Goal: Information Seeking & Learning: Learn about a topic

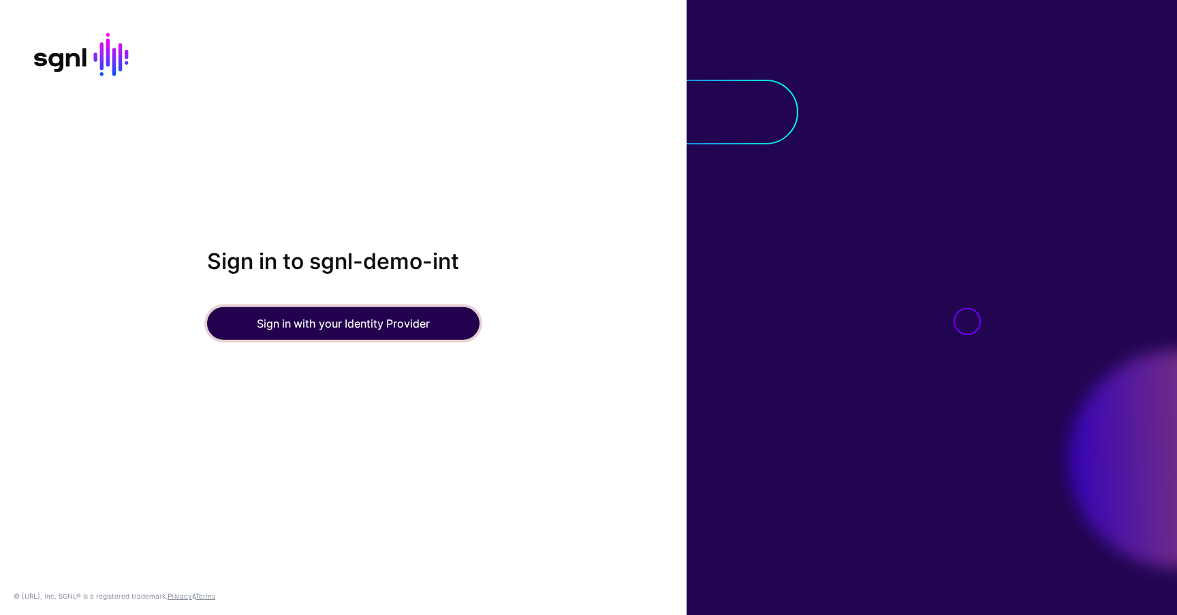
click at [337, 316] on button "Sign in with your Identity Provider" at bounding box center [343, 323] width 273 height 33
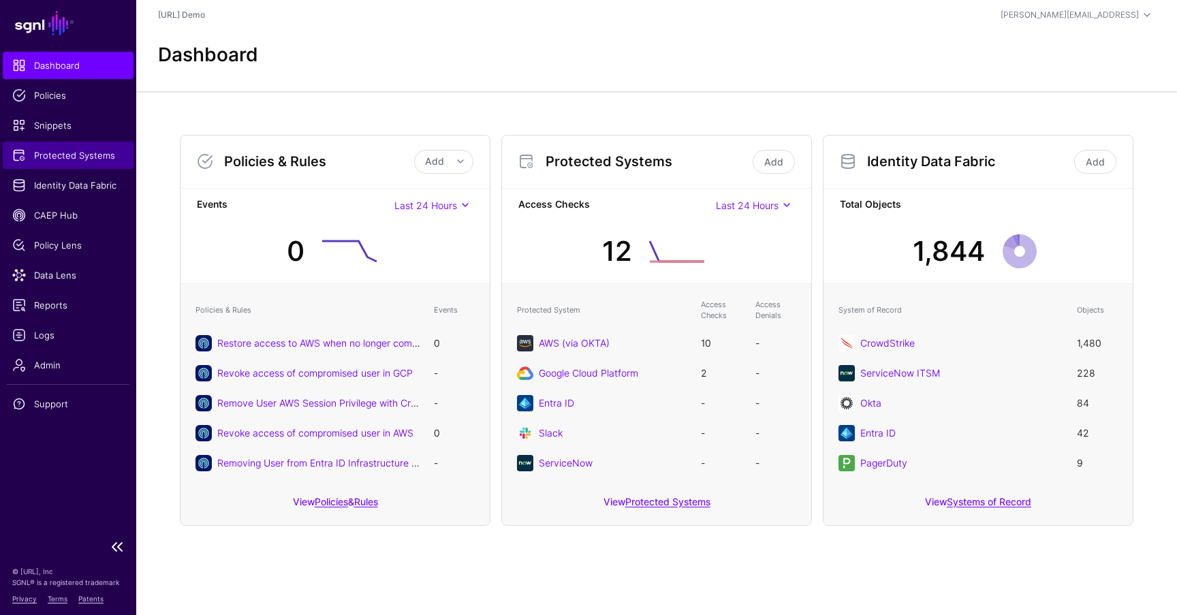
click at [82, 157] on span "Protected Systems" at bounding box center [68, 156] width 112 height 14
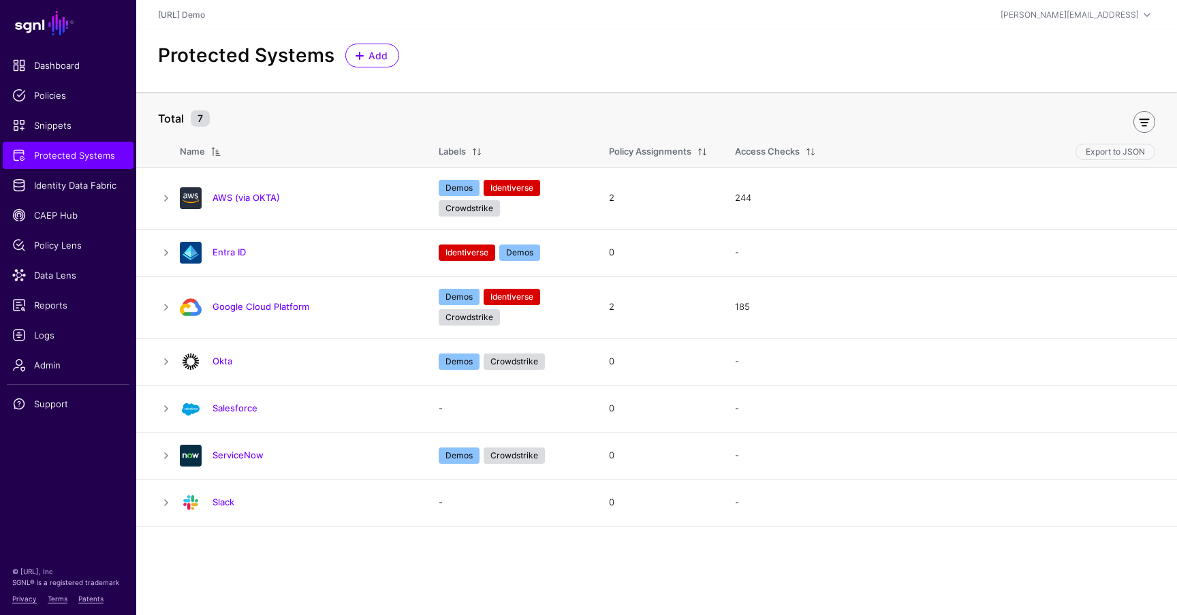
click at [1148, 122] on link at bounding box center [1145, 122] width 22 height 22
click at [80, 183] on span "Identity Data Fabric" at bounding box center [68, 186] width 112 height 14
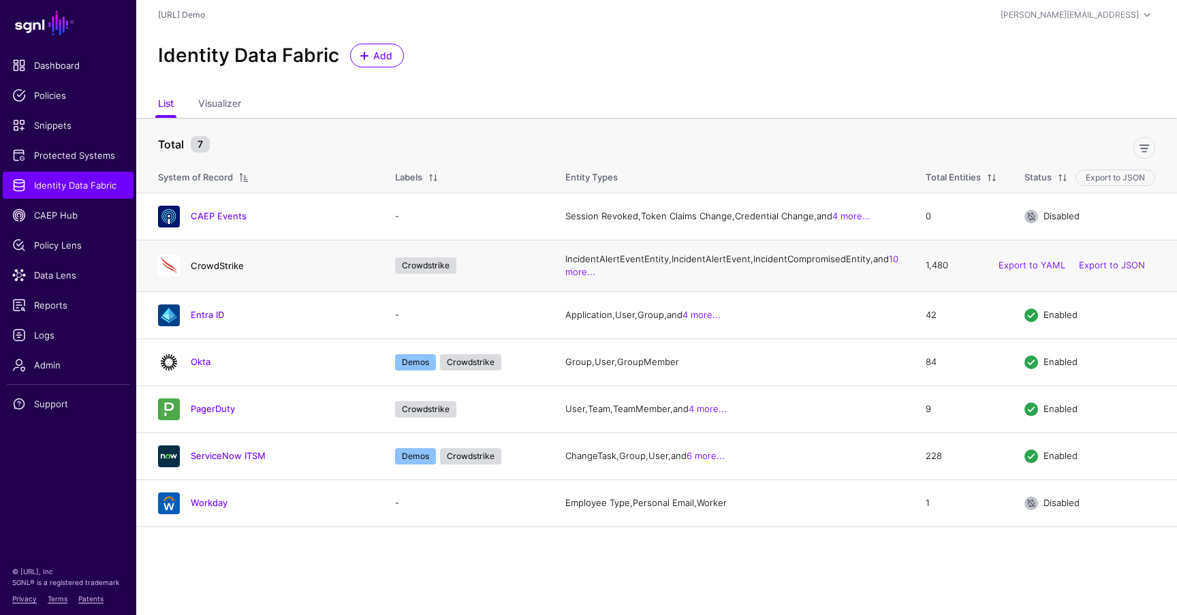
click at [216, 271] on link "CrowdStrike" at bounding box center [217, 265] width 53 height 11
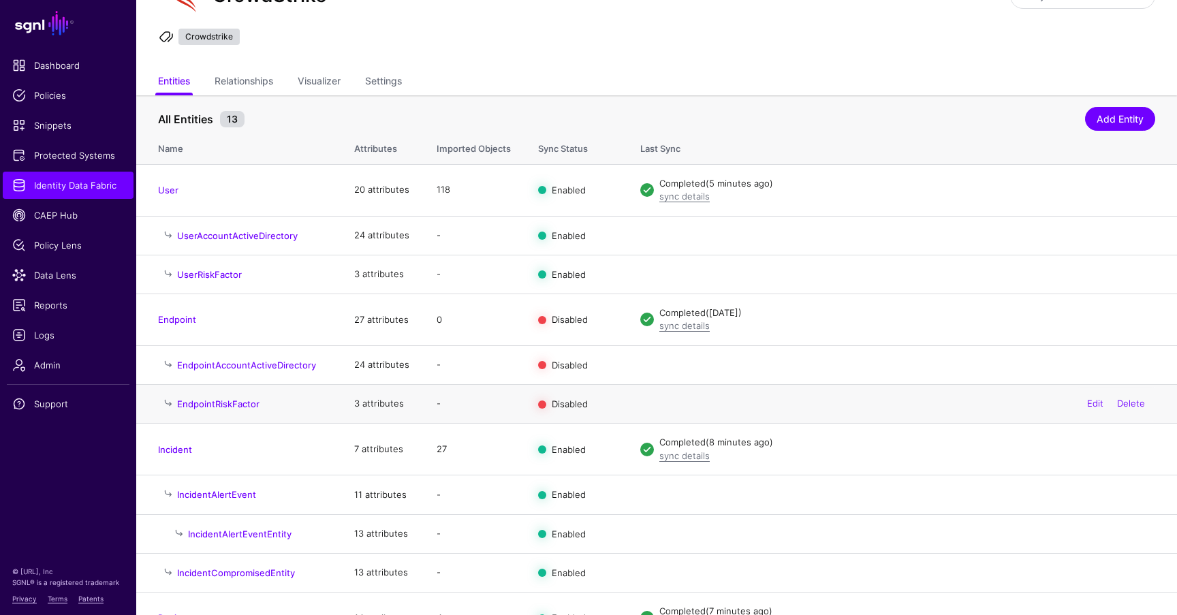
scroll to position [105, 0]
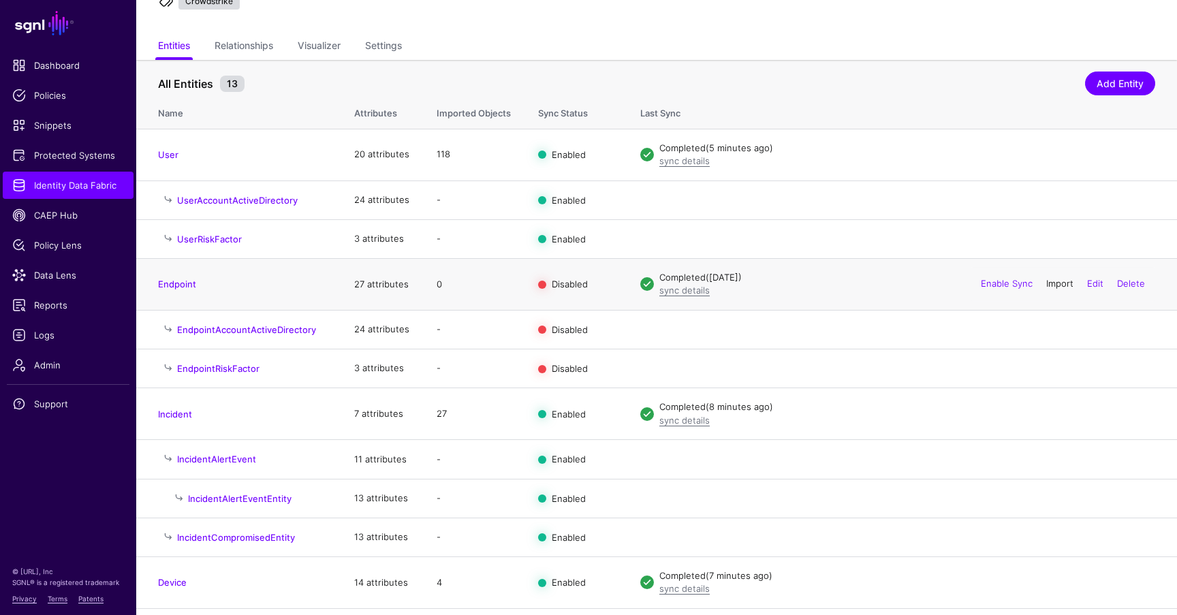
click at [1055, 284] on link "Import" at bounding box center [1060, 284] width 27 height 11
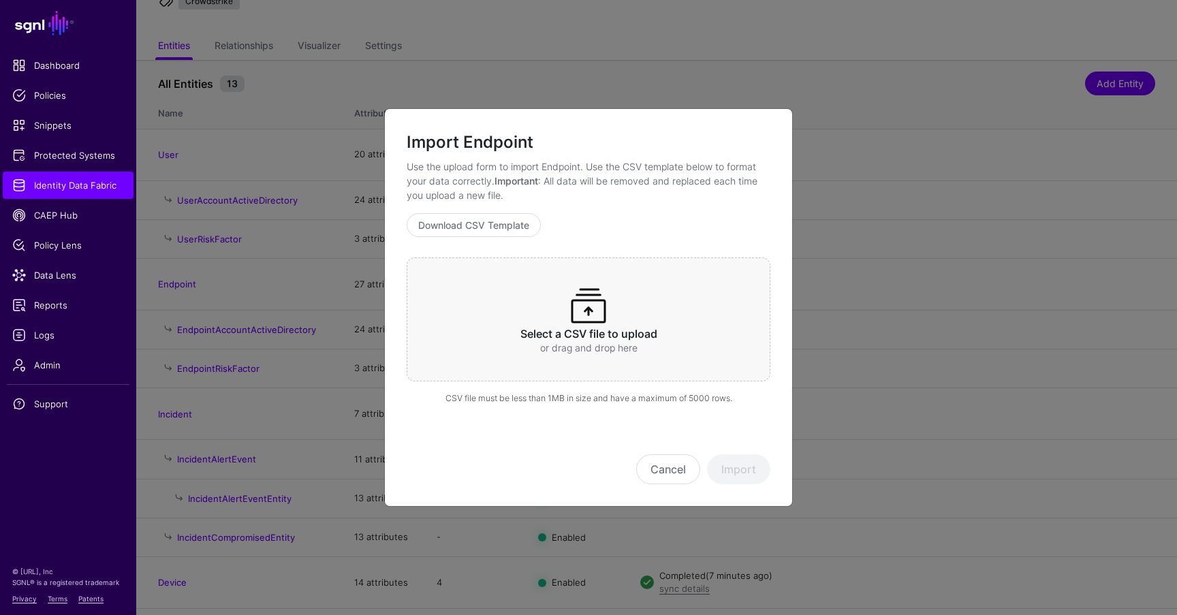
click at [627, 305] on div "Select a CSV file to upload or drag and drop here" at bounding box center [589, 320] width 364 height 124
click at [741, 472] on button "Import" at bounding box center [738, 469] width 63 height 30
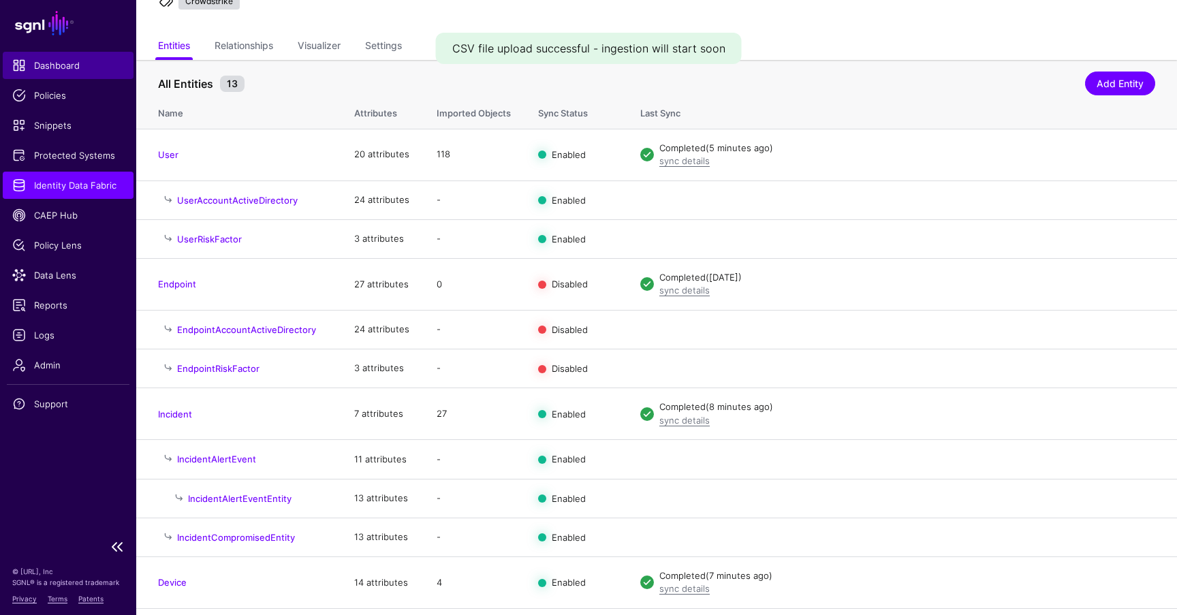
click at [57, 64] on span "Dashboard" at bounding box center [68, 66] width 112 height 14
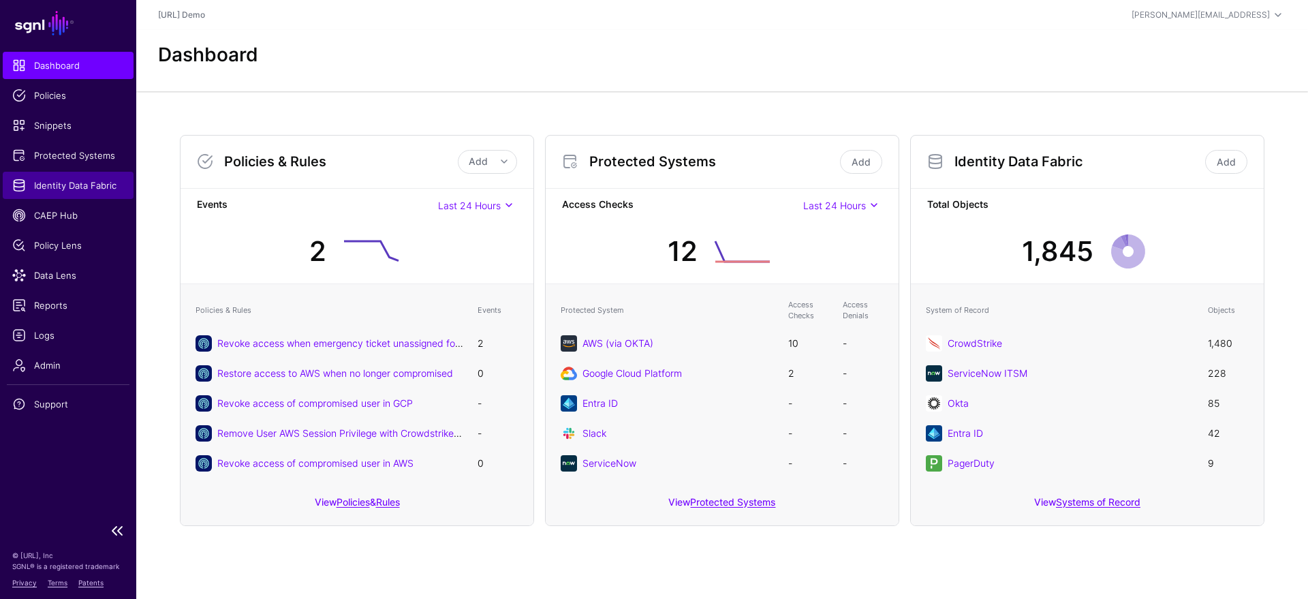
click at [92, 191] on span "Identity Data Fabric" at bounding box center [68, 186] width 112 height 14
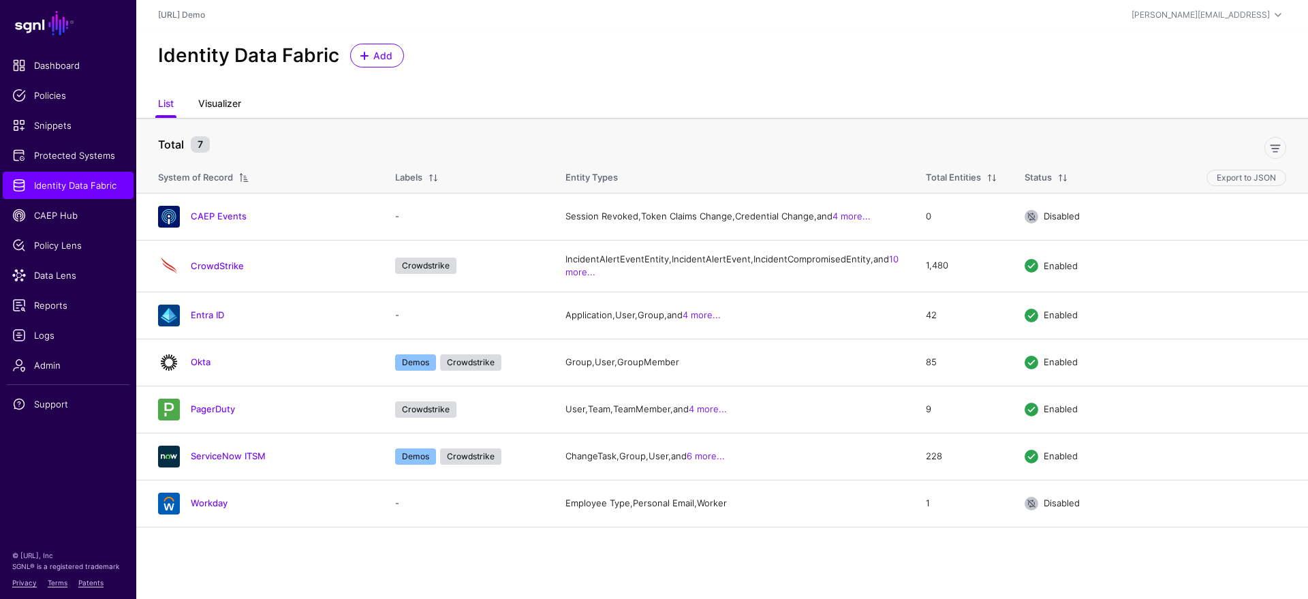
click at [218, 99] on link "Visualizer" at bounding box center [219, 105] width 43 height 26
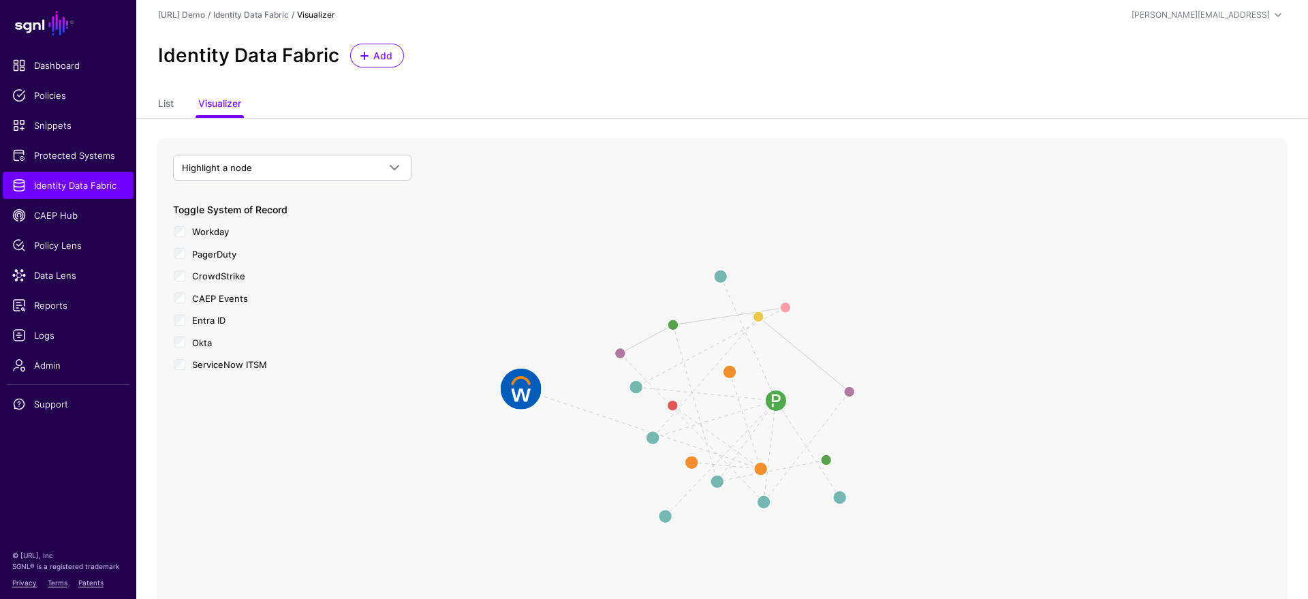
drag, startPoint x: 750, startPoint y: 423, endPoint x: 521, endPoint y: 390, distance: 231.3
click at [521, 390] on image at bounding box center [521, 389] width 41 height 41
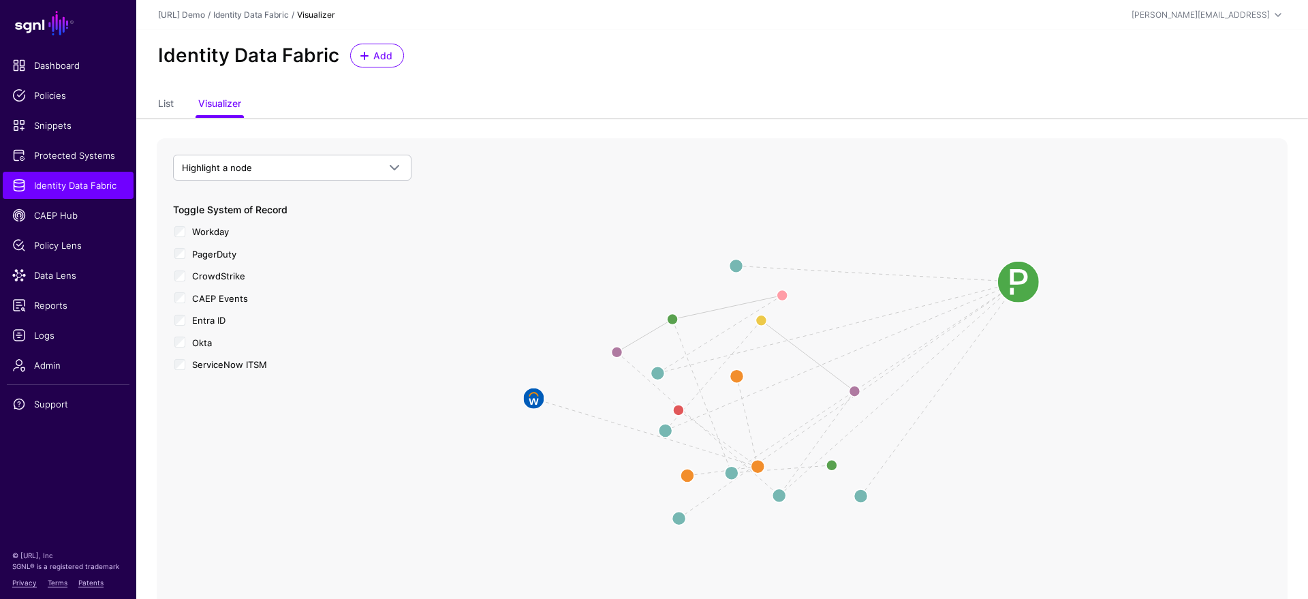
drag, startPoint x: 778, startPoint y: 407, endPoint x: 1021, endPoint y: 285, distance: 271.5
click at [1021, 285] on image at bounding box center [1018, 282] width 41 height 41
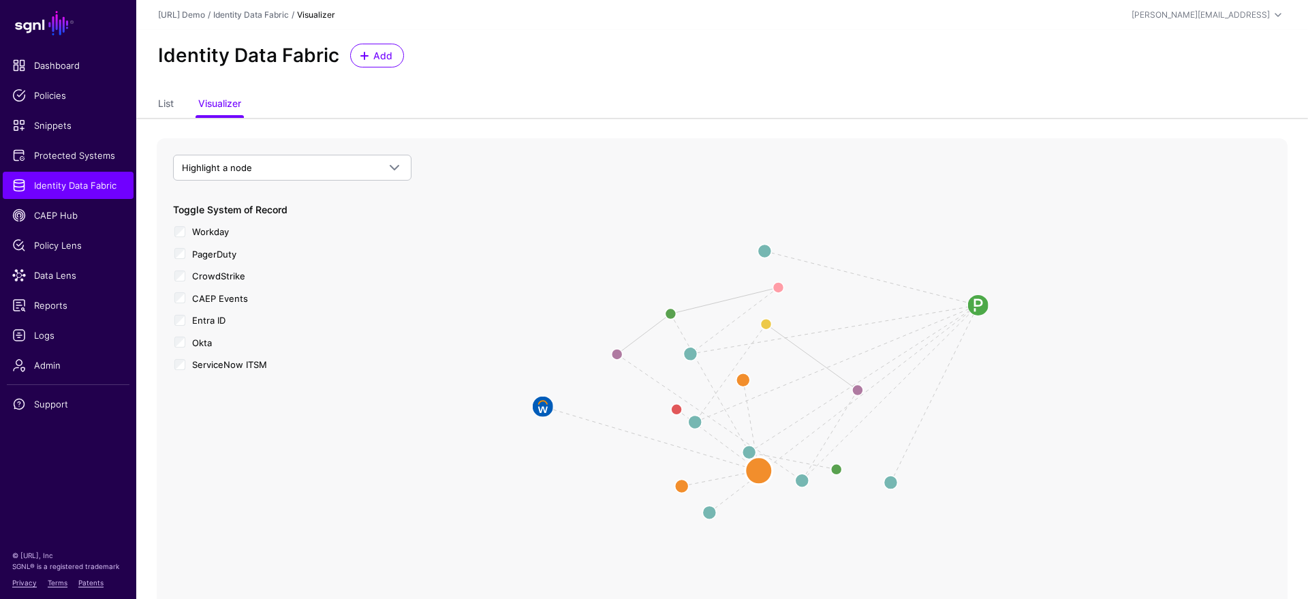
click at [762, 474] on circle at bounding box center [758, 470] width 27 height 27
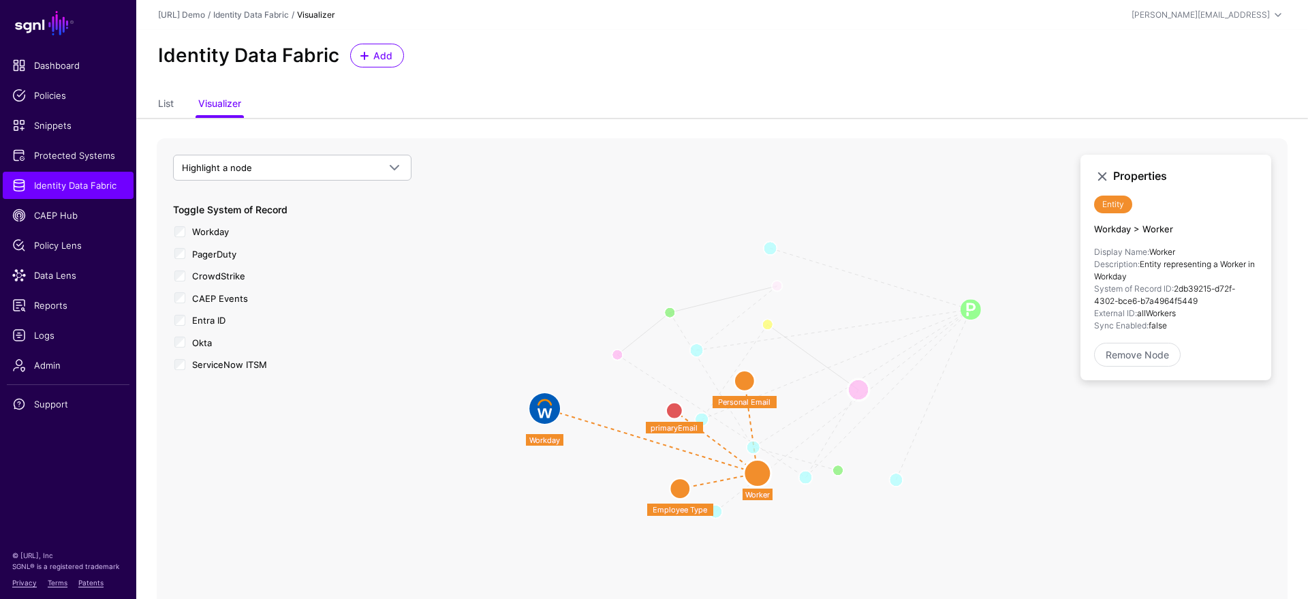
click at [858, 392] on circle at bounding box center [859, 390] width 22 height 22
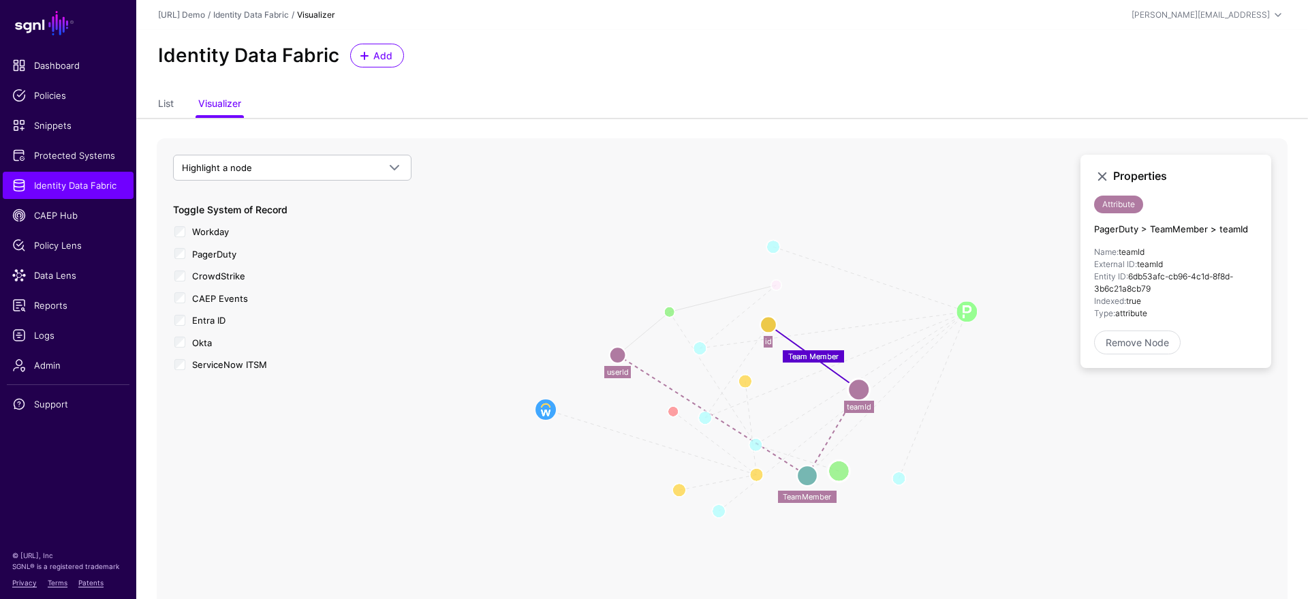
click at [839, 472] on circle at bounding box center [839, 471] width 22 height 22
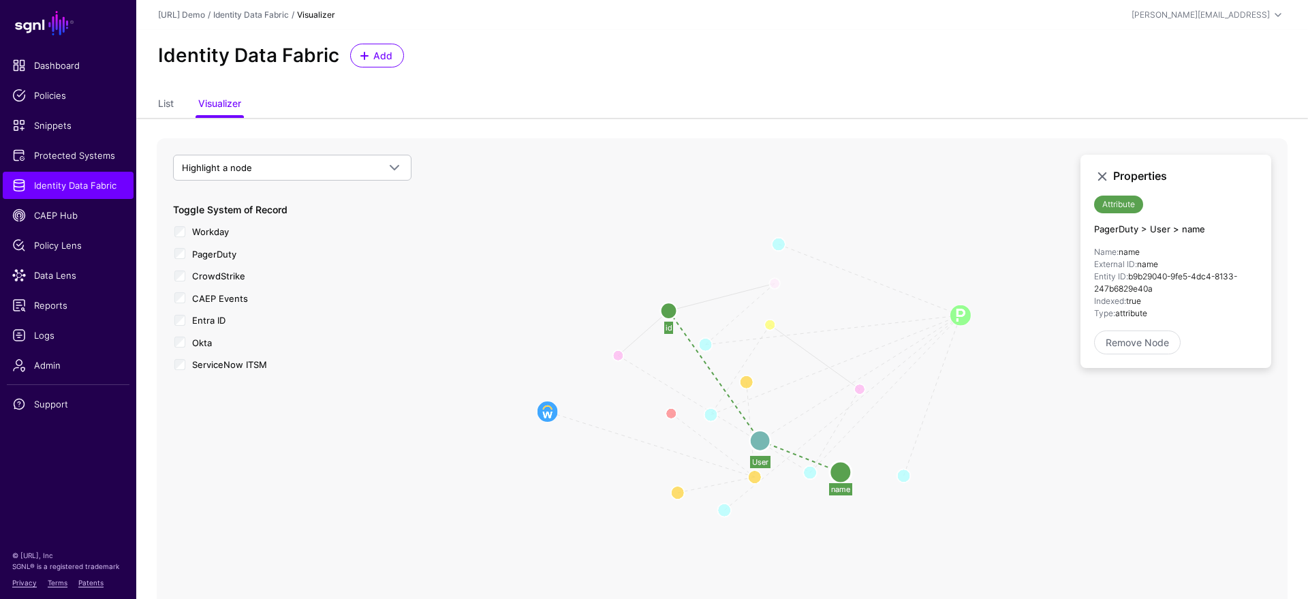
click at [757, 444] on circle at bounding box center [760, 441] width 20 height 20
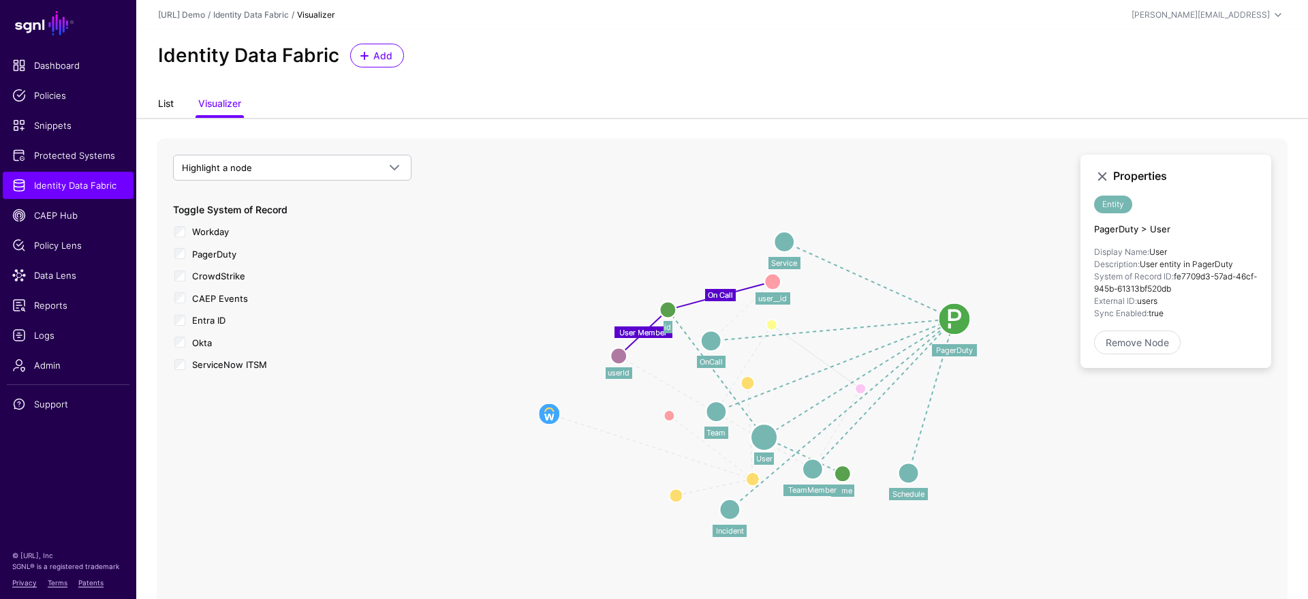
click at [161, 113] on link "List" at bounding box center [166, 105] width 16 height 26
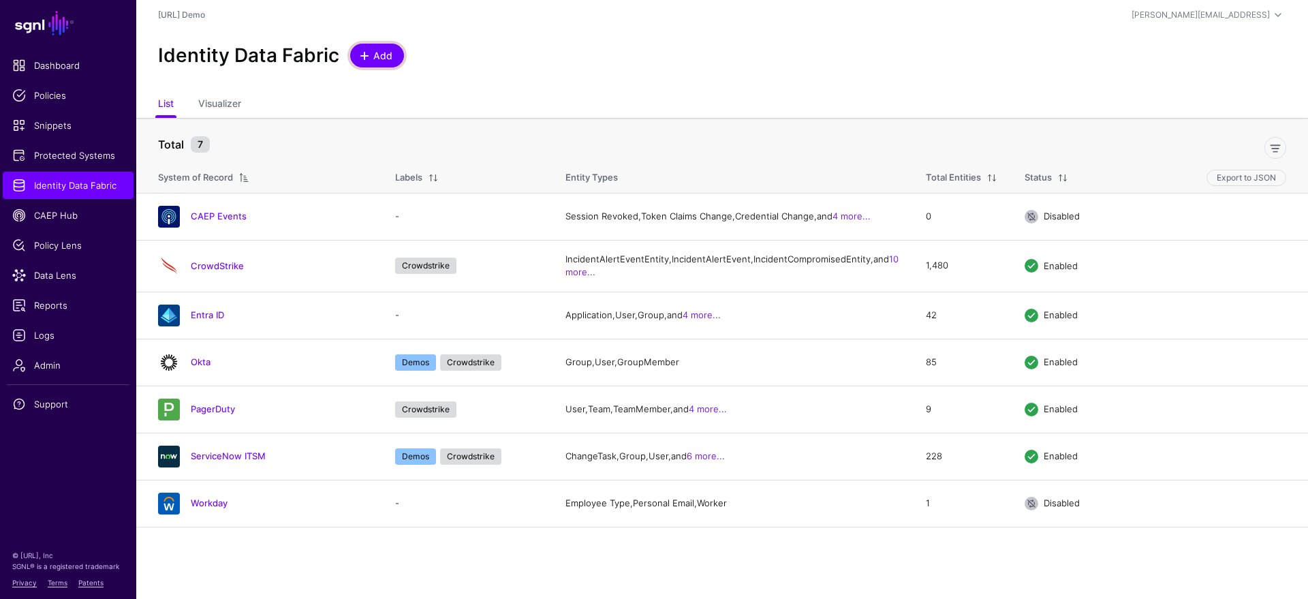
click at [381, 61] on span "Add" at bounding box center [383, 55] width 22 height 14
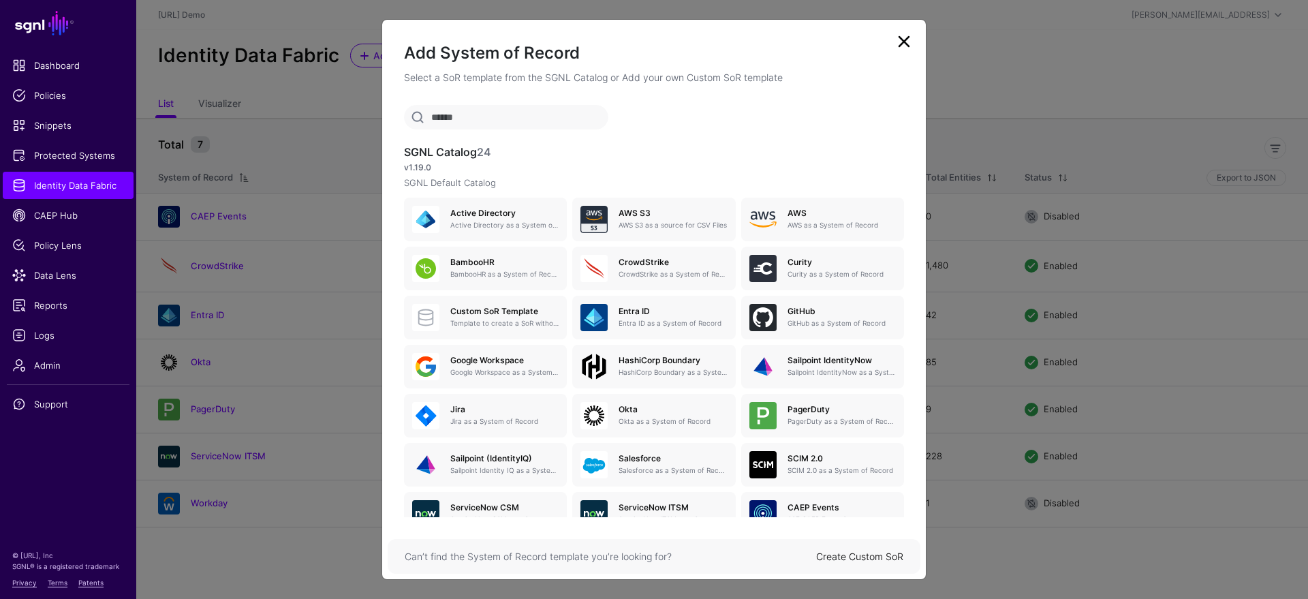
click at [852, 557] on link "Create Custom SoR" at bounding box center [859, 557] width 87 height 12
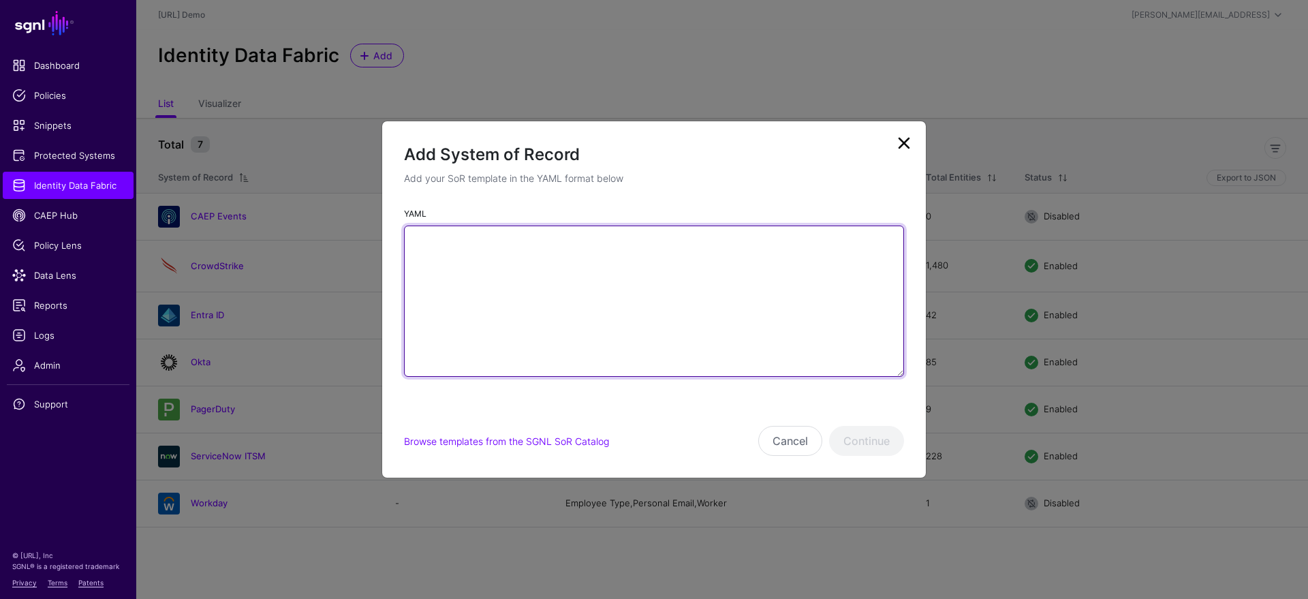
click at [558, 257] on textarea "YAML" at bounding box center [654, 301] width 500 height 151
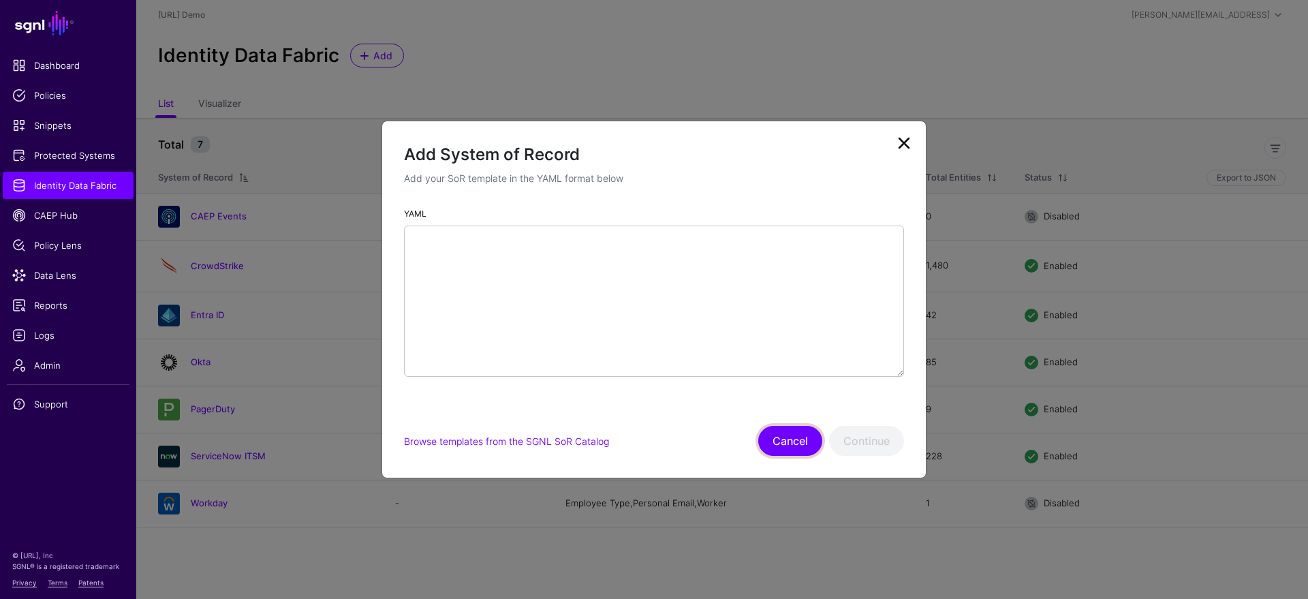
click at [786, 440] on button "Cancel" at bounding box center [790, 441] width 64 height 30
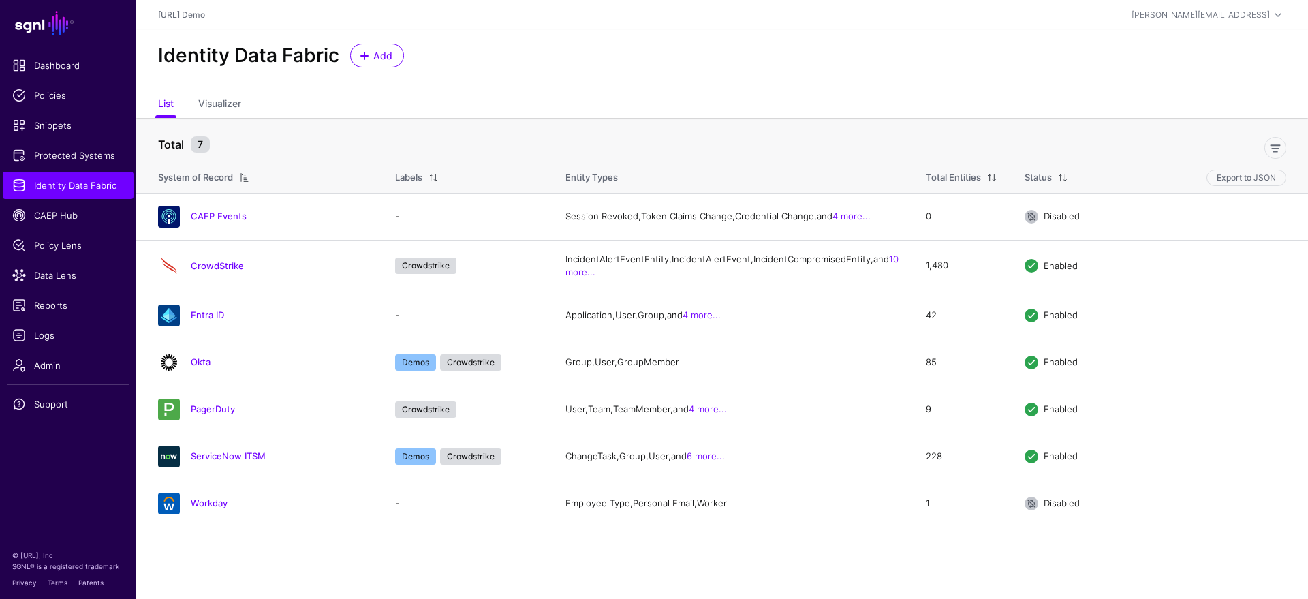
click at [595, 91] on div "Identity Data Fabric Add" at bounding box center [722, 61] width 1172 height 62
click at [63, 72] on span "Dashboard" at bounding box center [68, 66] width 112 height 14
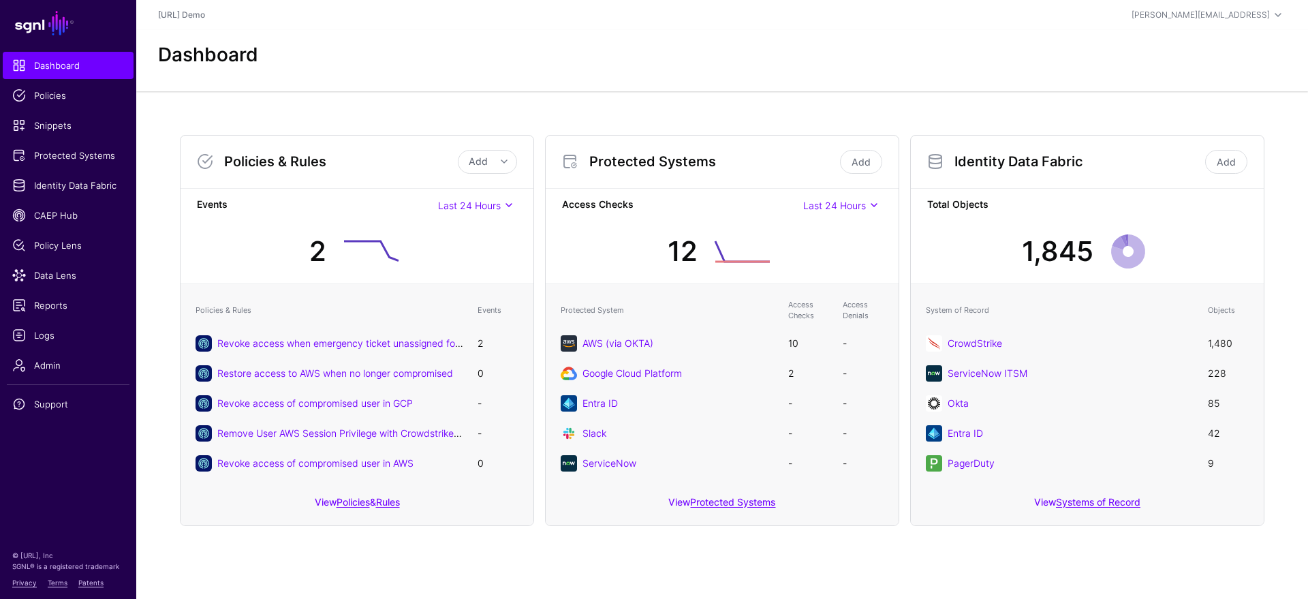
click at [512, 58] on div "Dashboard" at bounding box center [722, 55] width 1139 height 23
click at [74, 247] on span "Policy Lens" at bounding box center [68, 245] width 112 height 14
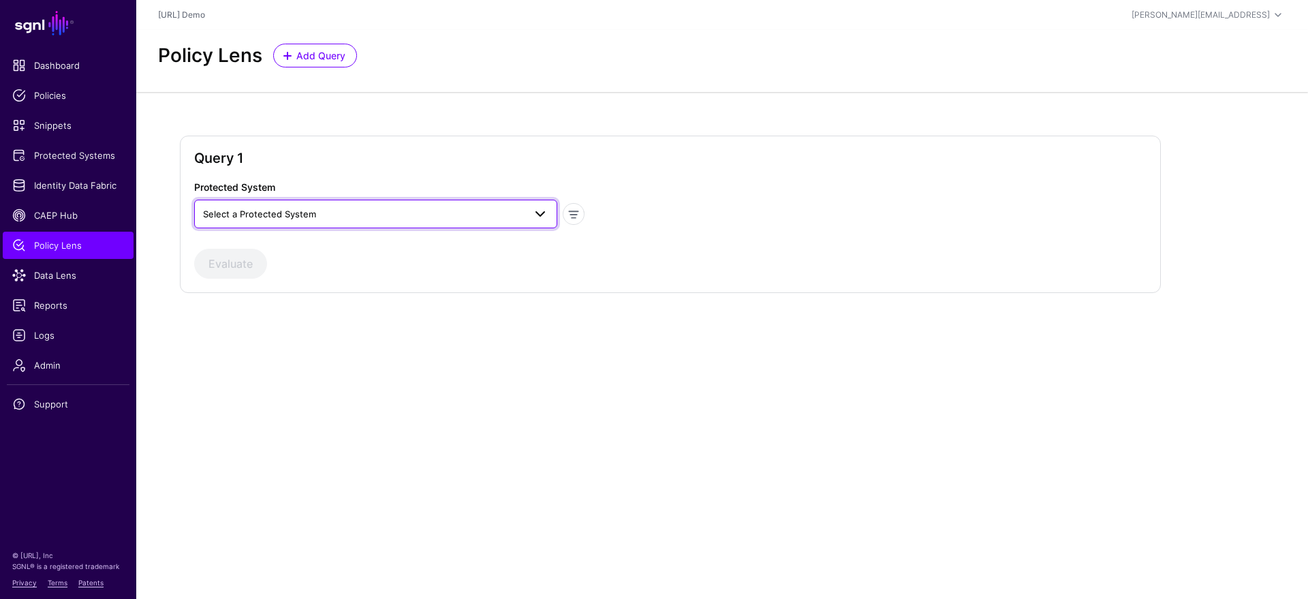
click at [430, 213] on span "Select a Protected System" at bounding box center [363, 213] width 321 height 15
click at [263, 249] on span "AWS (via OKTA)" at bounding box center [238, 245] width 66 height 11
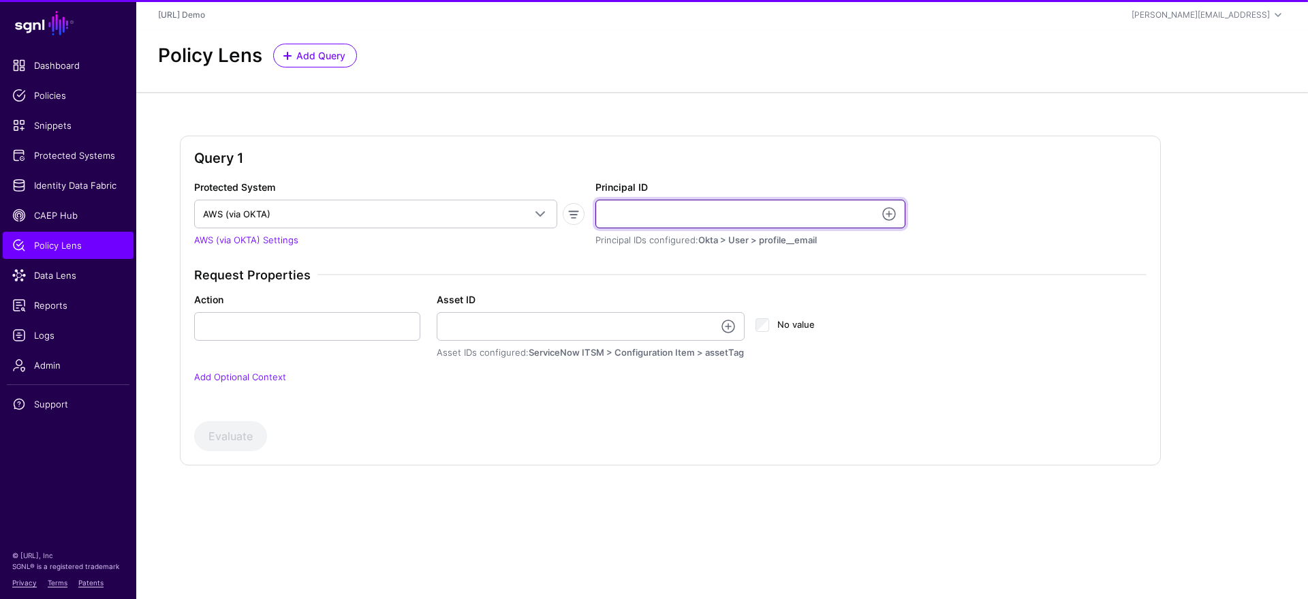
click at [630, 208] on input "Principal ID" at bounding box center [750, 214] width 310 height 29
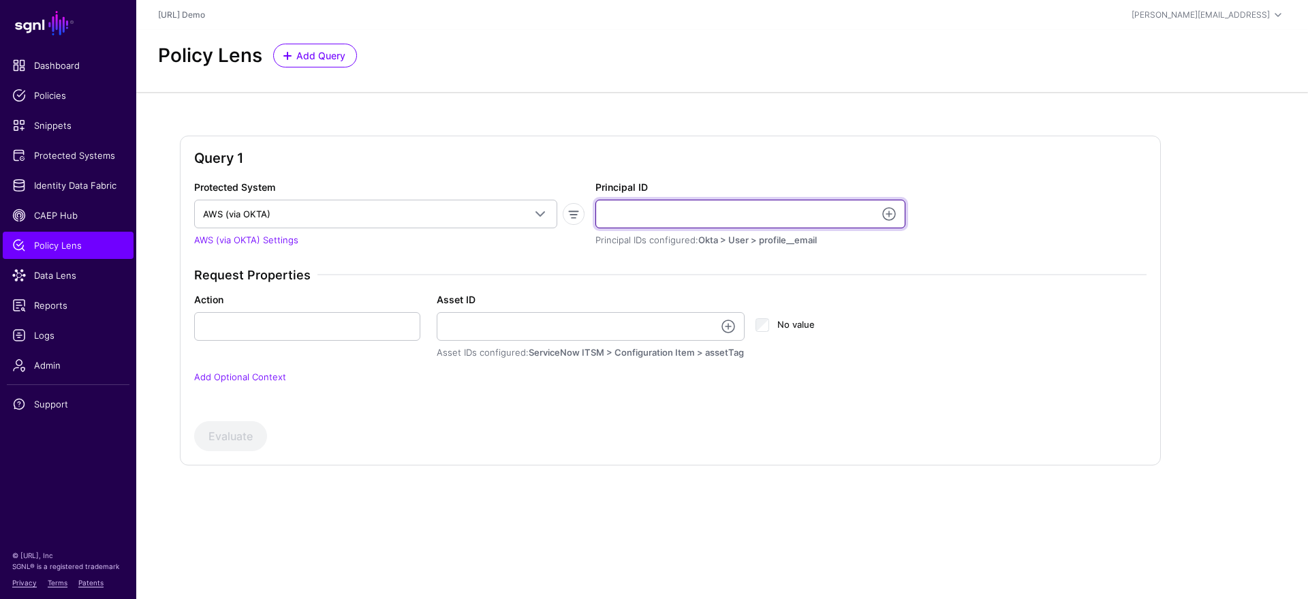
type input "**********"
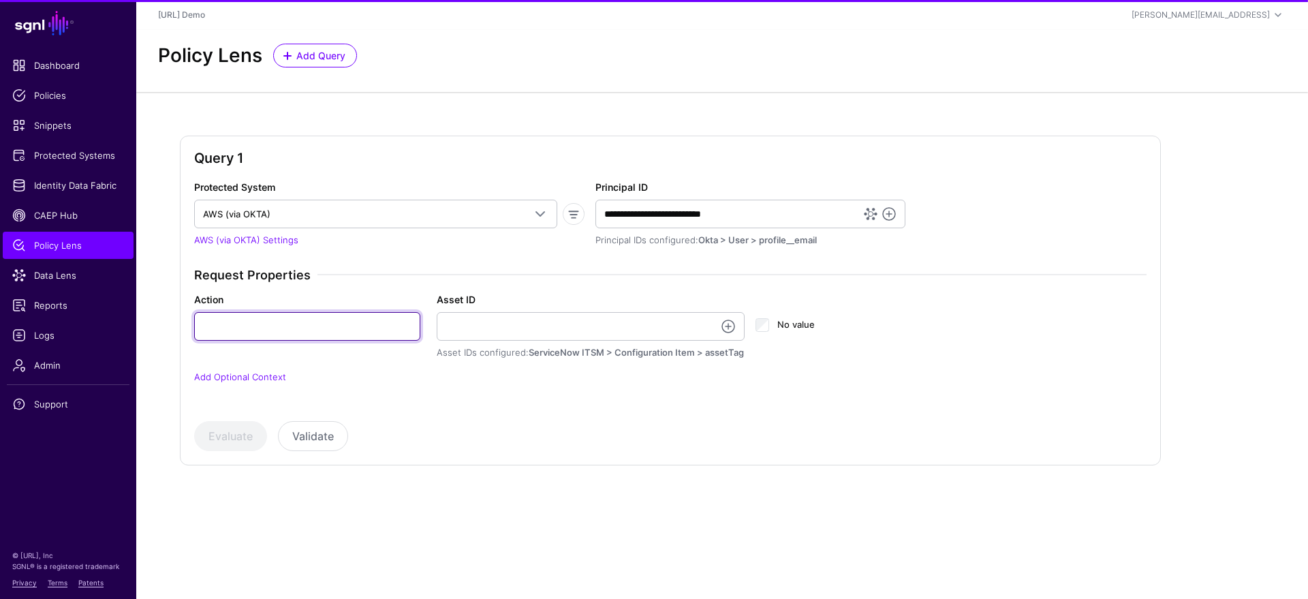
click at [320, 328] on input "Action" at bounding box center [307, 326] width 226 height 29
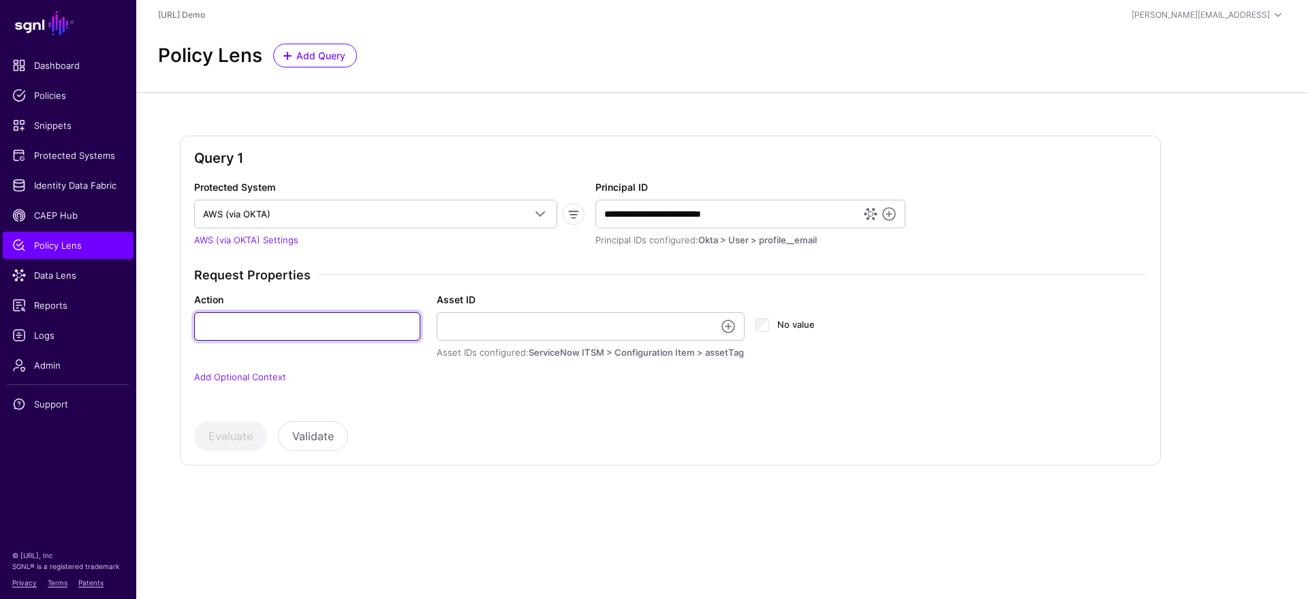
type input "**********"
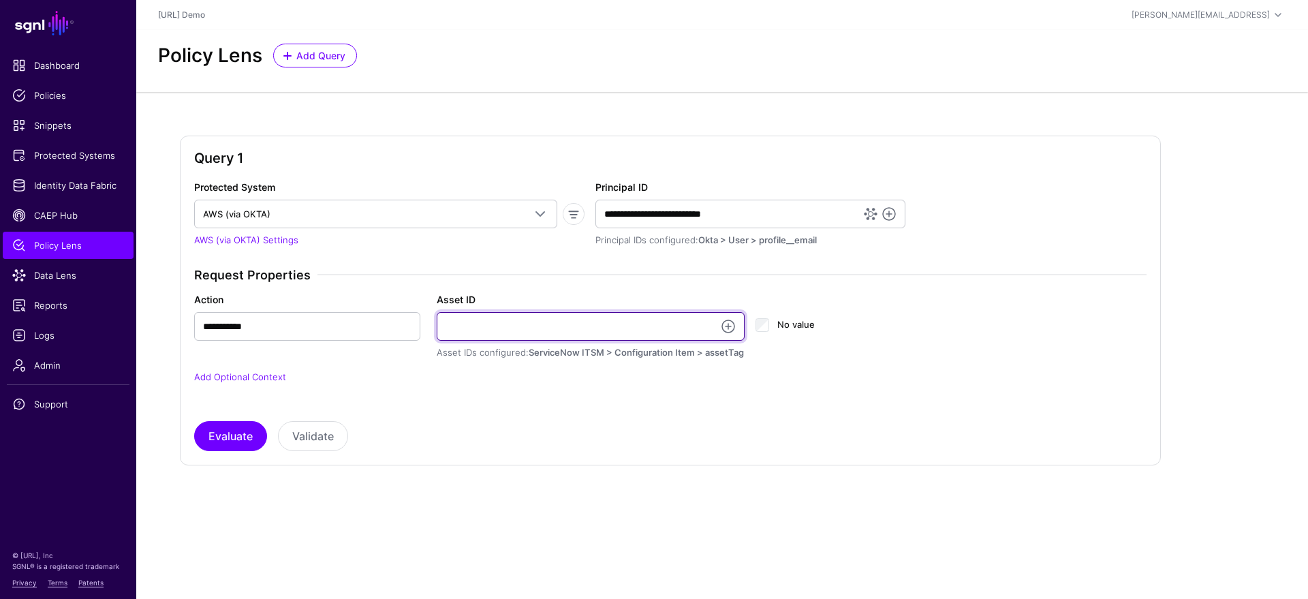
click at [503, 326] on input "Asset ID" at bounding box center [591, 326] width 309 height 29
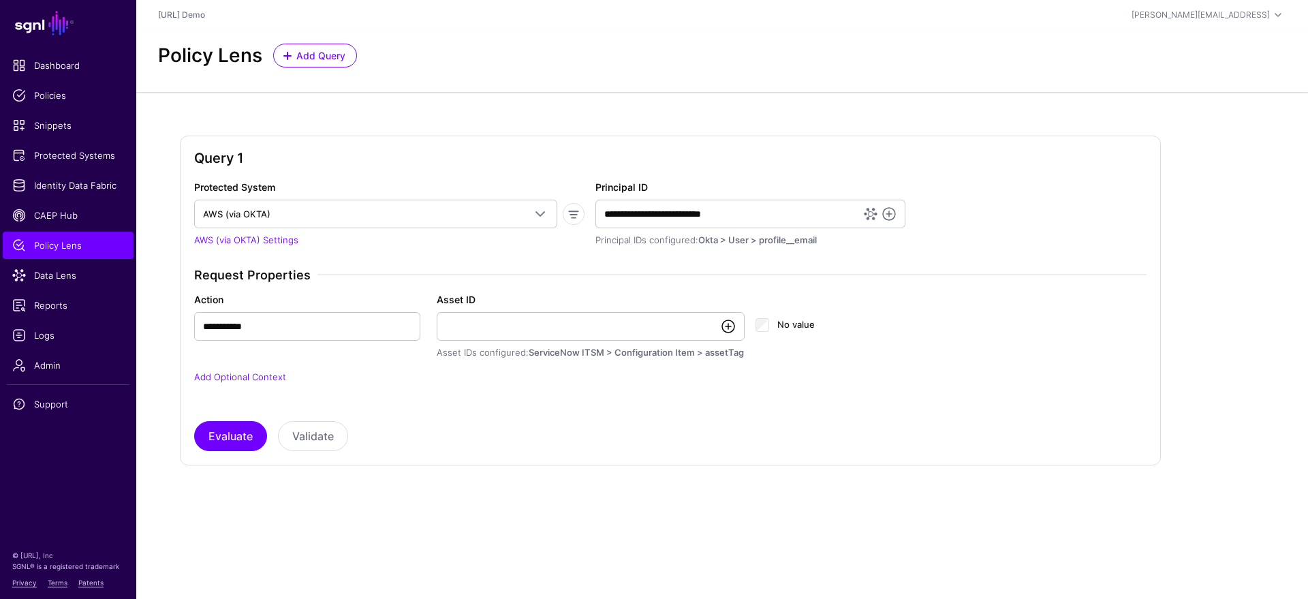
click at [727, 329] on link at bounding box center [728, 326] width 16 height 16
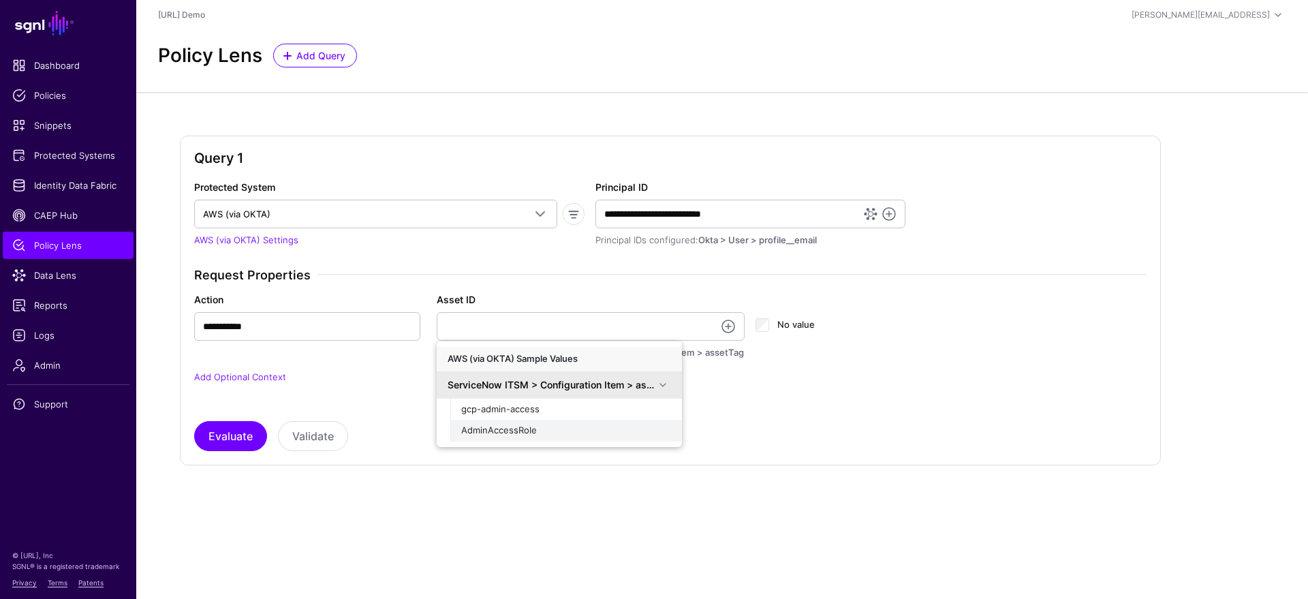
click at [518, 433] on span "AdminAccessRole" at bounding box center [499, 429] width 76 height 11
type input "**********"
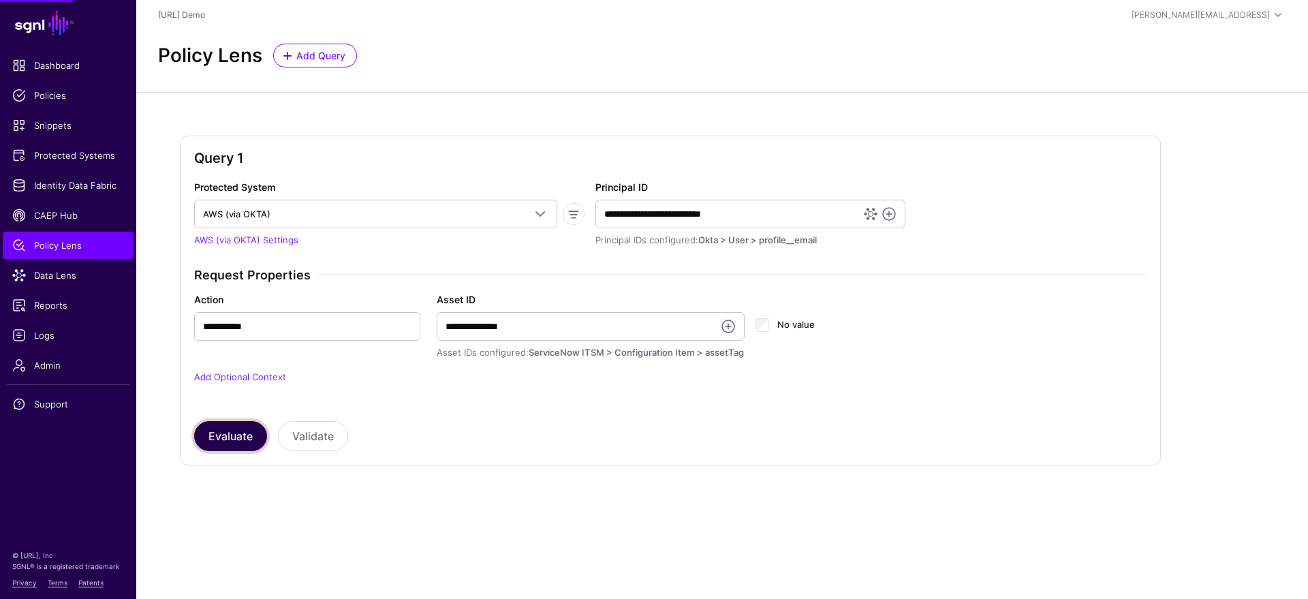
click at [219, 443] on button "Evaluate" at bounding box center [230, 436] width 73 height 30
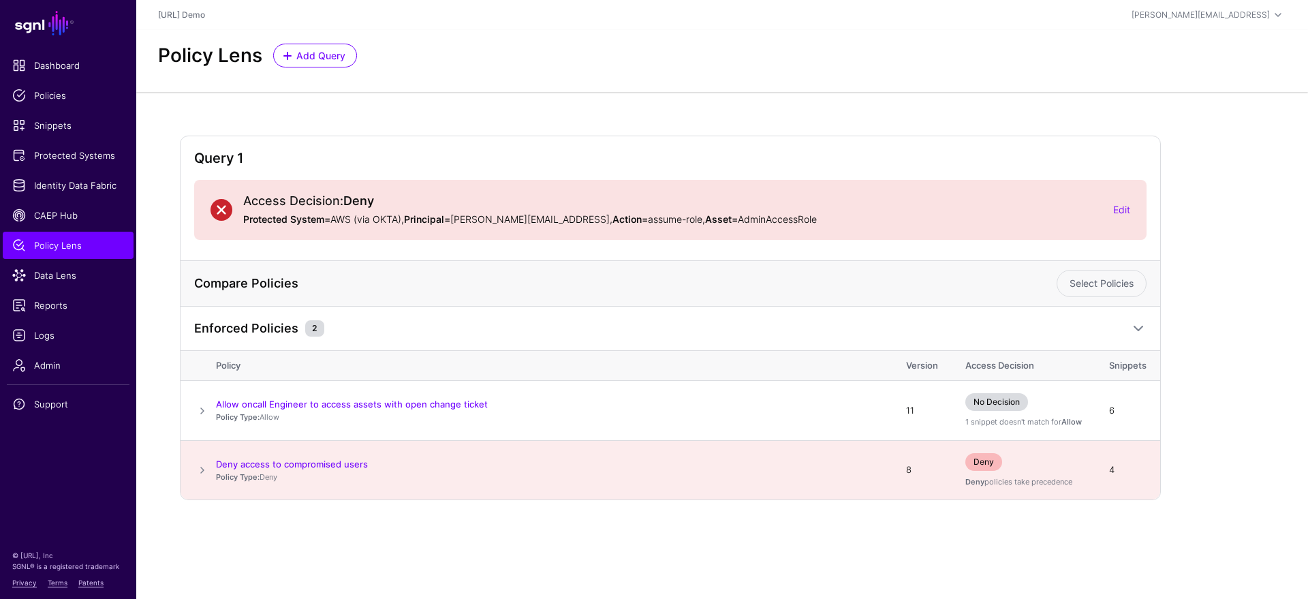
click at [204, 471] on span at bounding box center [202, 470] width 16 height 16
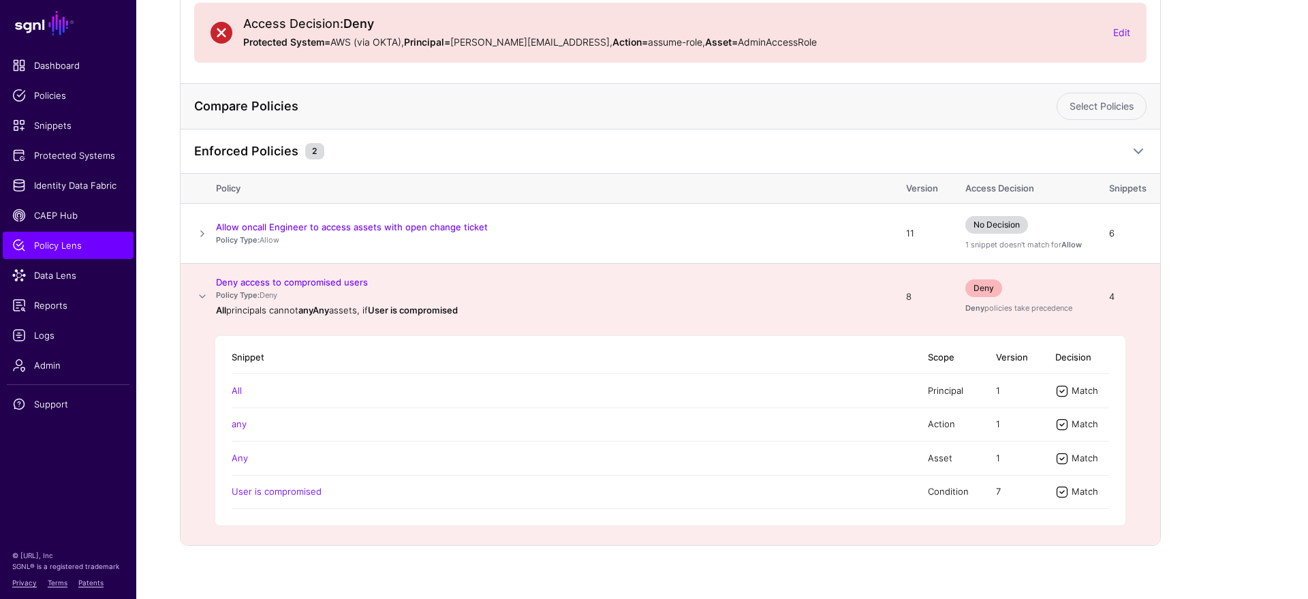
scroll to position [189, 0]
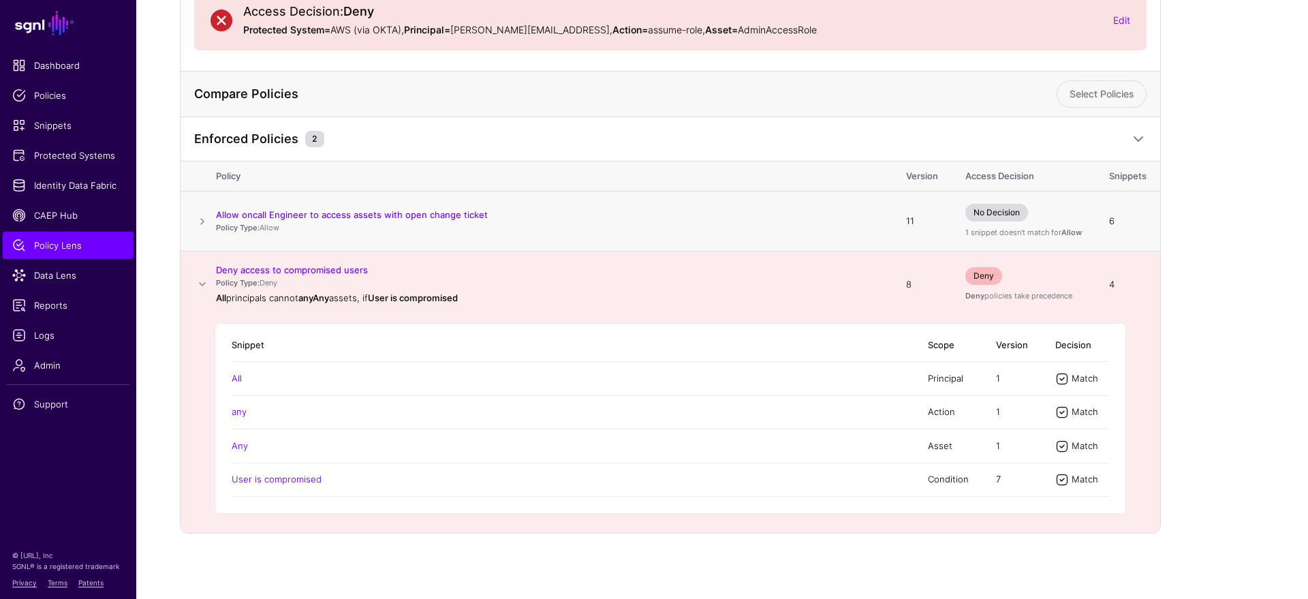
click at [206, 221] on span at bounding box center [202, 221] width 16 height 16
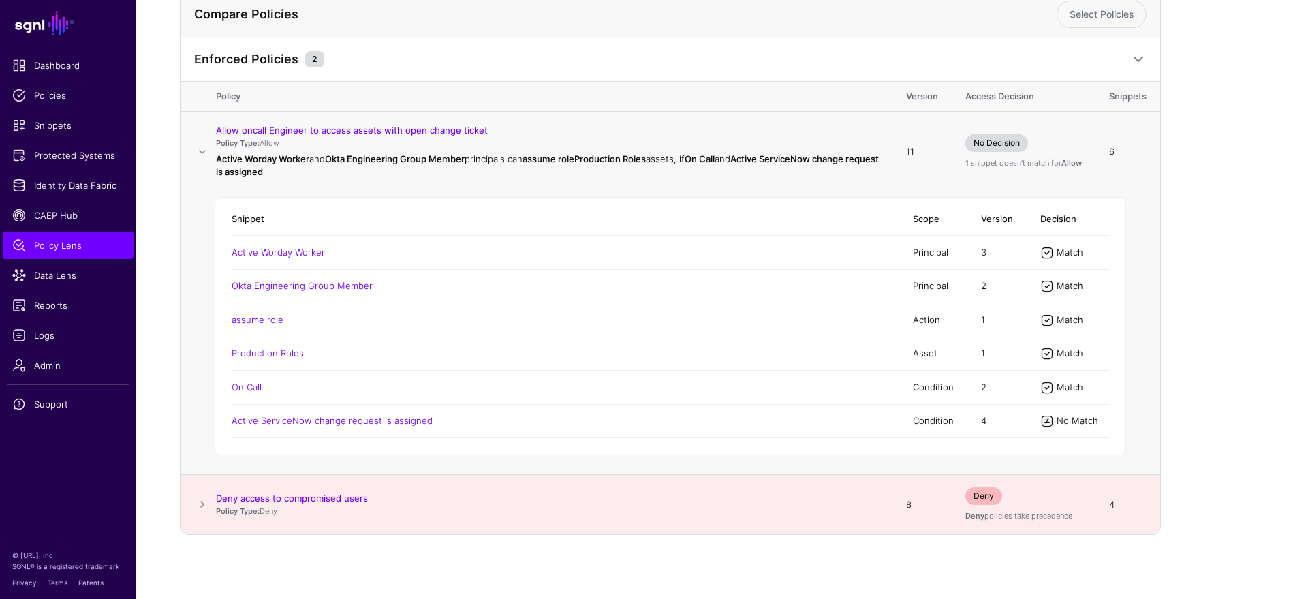
scroll to position [270, 0]
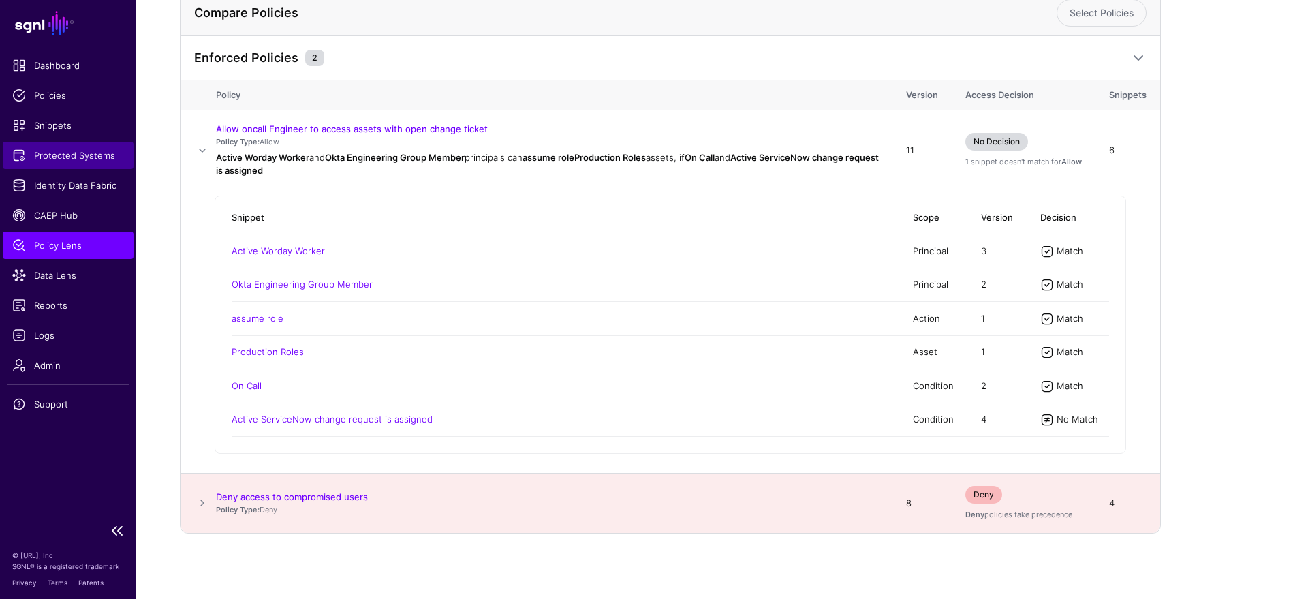
click at [72, 155] on span "Protected Systems" at bounding box center [68, 156] width 112 height 14
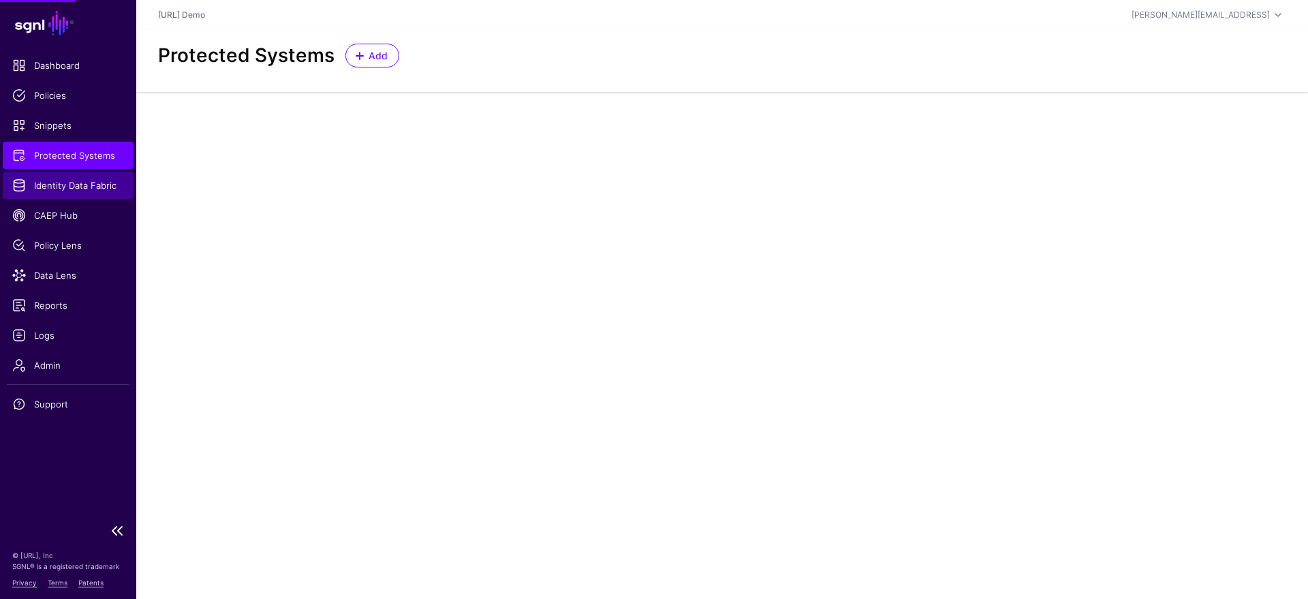
click at [69, 175] on link "Identity Data Fabric" at bounding box center [68, 185] width 131 height 27
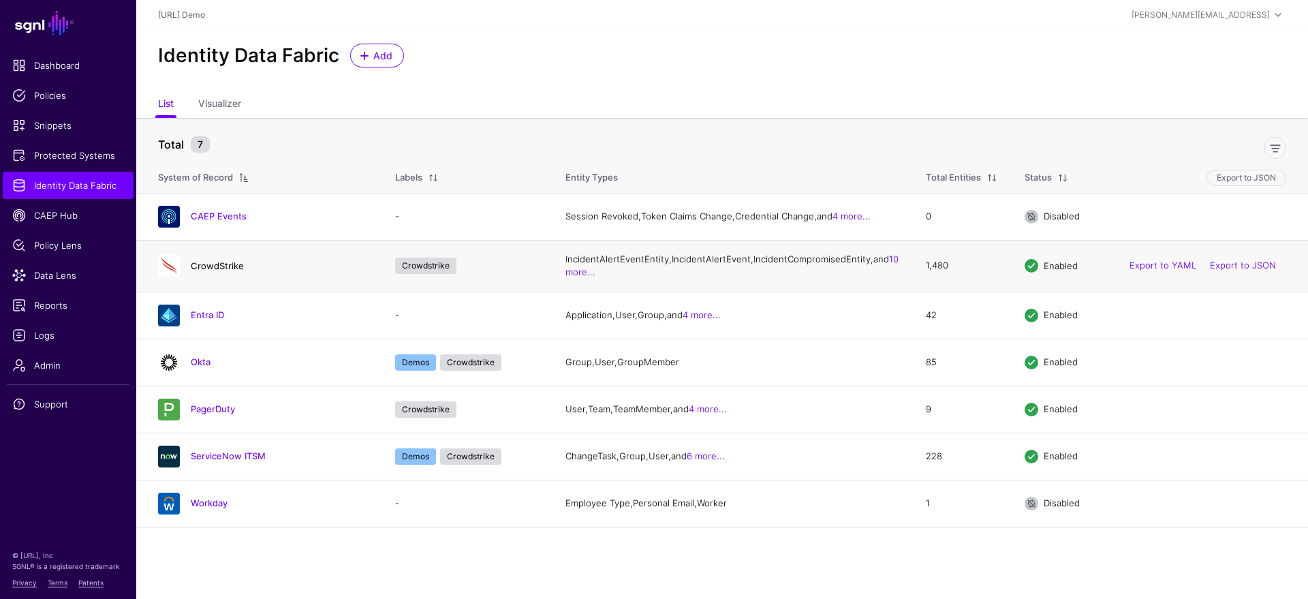
click at [205, 271] on link "CrowdStrike" at bounding box center [217, 265] width 53 height 11
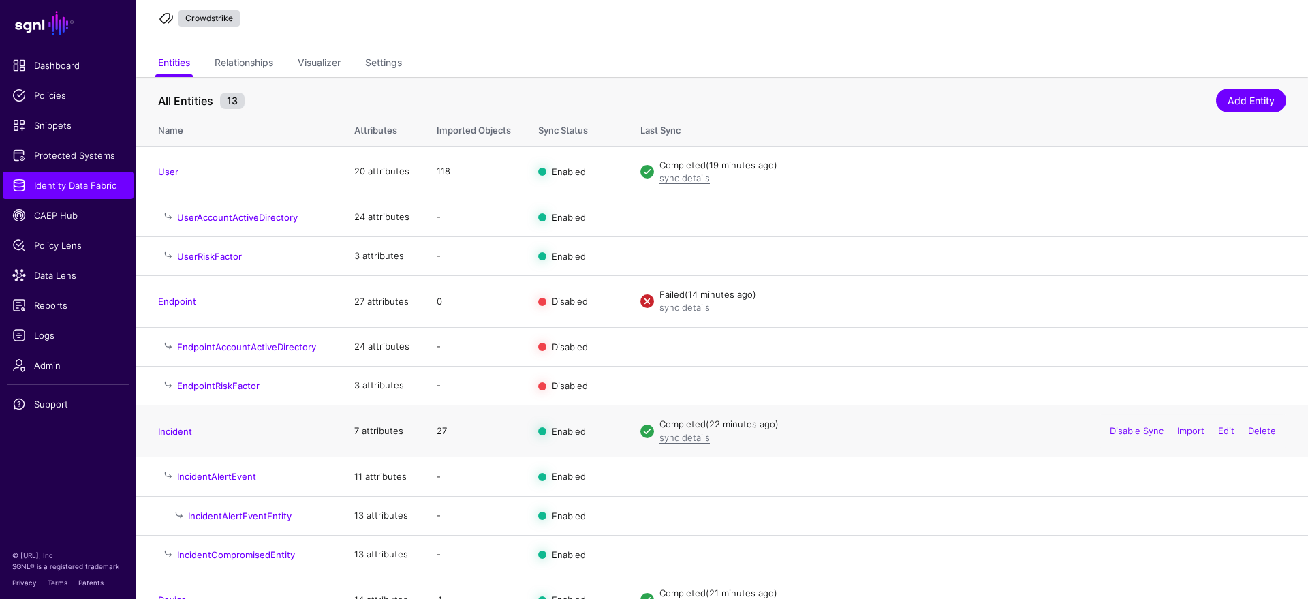
scroll to position [90, 0]
click at [1130, 429] on link "Disable Sync" at bounding box center [1137, 428] width 54 height 11
click at [1177, 428] on link "Import" at bounding box center [1190, 428] width 27 height 11
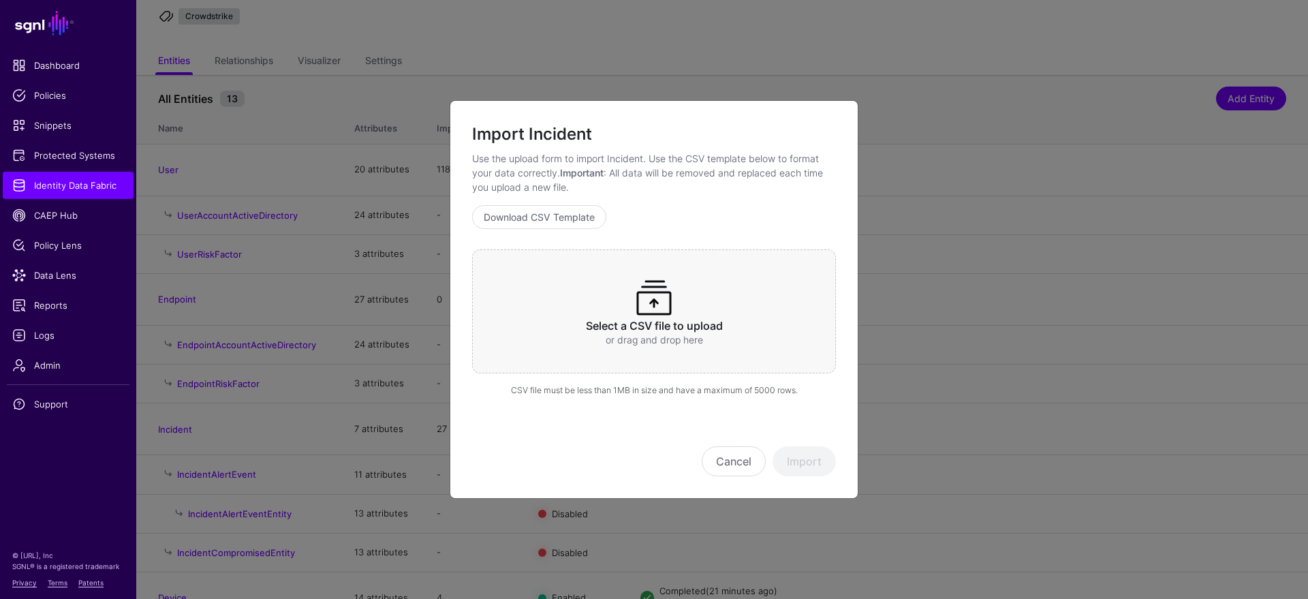
click at [699, 307] on div "Select a CSV file to upload or drag and drop here" at bounding box center [654, 311] width 364 height 124
click at [809, 467] on button "Import" at bounding box center [804, 461] width 63 height 30
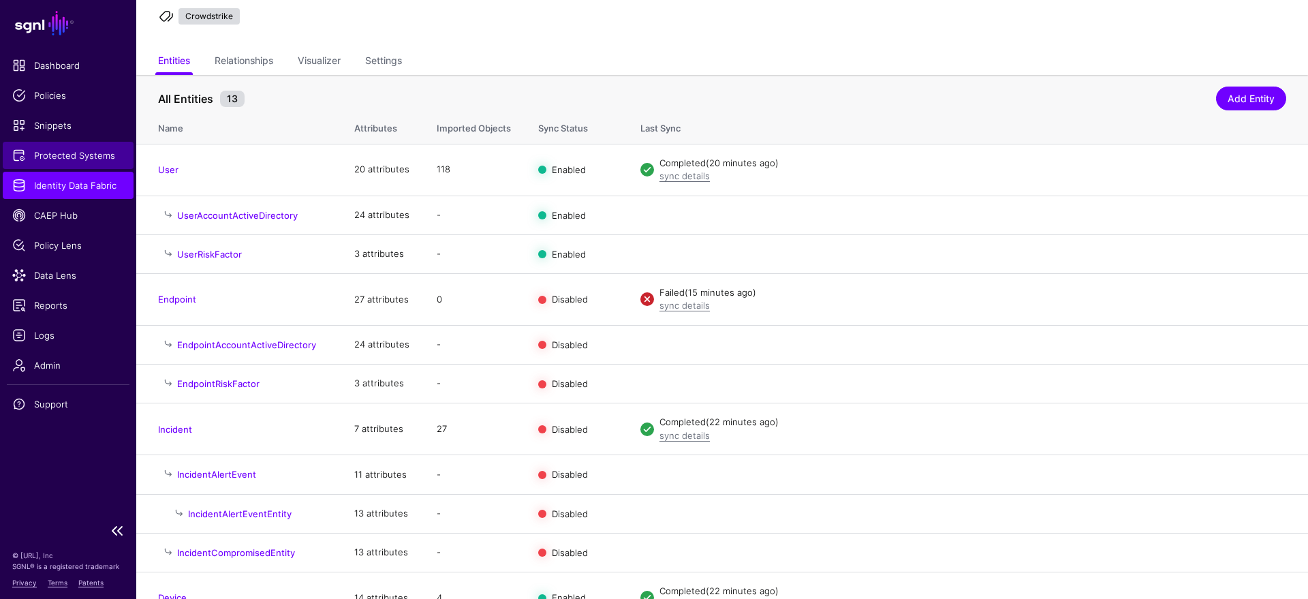
click at [80, 149] on span "Protected Systems" at bounding box center [68, 156] width 112 height 14
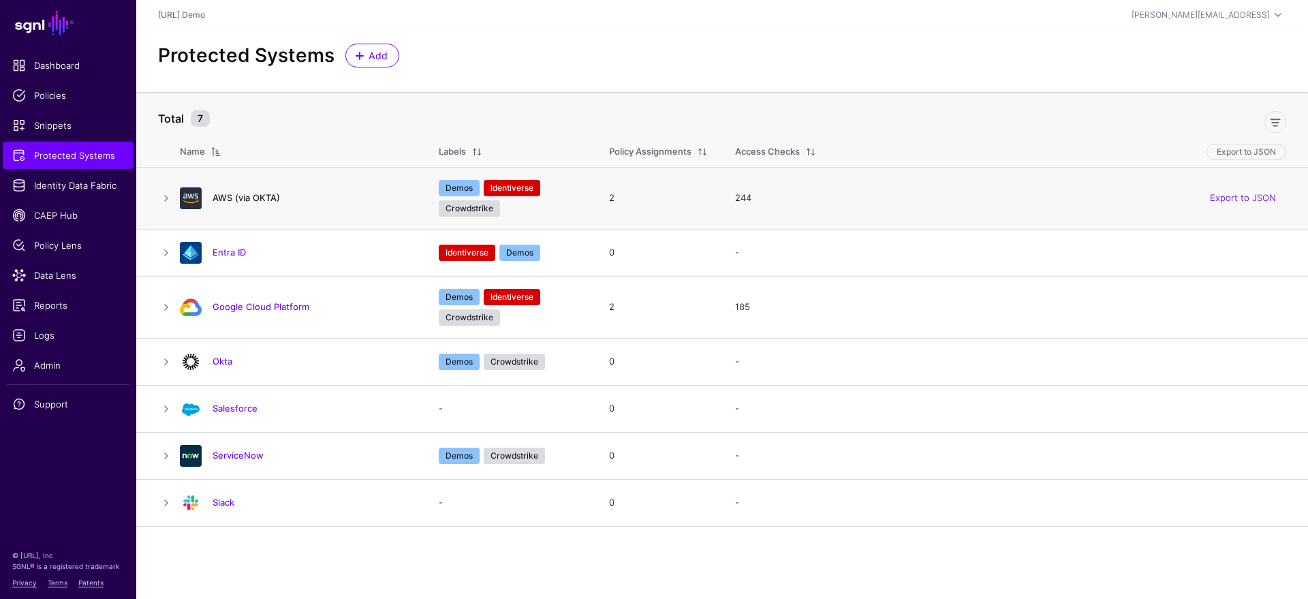
click at [249, 200] on link "AWS (via OKTA)" at bounding box center [246, 197] width 67 height 11
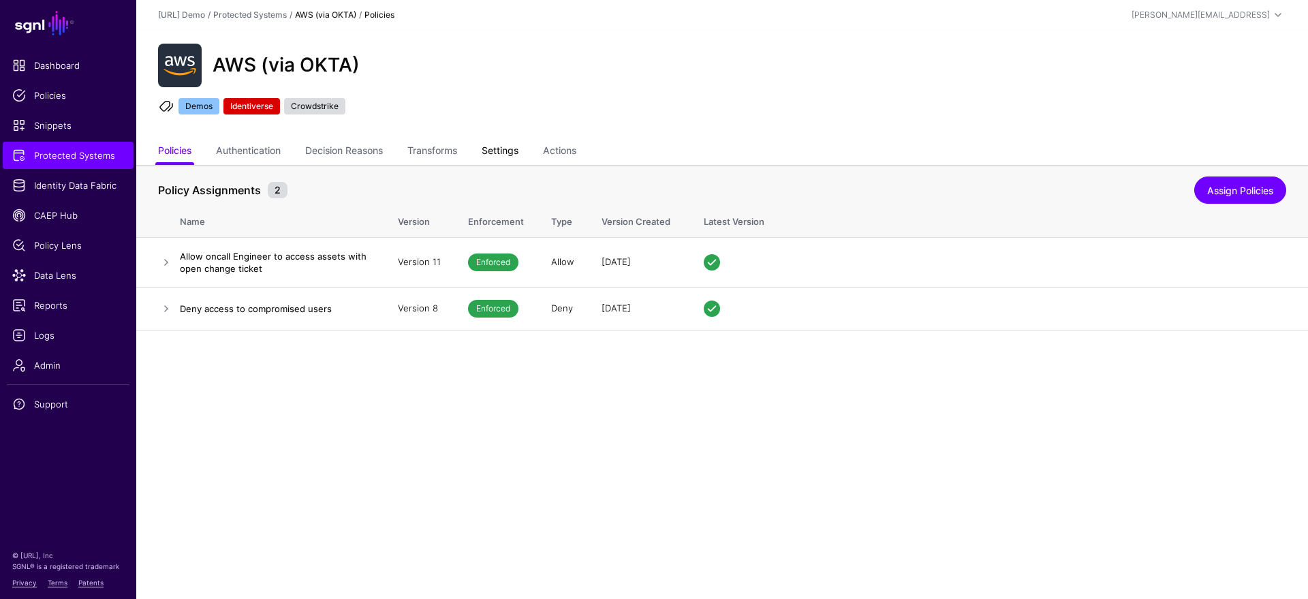
click at [499, 149] on link "Settings" at bounding box center [500, 152] width 37 height 26
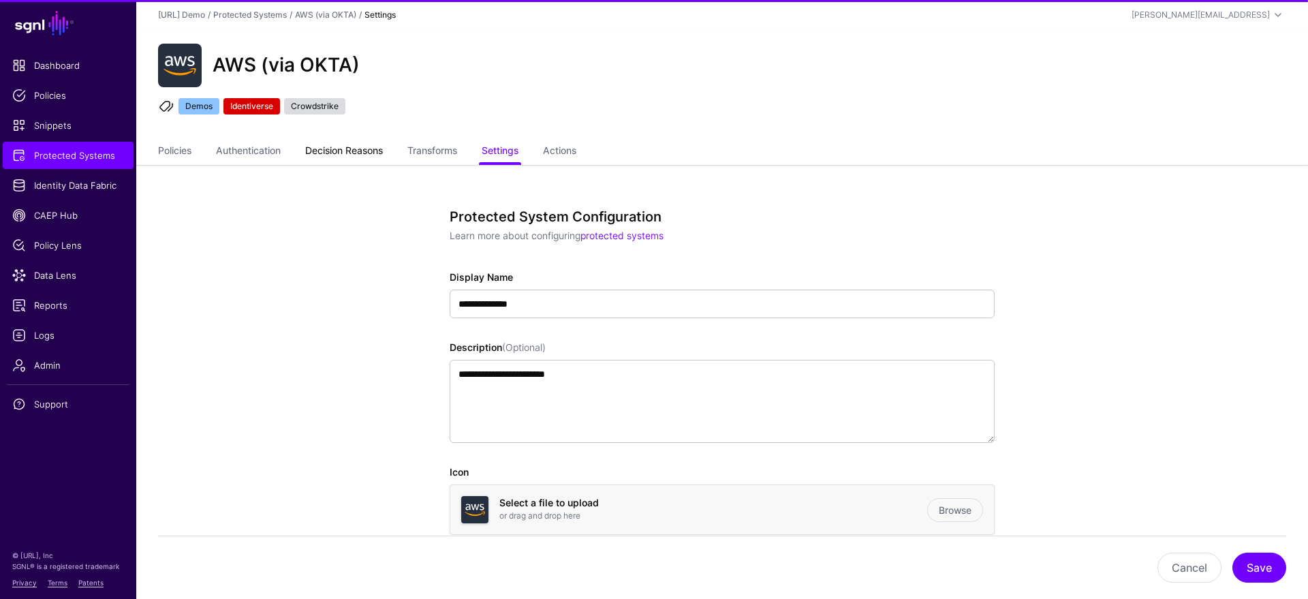
click at [358, 142] on link "Decision Reasons" at bounding box center [344, 152] width 78 height 26
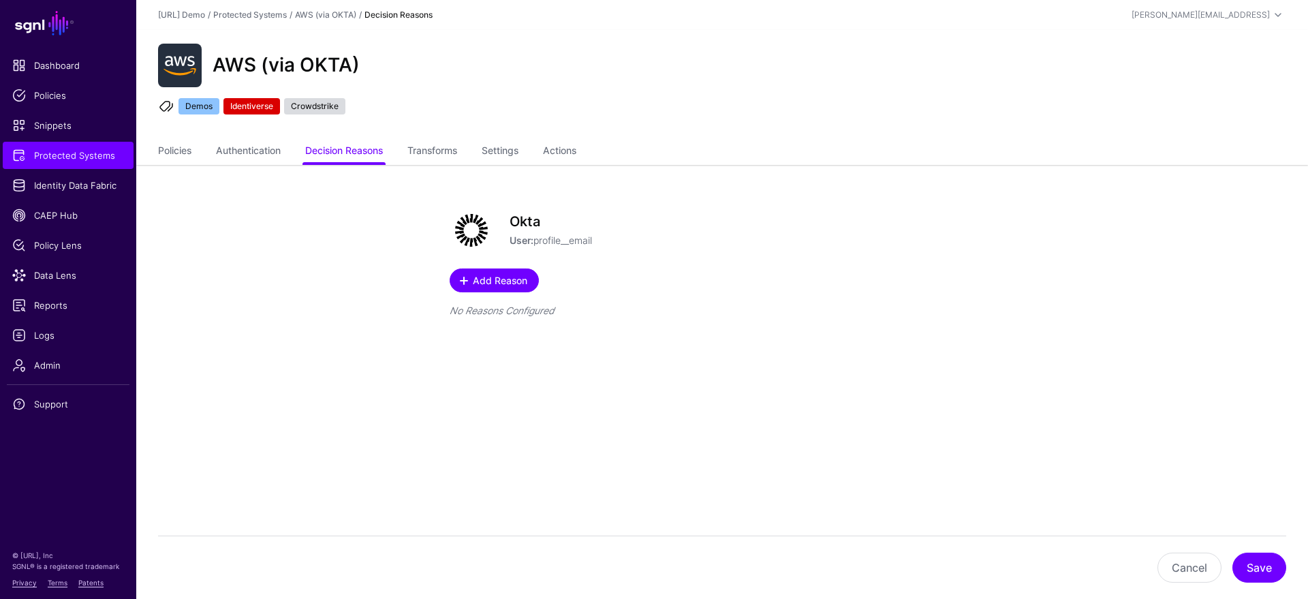
click at [484, 275] on span "Add Reason" at bounding box center [500, 280] width 58 height 14
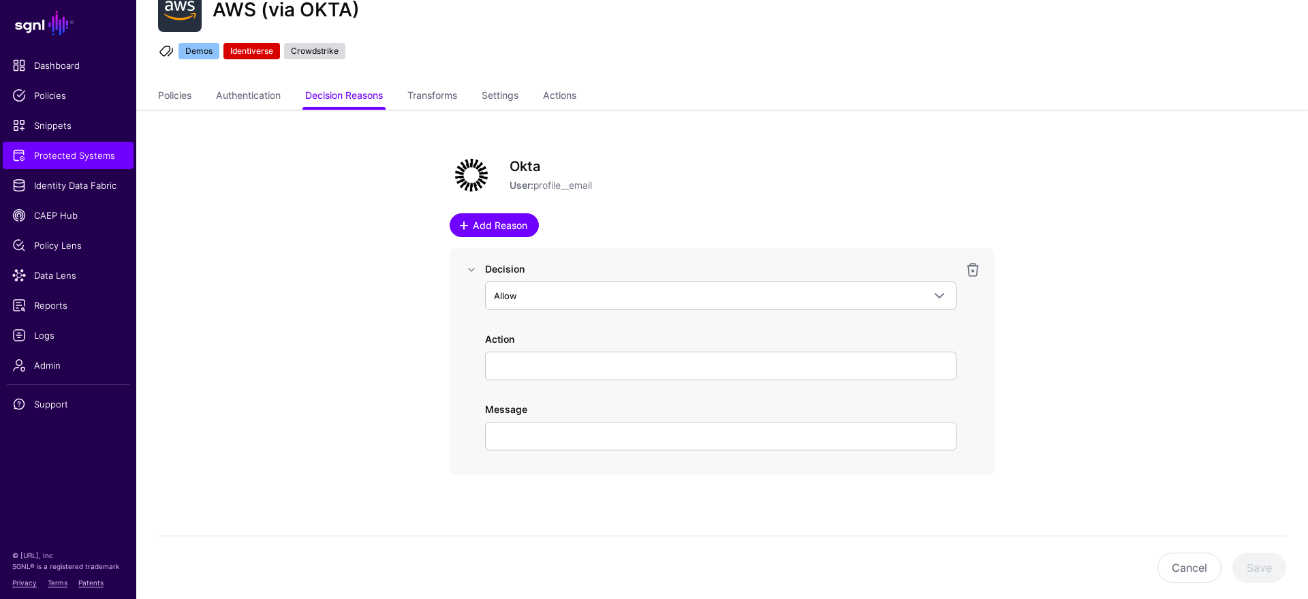
scroll to position [57, 0]
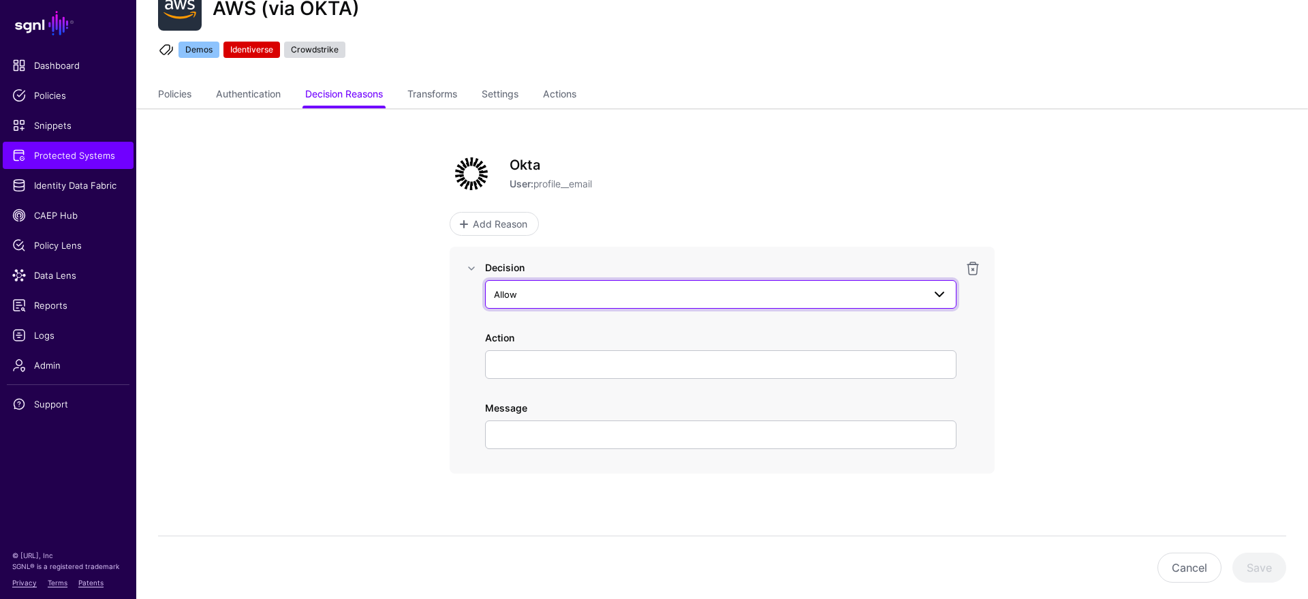
click at [593, 294] on span "Allow" at bounding box center [708, 294] width 429 height 15
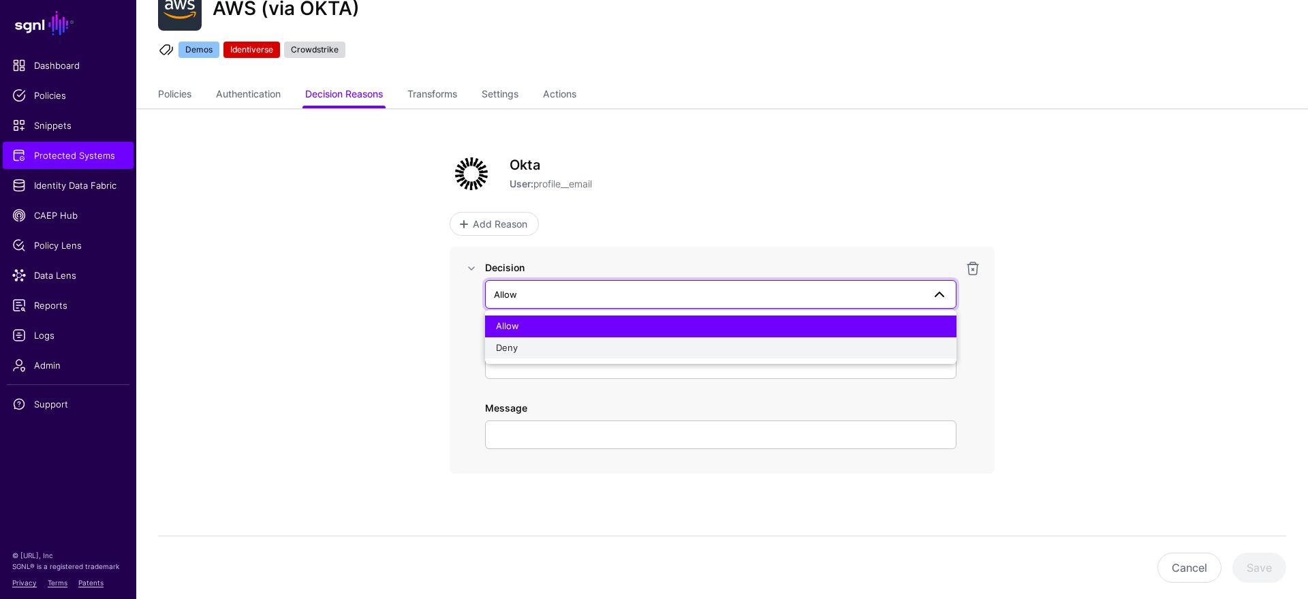
click at [551, 350] on div "Deny" at bounding box center [721, 348] width 450 height 14
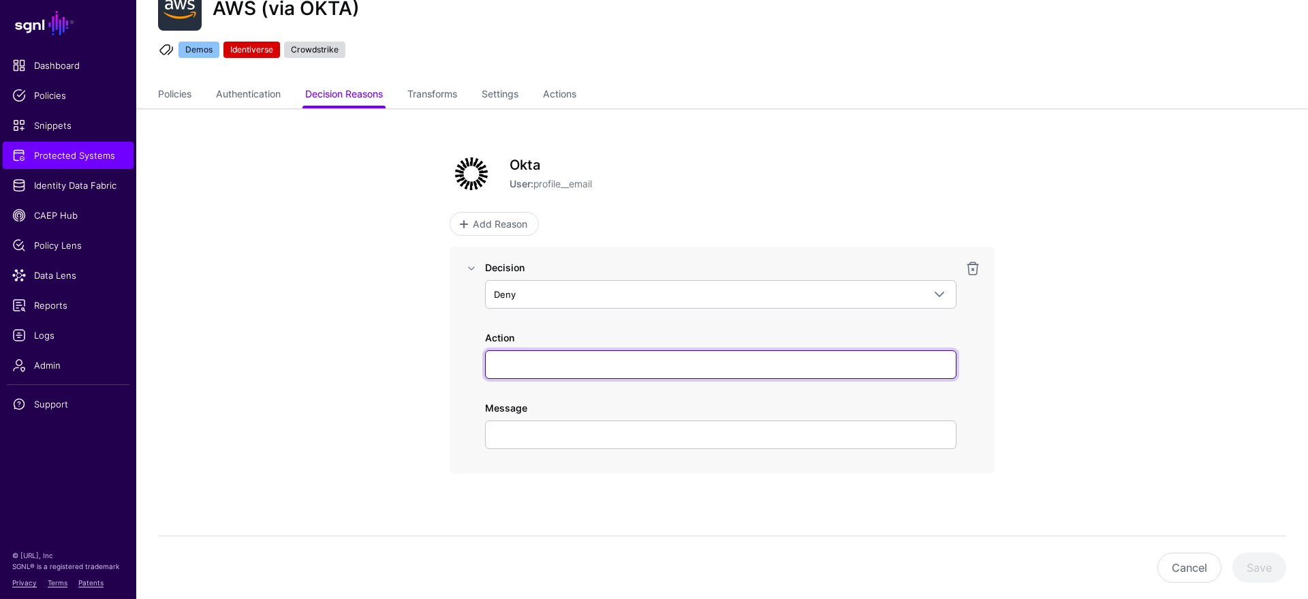
click at [536, 367] on input "Action" at bounding box center [720, 364] width 471 height 29
type input "**********"
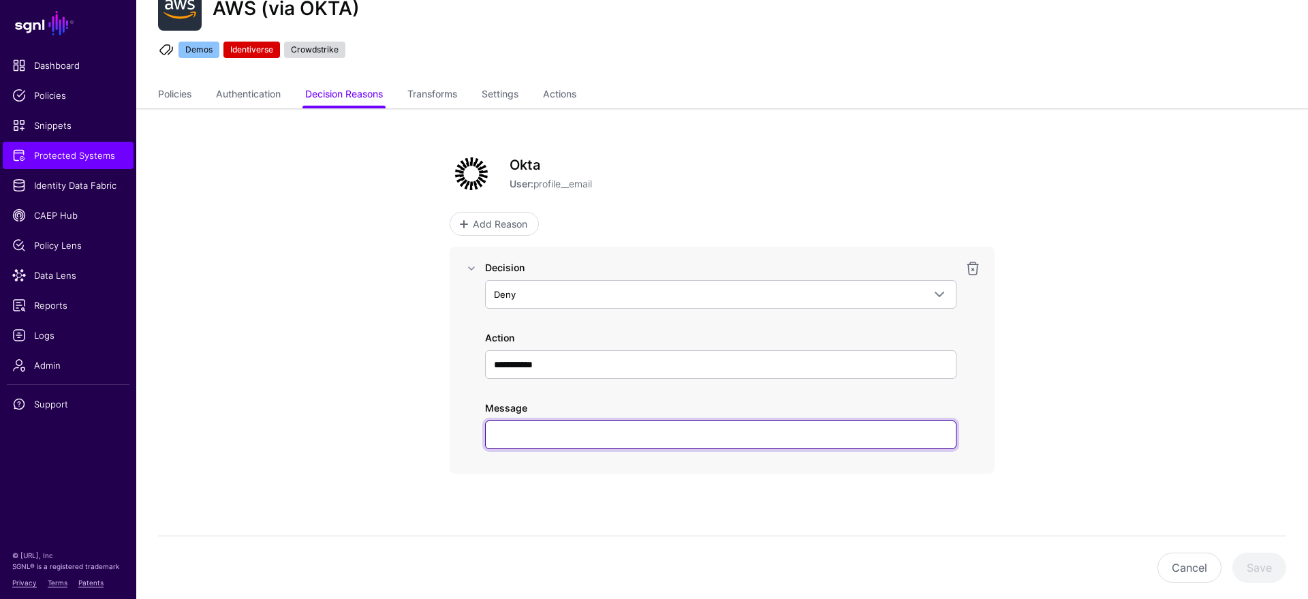
click at [532, 428] on input "Message" at bounding box center [720, 434] width 471 height 29
type input "*****"
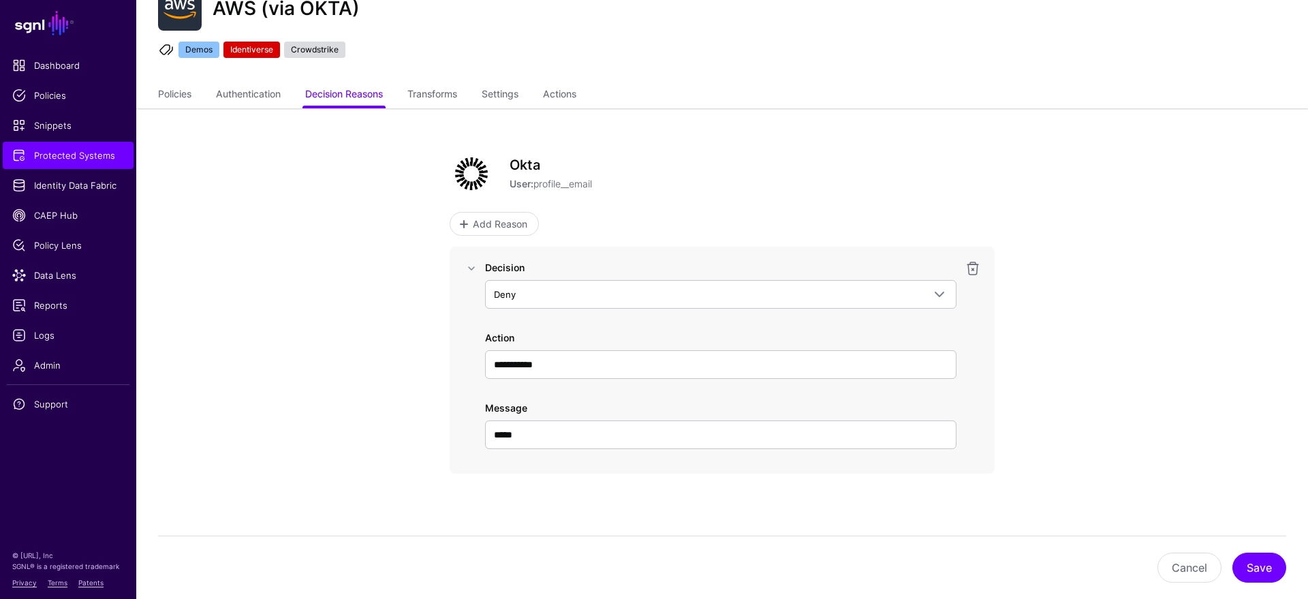
click at [1033, 371] on div "**********" at bounding box center [722, 353] width 632 height 491
click at [535, 239] on div "**********" at bounding box center [722, 323] width 545 height 343
click at [527, 235] on link "Add Reason" at bounding box center [494, 224] width 89 height 24
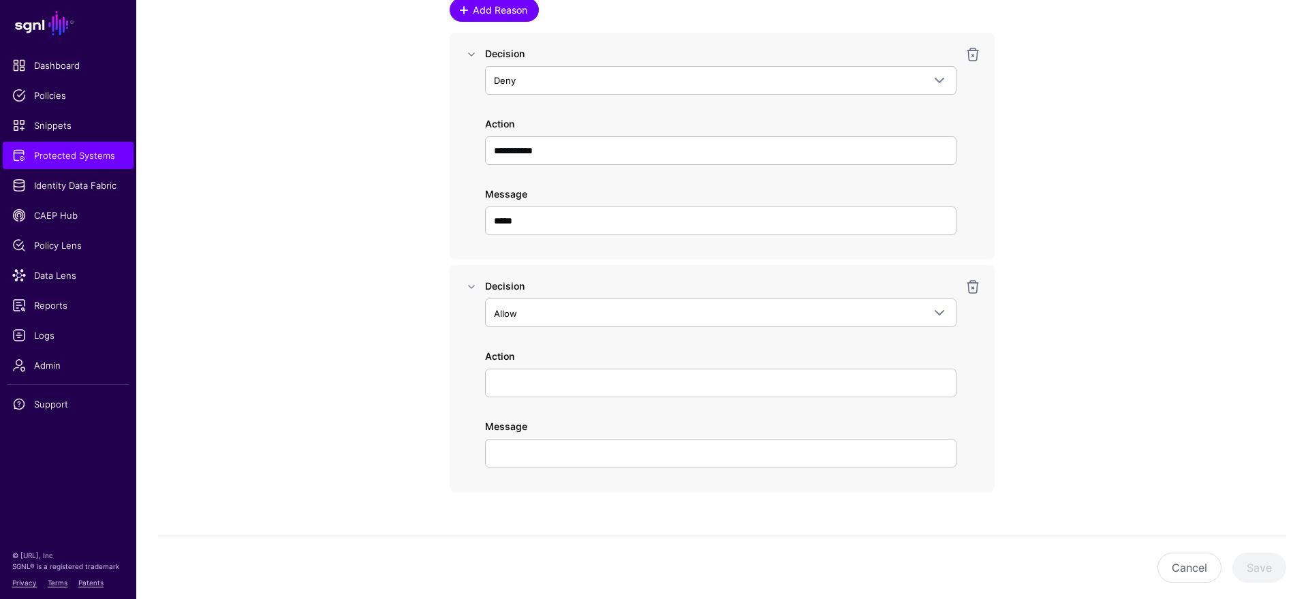
scroll to position [289, 0]
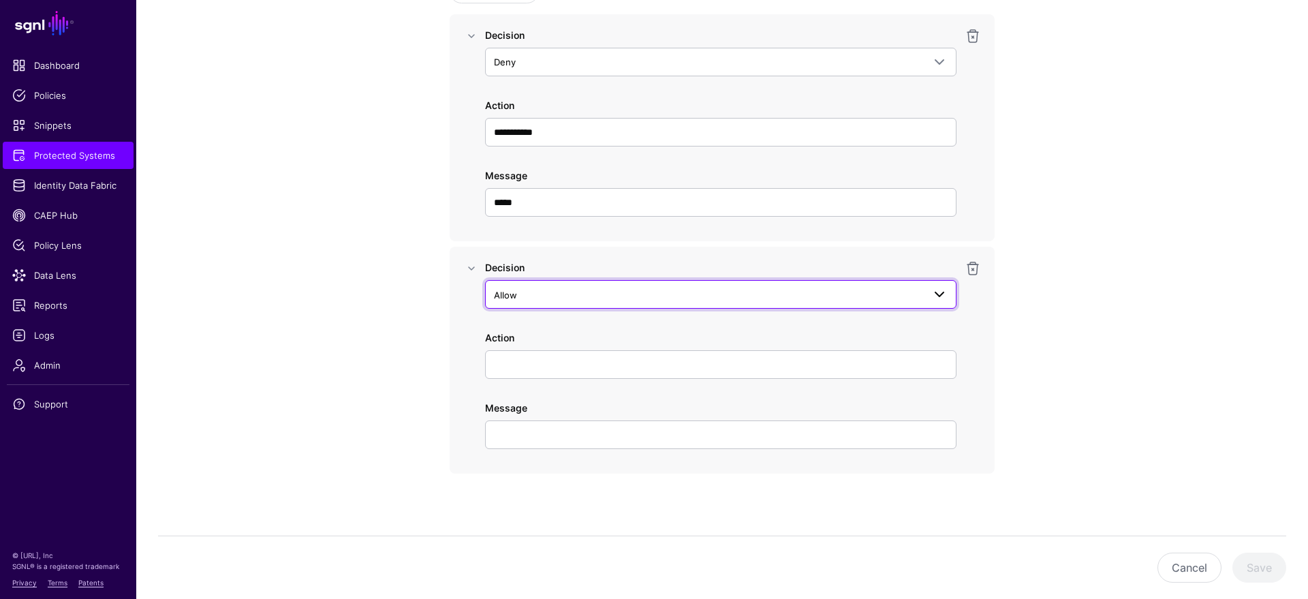
click at [587, 290] on span "Allow" at bounding box center [708, 295] width 429 height 15
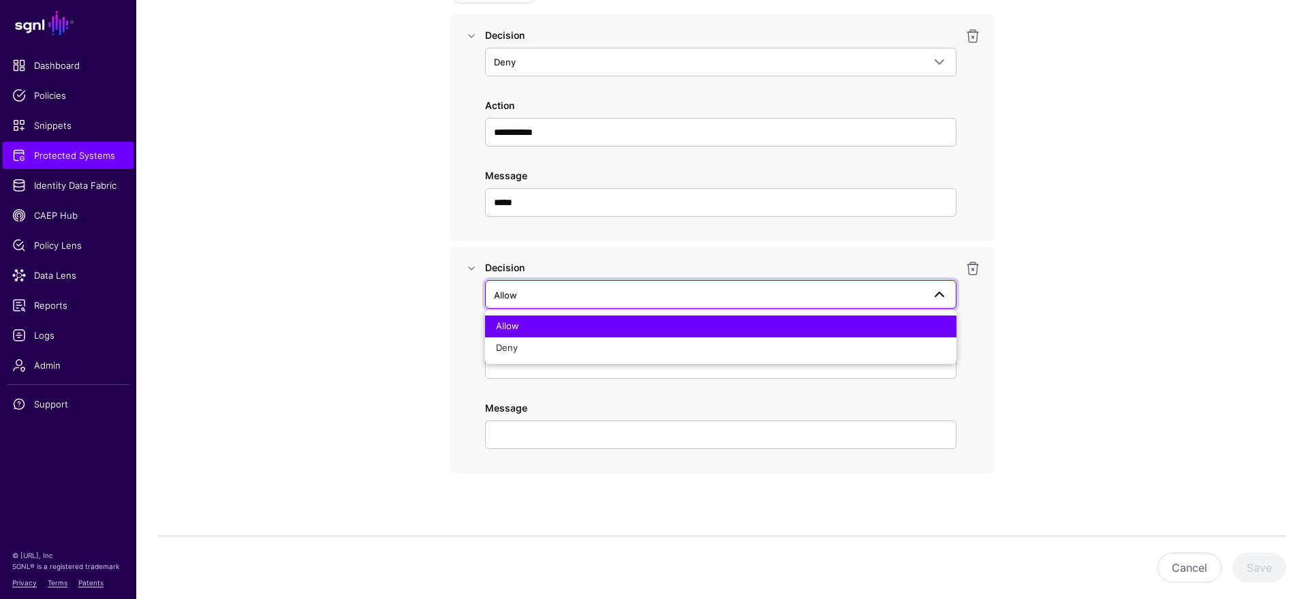
click at [1020, 293] on div "**********" at bounding box center [722, 237] width 632 height 723
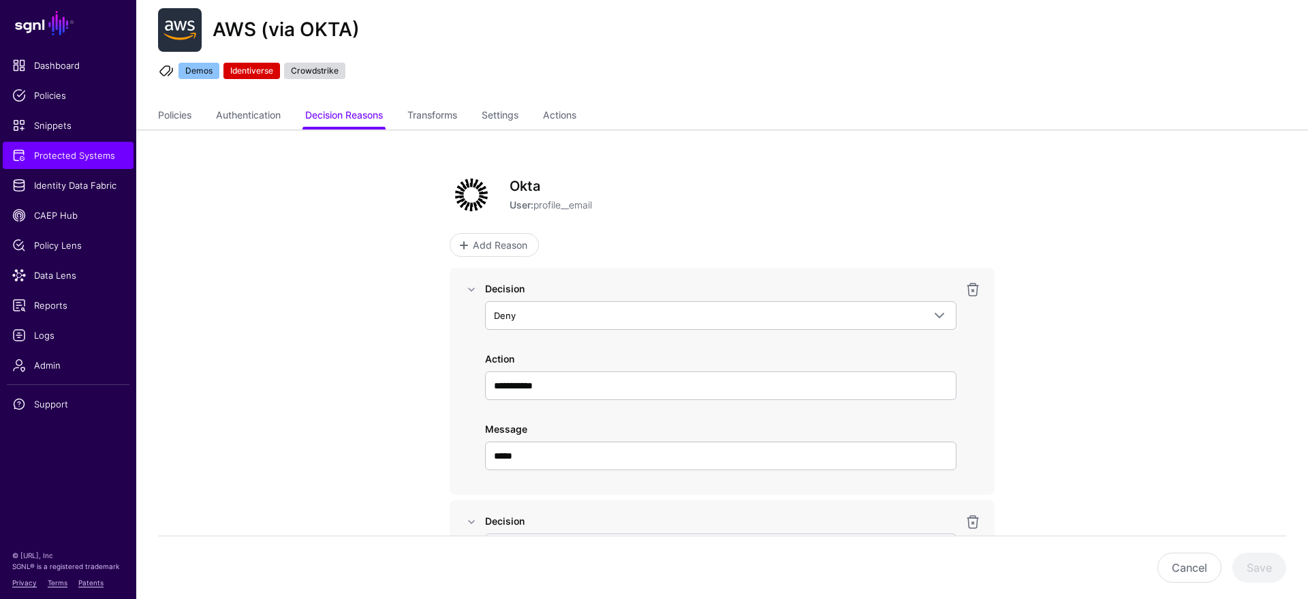
scroll to position [33, 0]
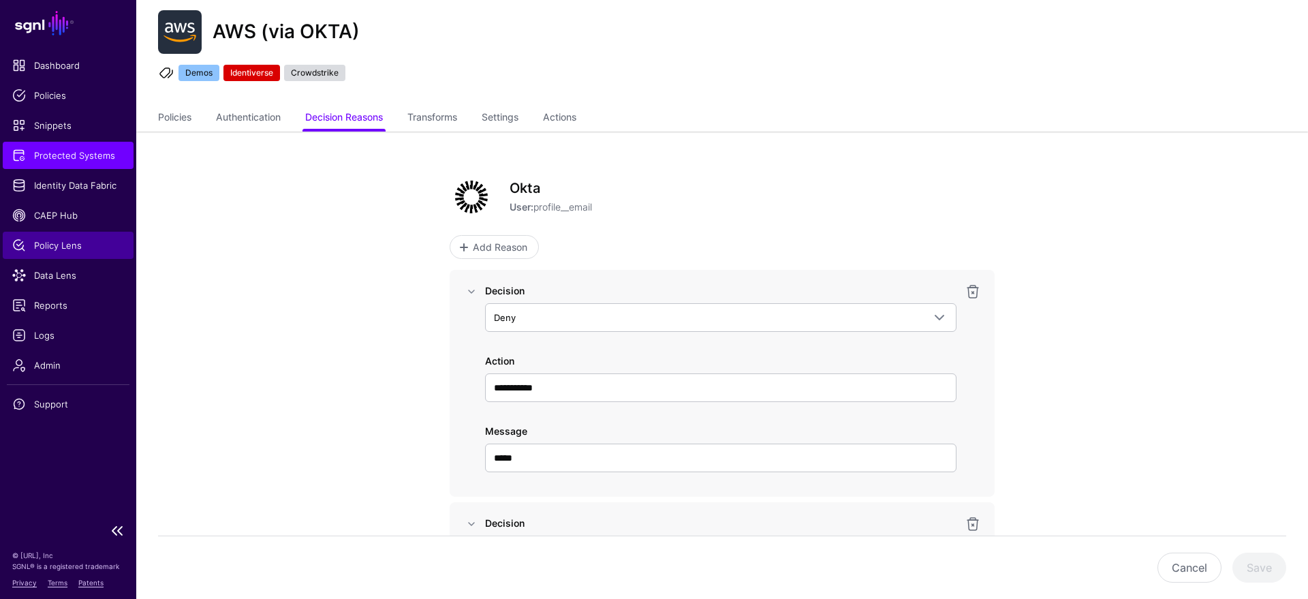
click at [92, 241] on span "Policy Lens" at bounding box center [68, 245] width 112 height 14
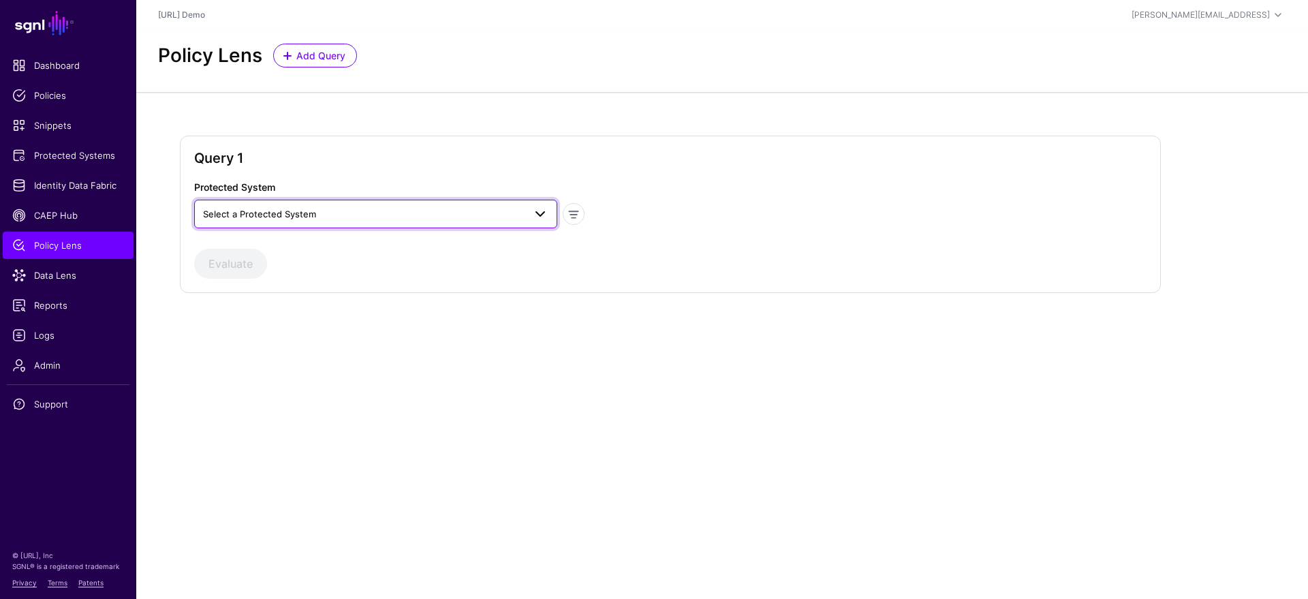
click at [517, 215] on span "Select a Protected System" at bounding box center [363, 213] width 321 height 15
click at [342, 248] on div "AWS (via OKTA)" at bounding box center [375, 246] width 341 height 14
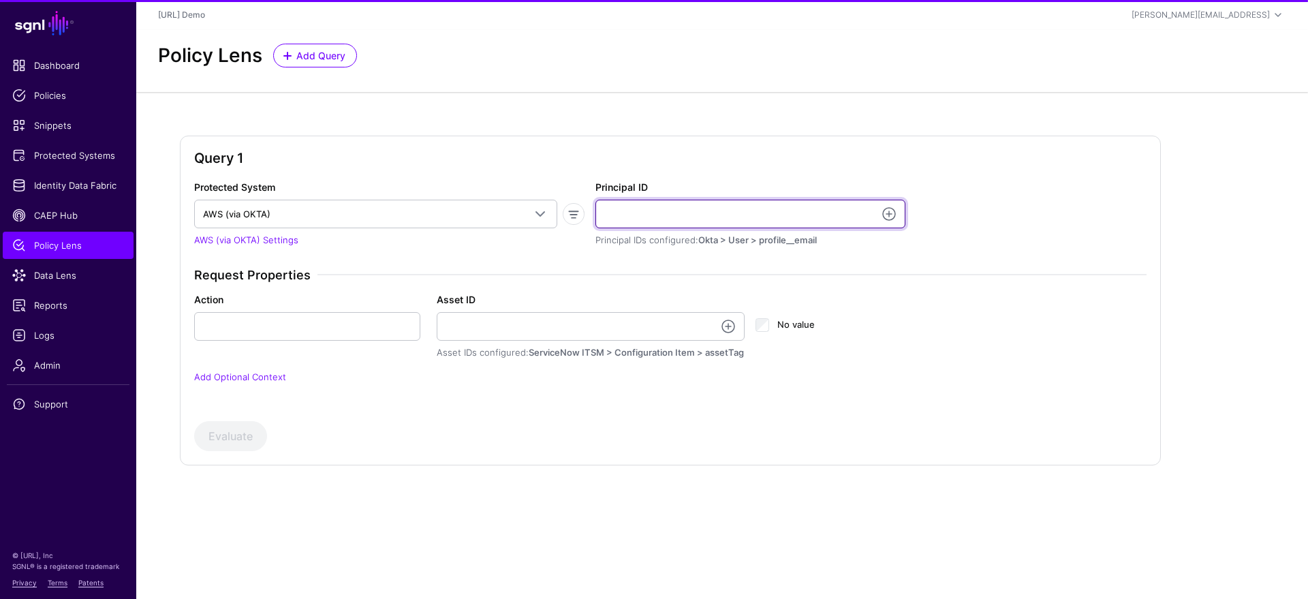
click at [652, 208] on input "Principal ID" at bounding box center [750, 214] width 310 height 29
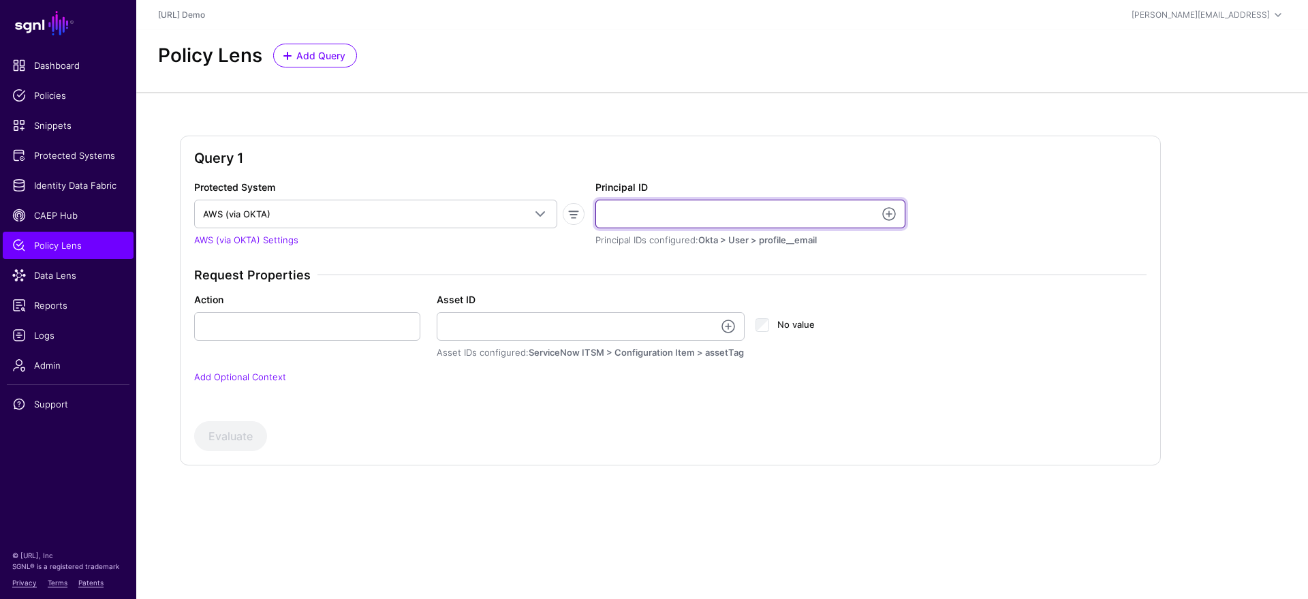
type input "**********"
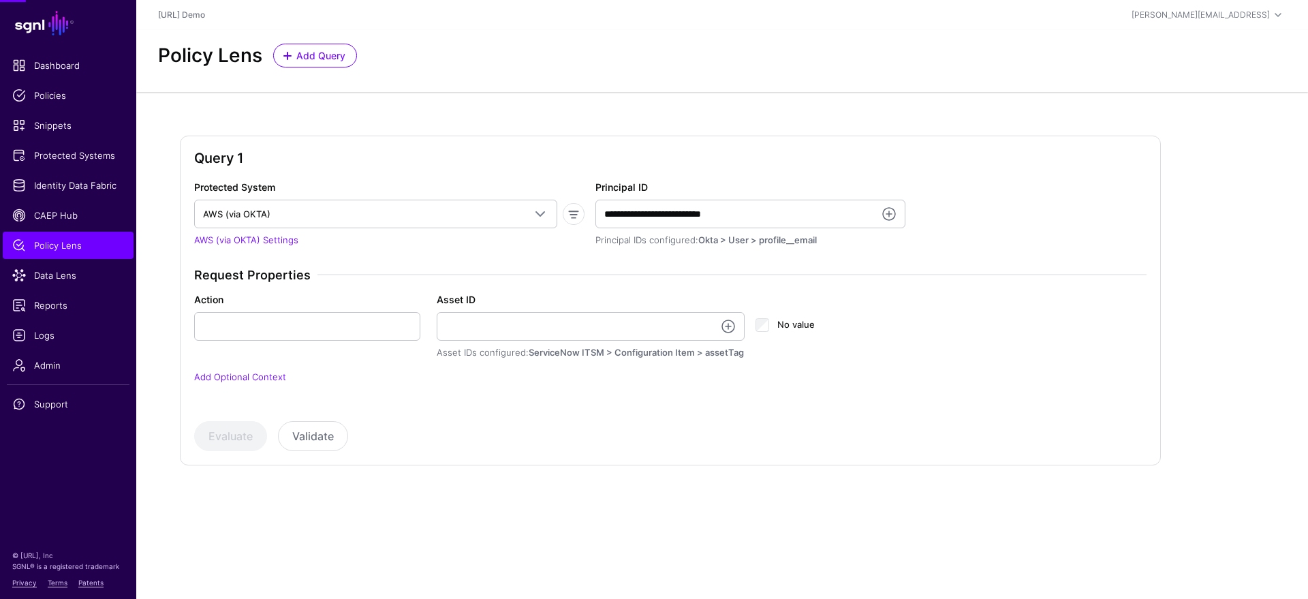
click at [324, 341] on div "Action Asset ID Asset IDs configured: ServiceNow ITSM > Configuration Item > as…" at bounding box center [670, 325] width 969 height 67
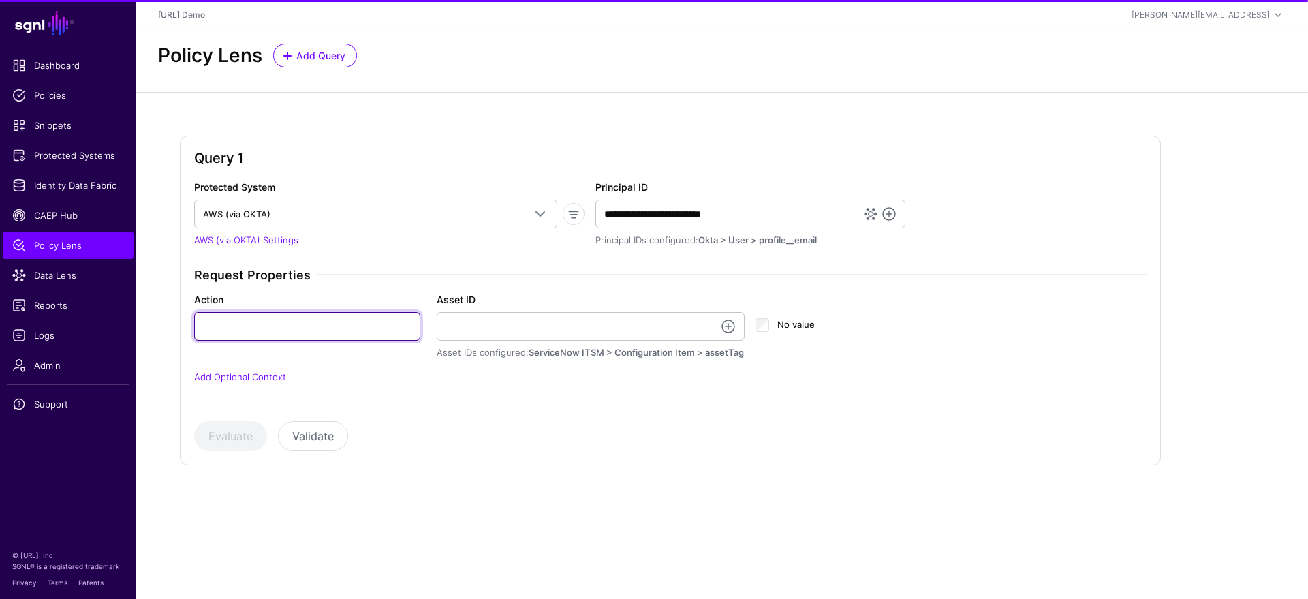
click at [337, 329] on input "Action" at bounding box center [307, 326] width 226 height 29
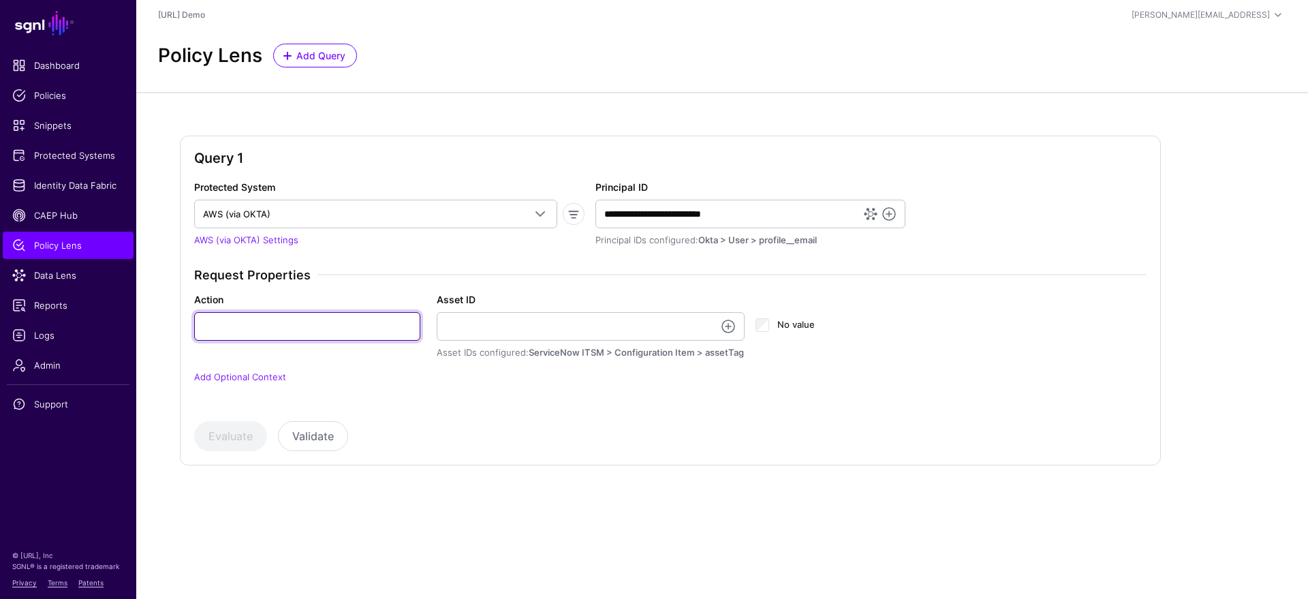
type input "**********"
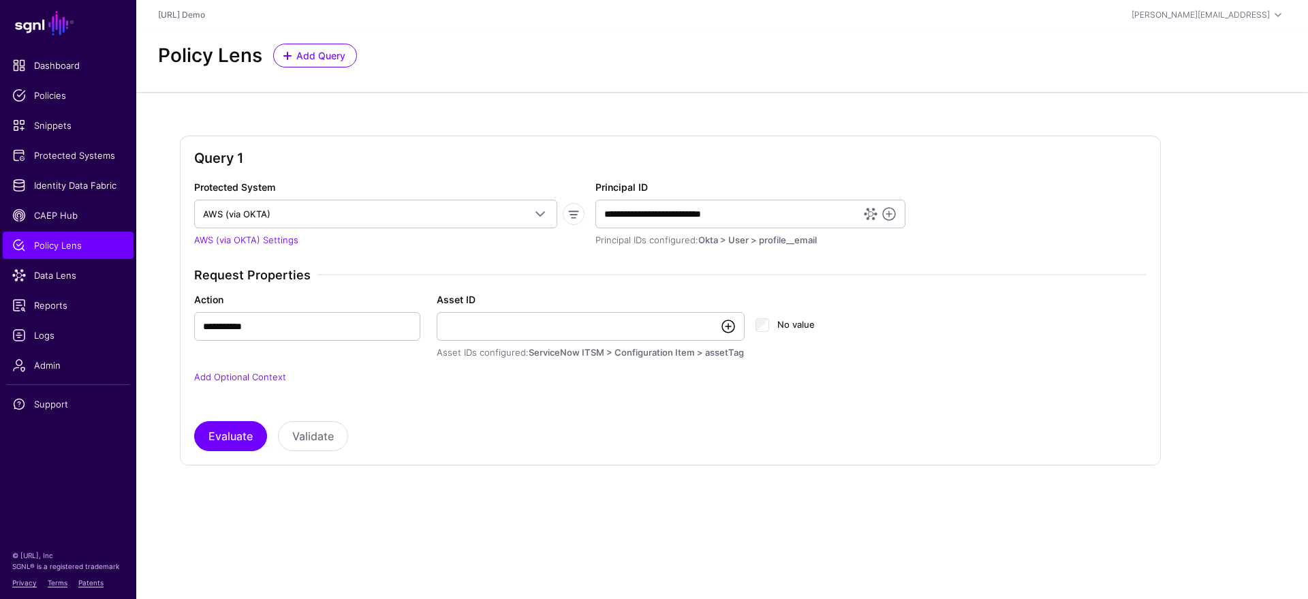
click at [730, 326] on link at bounding box center [728, 326] width 16 height 16
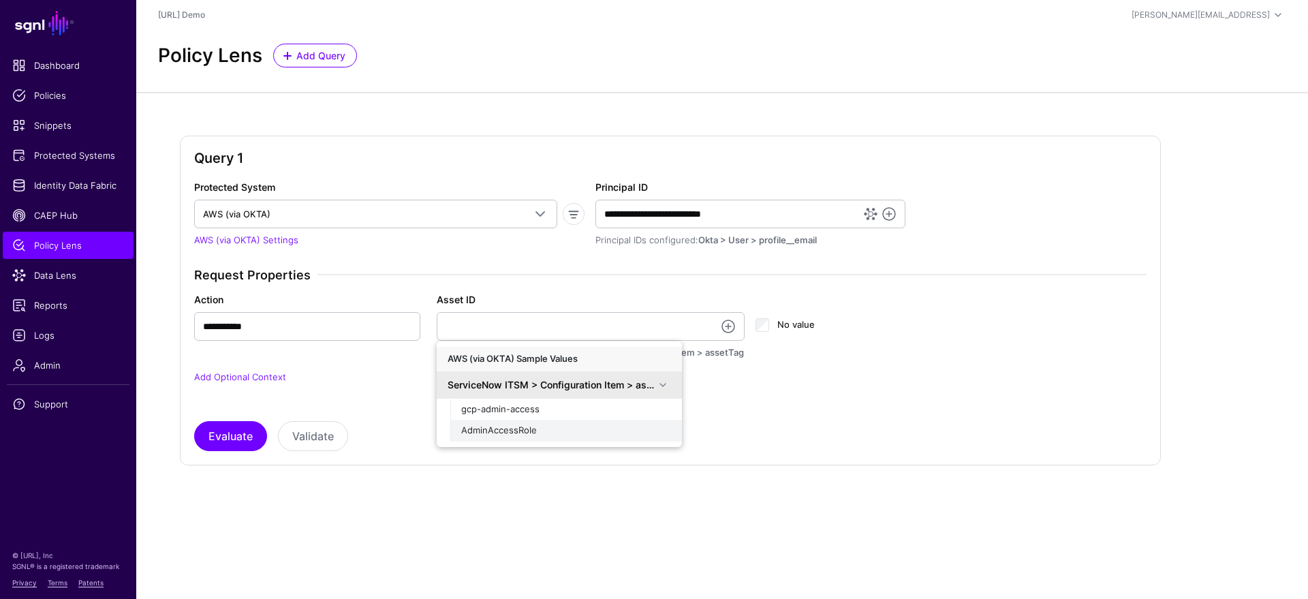
click at [530, 427] on span "AdminAccessRole" at bounding box center [499, 429] width 76 height 11
type input "**********"
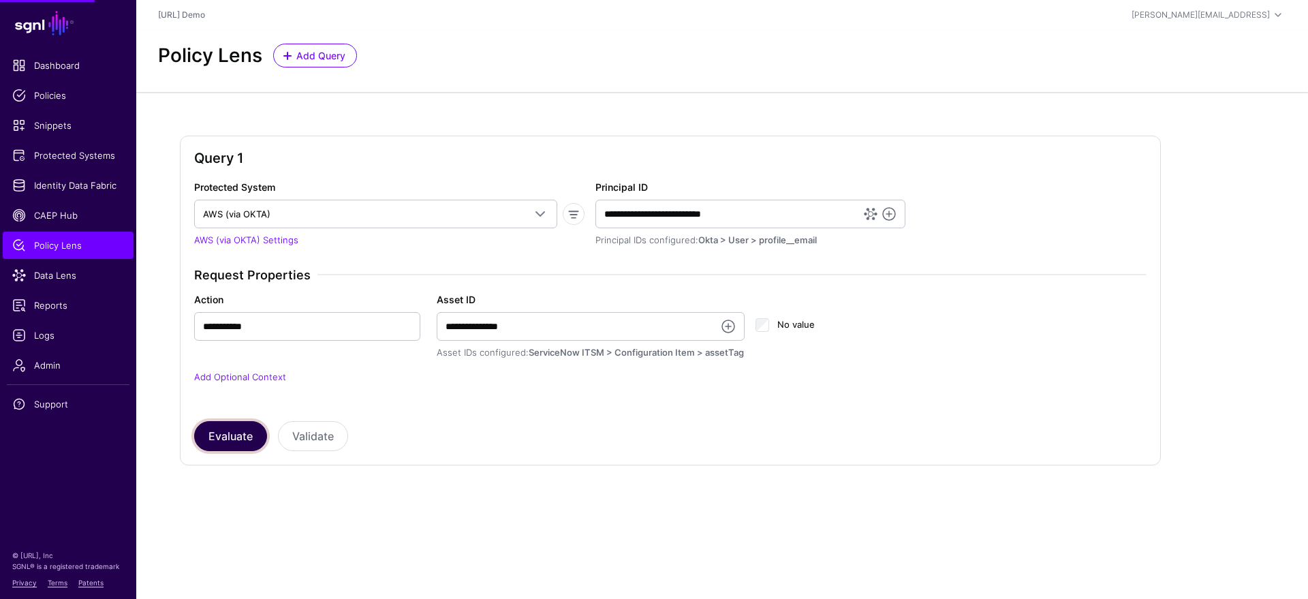
click at [238, 446] on button "Evaluate" at bounding box center [230, 436] width 73 height 30
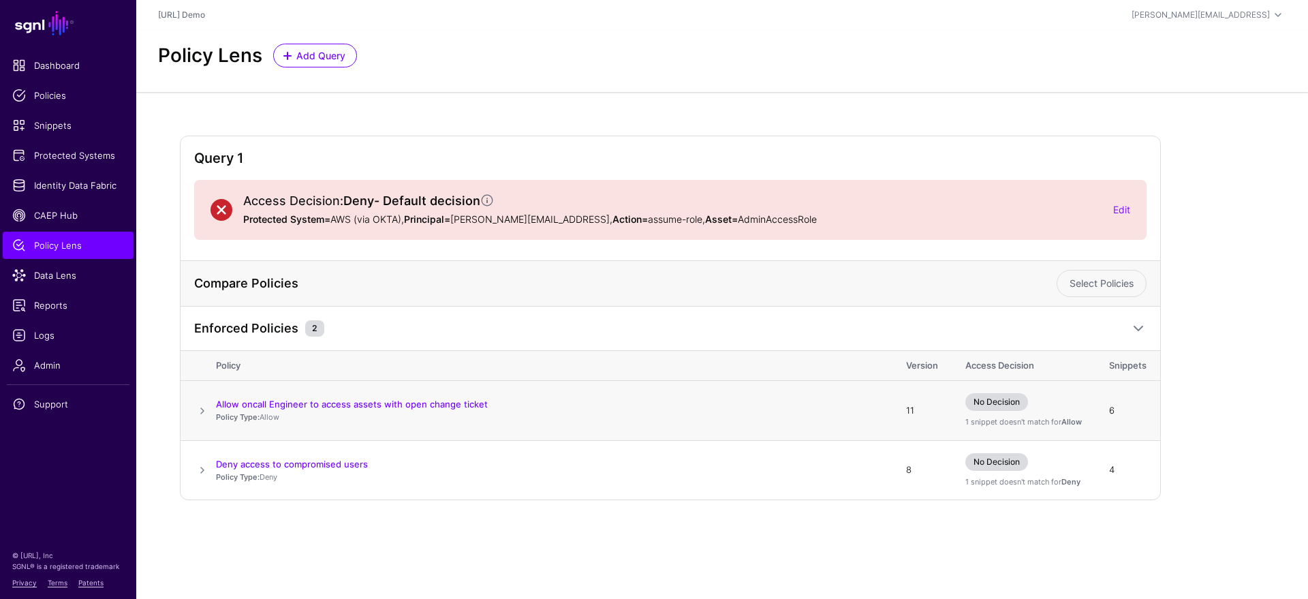
click at [269, 420] on p "Policy Type: Allow" at bounding box center [547, 418] width 663 height 12
click at [285, 423] on td "Allow oncall Engineer to access assets with open change ticket Policy Type: All…" at bounding box center [554, 411] width 677 height 60
click at [204, 409] on span at bounding box center [202, 411] width 16 height 16
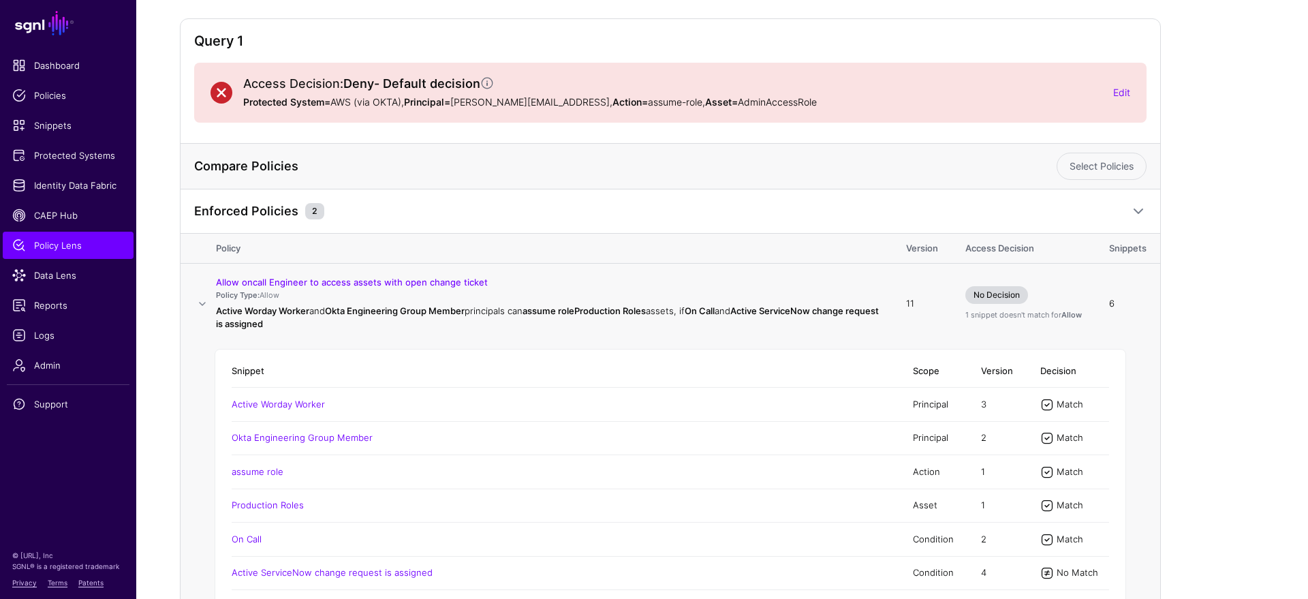
scroll to position [131, 0]
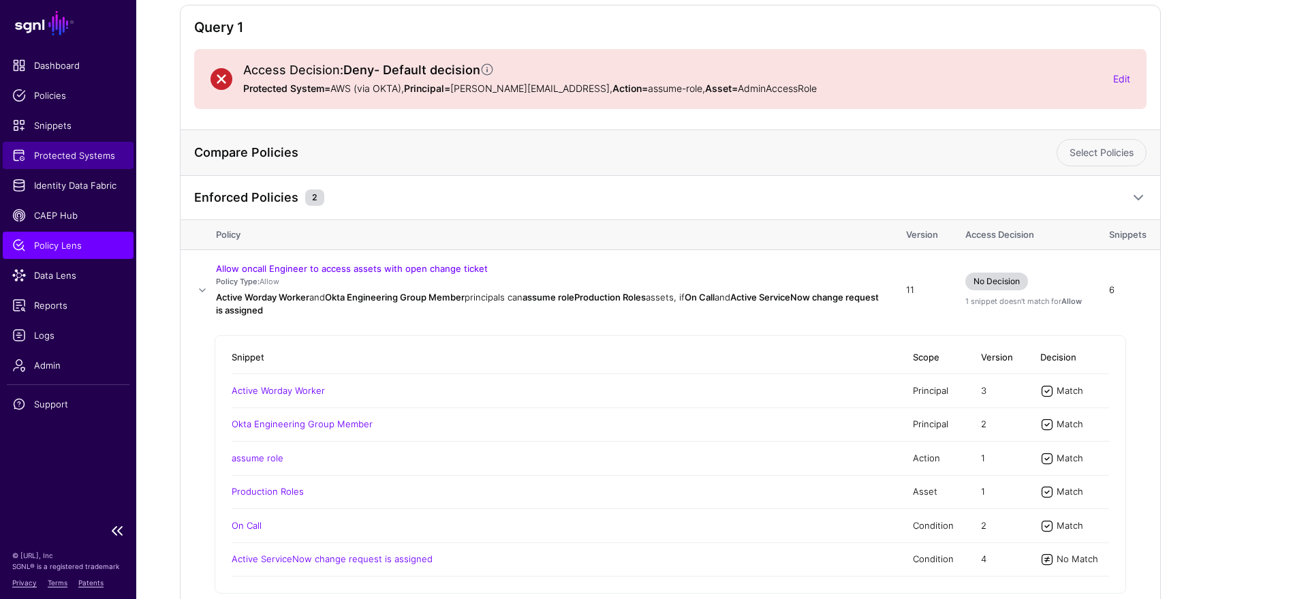
click at [76, 155] on span "Protected Systems" at bounding box center [68, 156] width 112 height 14
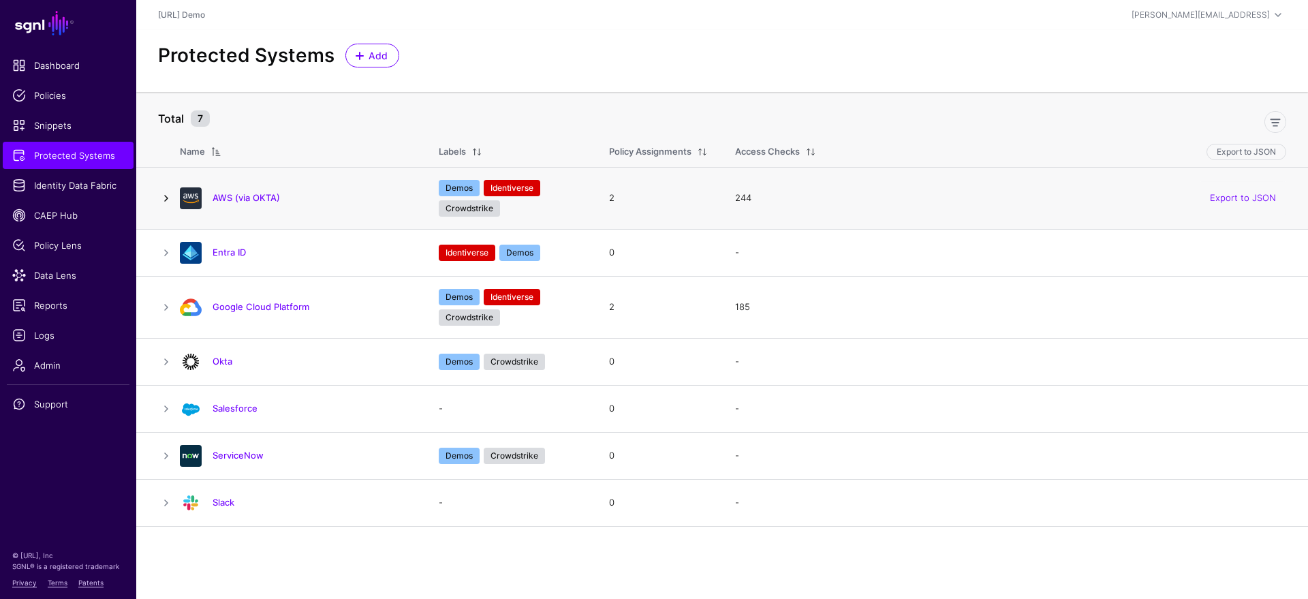
click at [164, 197] on link at bounding box center [166, 198] width 16 height 16
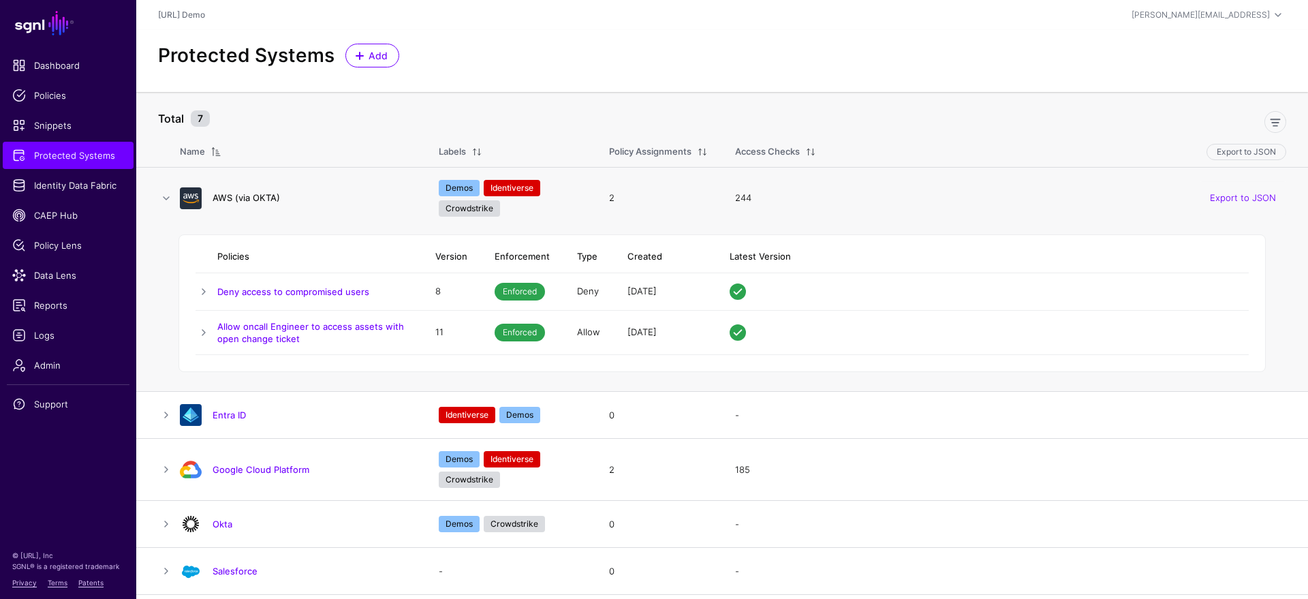
click at [246, 200] on link "AWS (via OKTA)" at bounding box center [246, 197] width 67 height 11
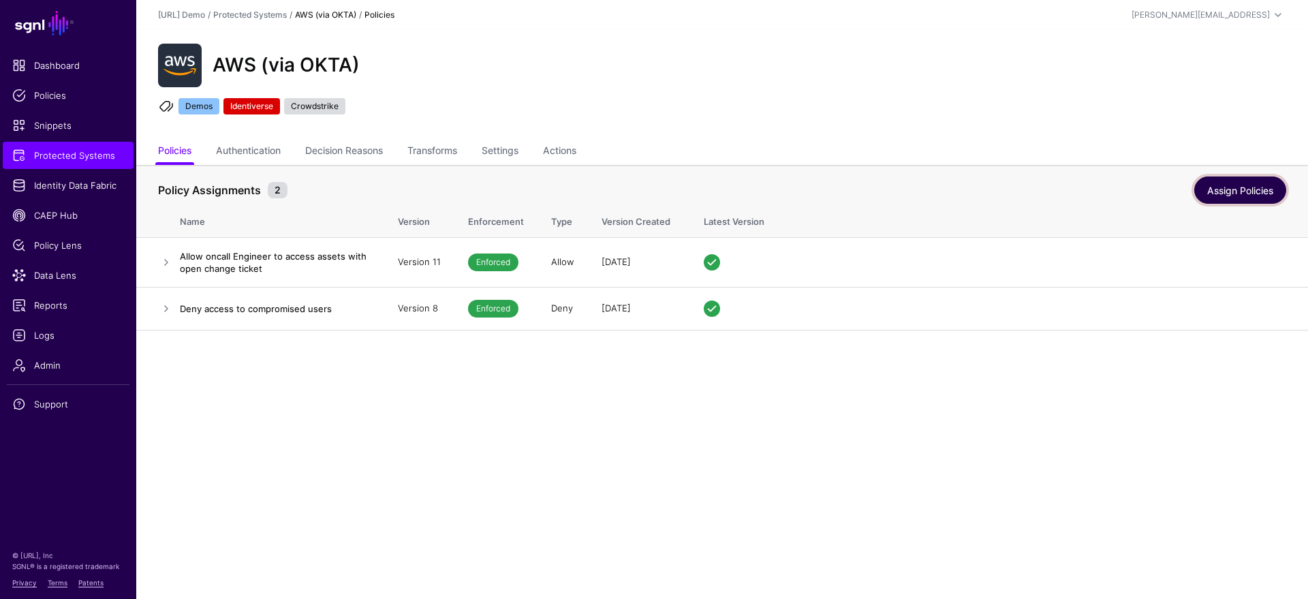
click at [1177, 189] on link "Assign Policies" at bounding box center [1240, 189] width 92 height 27
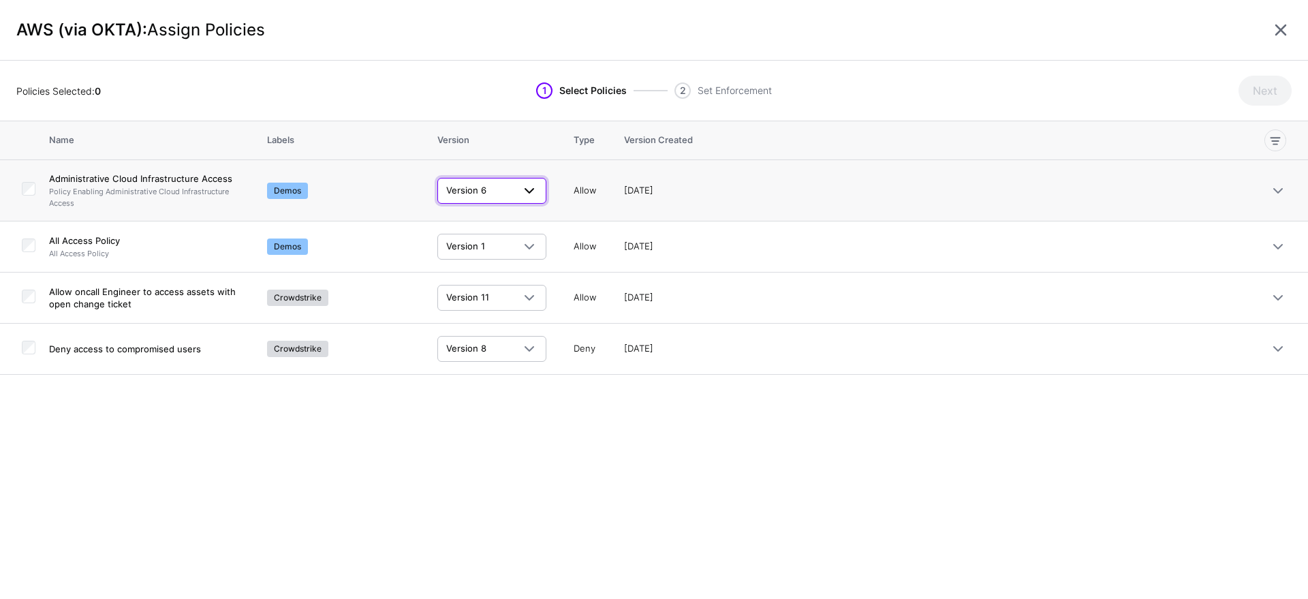
click at [538, 193] on link "Version 6" at bounding box center [491, 191] width 109 height 26
click at [926, 59] on div "AWS (via OKTA): Assign Policies" at bounding box center [654, 30] width 1308 height 61
click at [1177, 29] on link at bounding box center [1281, 30] width 22 height 22
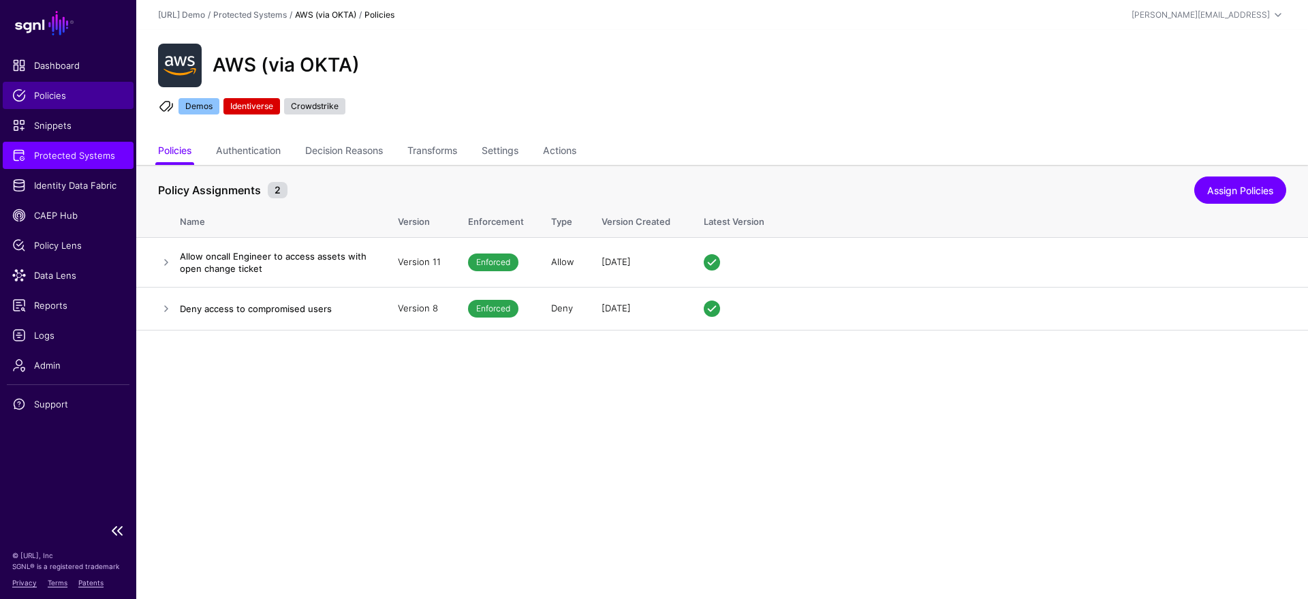
click at [80, 95] on span "Policies" at bounding box center [68, 96] width 112 height 14
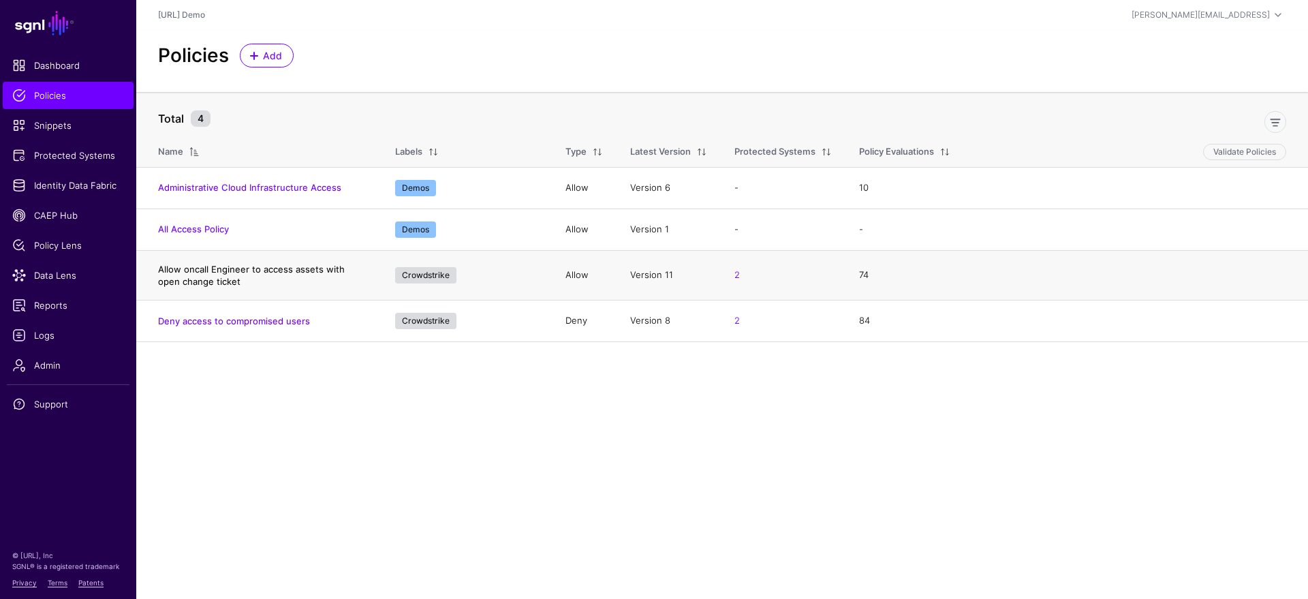
click at [289, 273] on link "Allow oncall Engineer to access assets with open change ticket" at bounding box center [251, 275] width 187 height 23
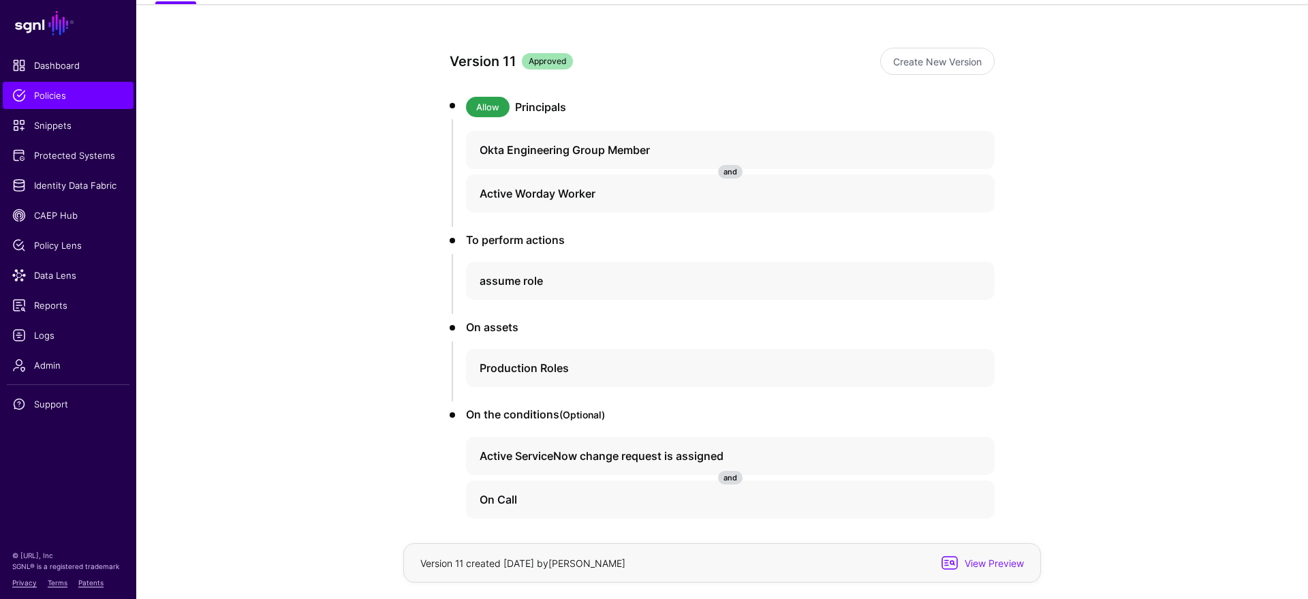
scroll to position [138, 0]
click at [942, 63] on link "Create New Version" at bounding box center [937, 63] width 114 height 27
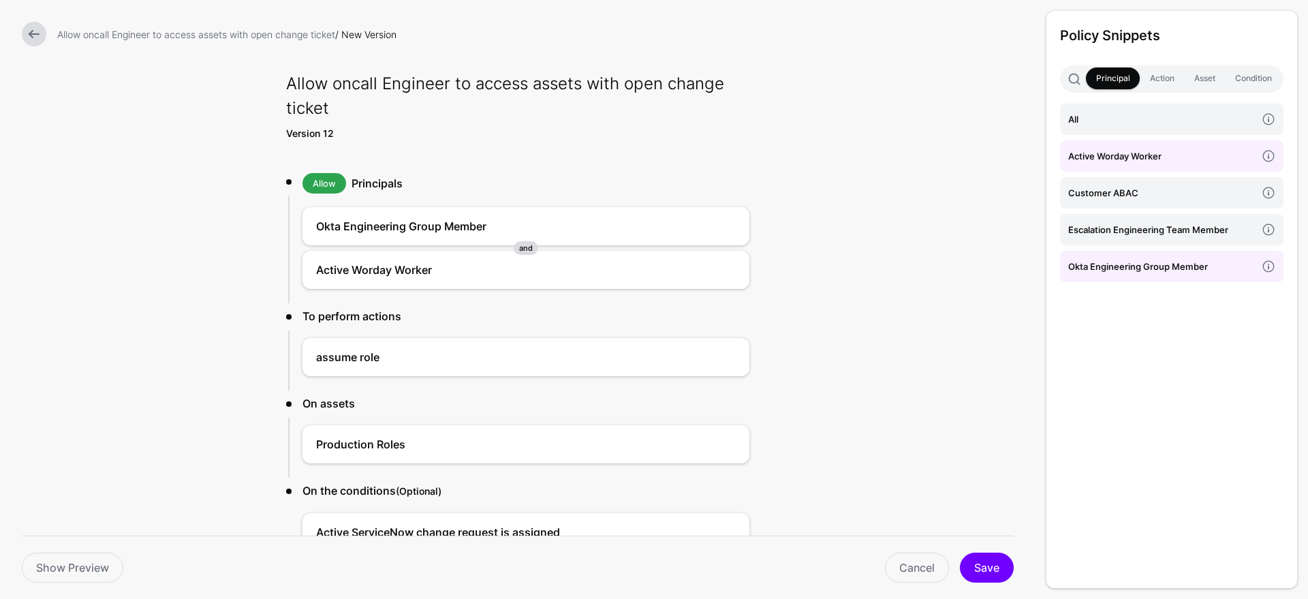
click at [35, 39] on link at bounding box center [34, 34] width 25 height 25
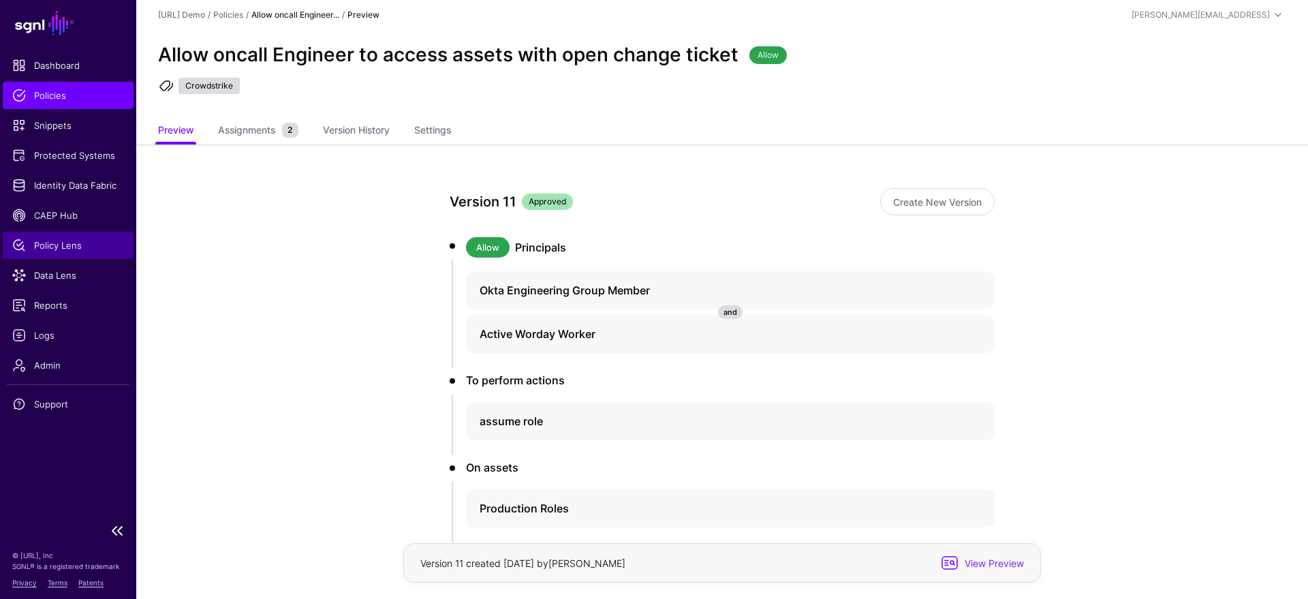
click at [79, 249] on span "Policy Lens" at bounding box center [68, 245] width 112 height 14
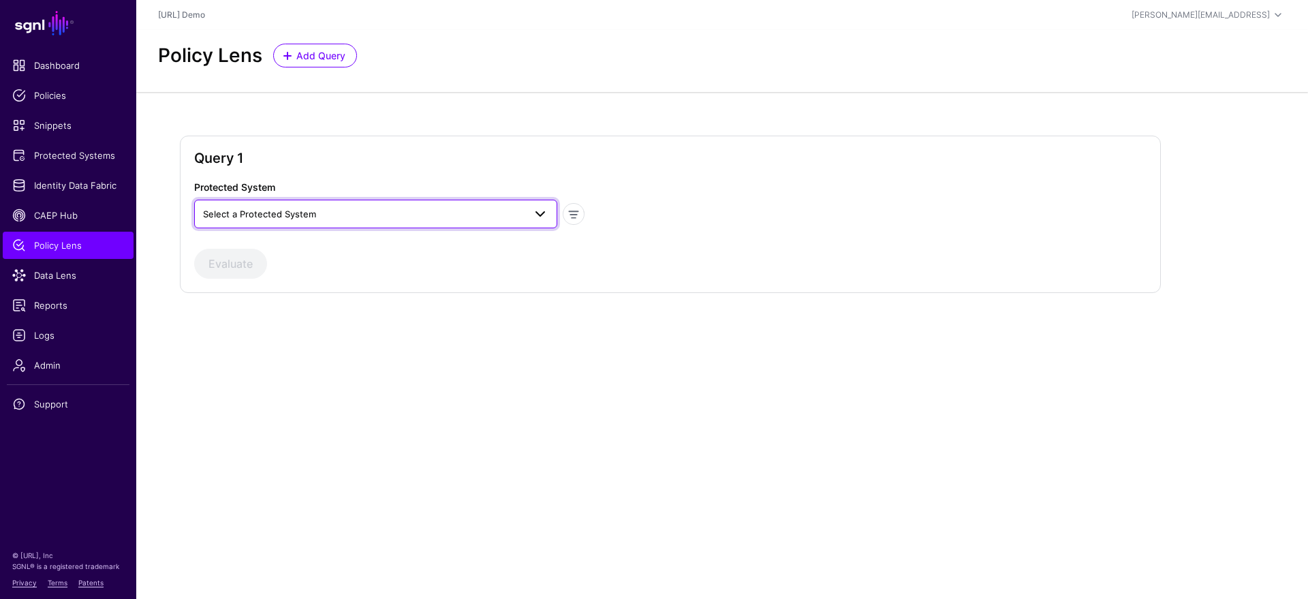
click at [343, 210] on span "Select a Protected System" at bounding box center [363, 213] width 321 height 15
click at [282, 239] on div "AWS (via OKTA)" at bounding box center [375, 246] width 341 height 14
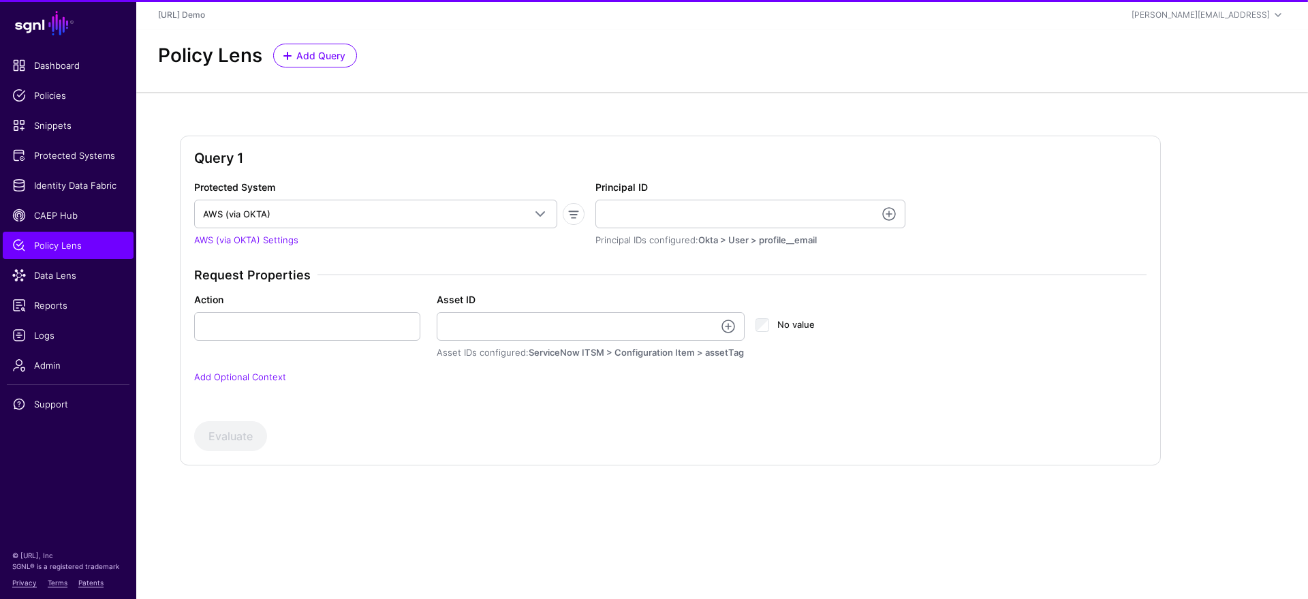
click at [728, 198] on div "Principal ID Principal IDs configured: Okta > User > profile__email" at bounding box center [750, 213] width 310 height 67
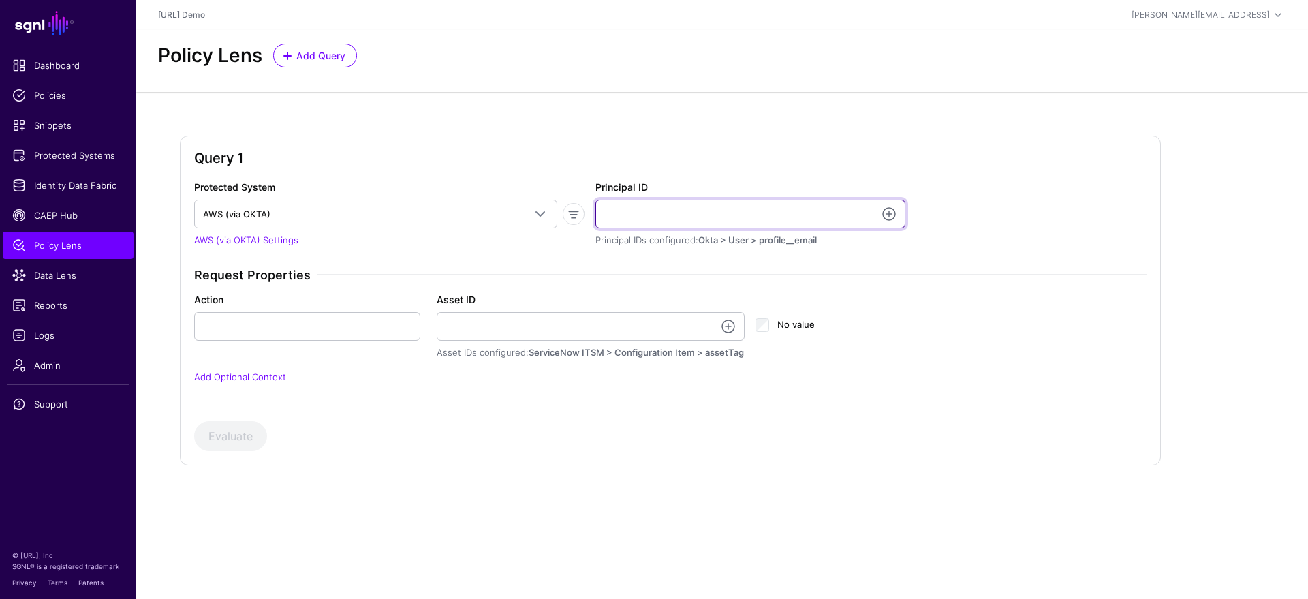
click at [722, 204] on input "Principal ID" at bounding box center [750, 214] width 310 height 29
type input "**********"
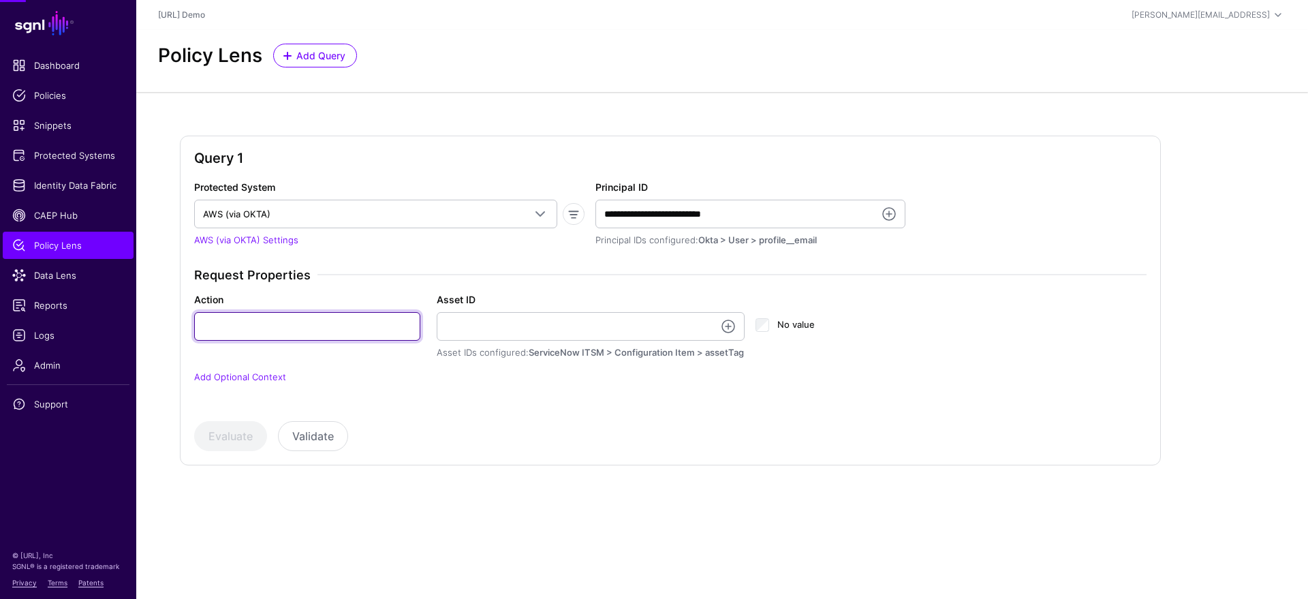
click at [332, 326] on input "Action" at bounding box center [307, 326] width 226 height 29
type input "**********"
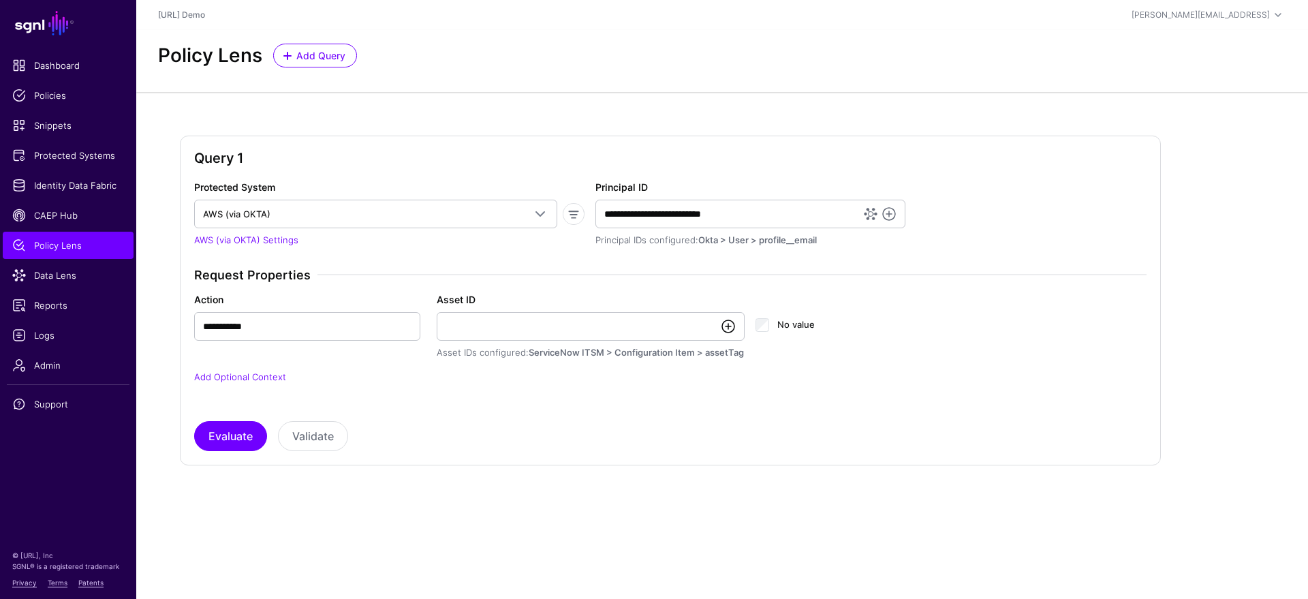
click at [725, 324] on link at bounding box center [728, 326] width 16 height 16
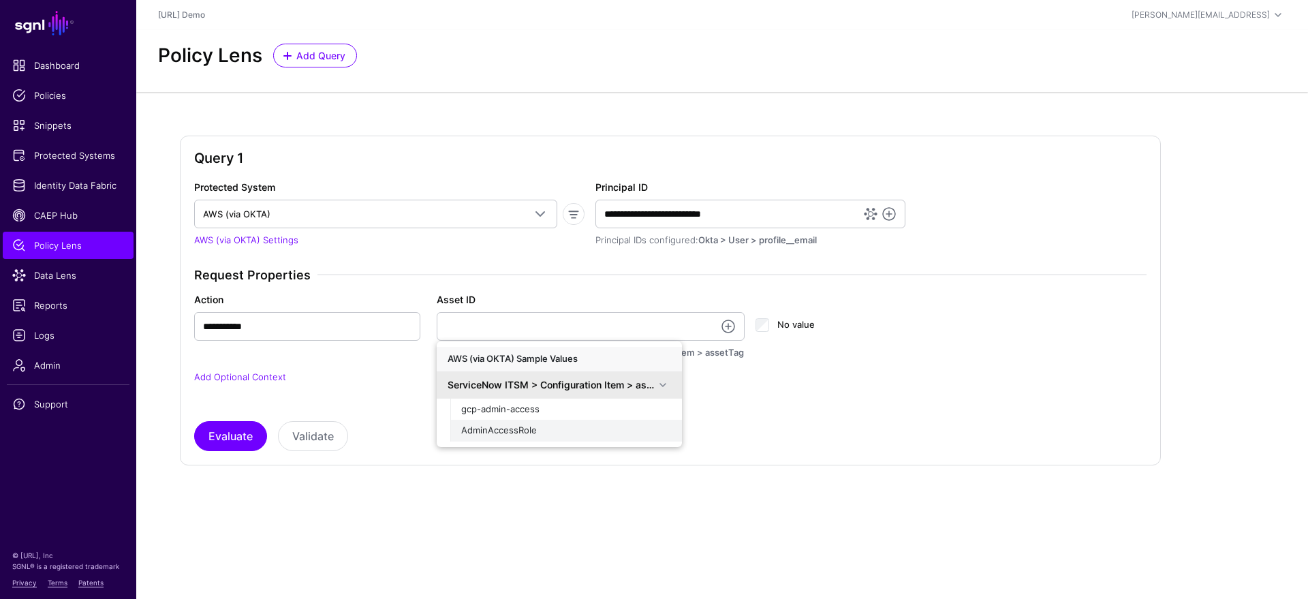
click at [516, 430] on span "AdminAccessRole" at bounding box center [499, 429] width 76 height 11
type input "**********"
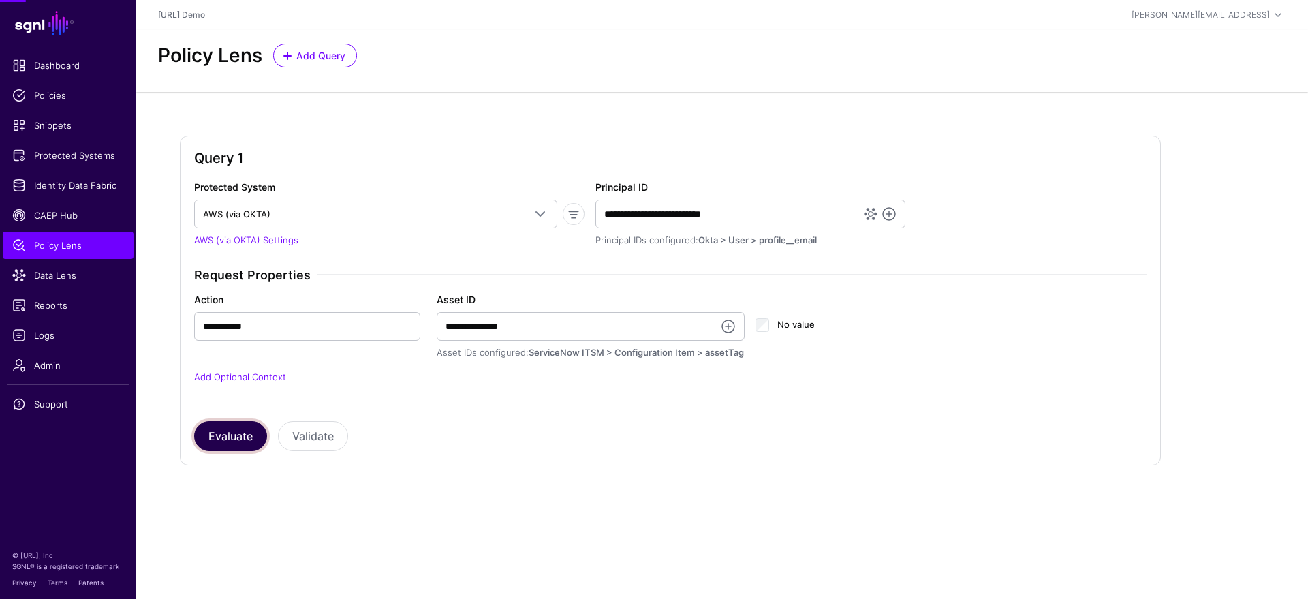
click at [228, 436] on button "Evaluate" at bounding box center [230, 436] width 73 height 30
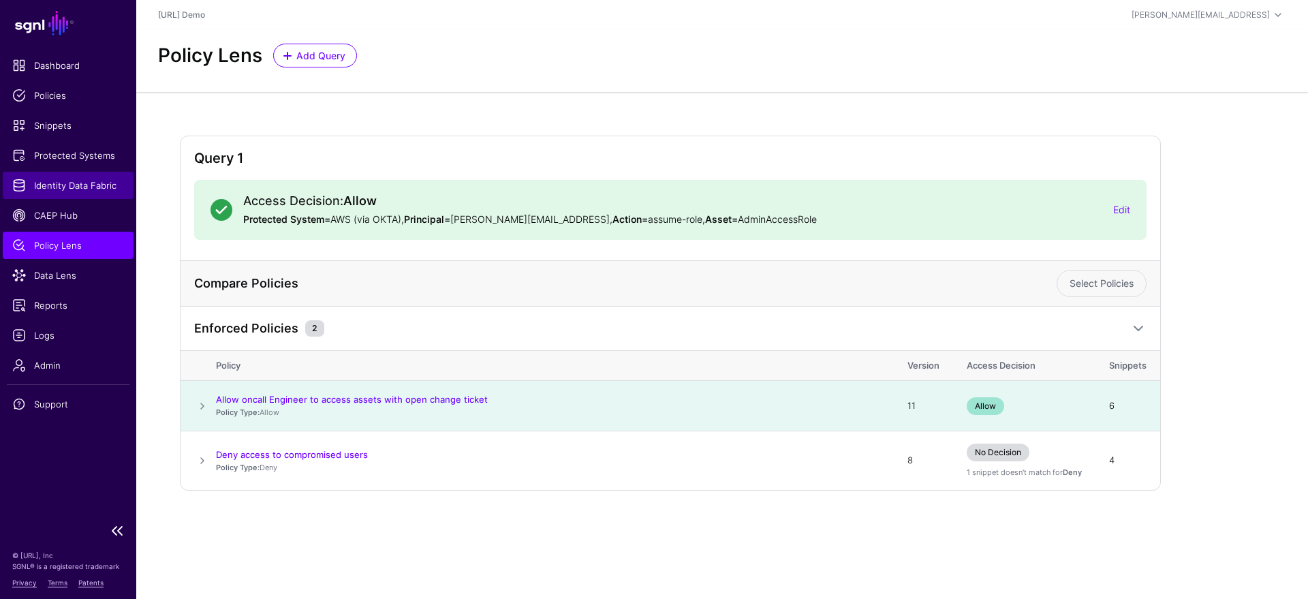
click at [74, 187] on span "Identity Data Fabric" at bounding box center [68, 186] width 112 height 14
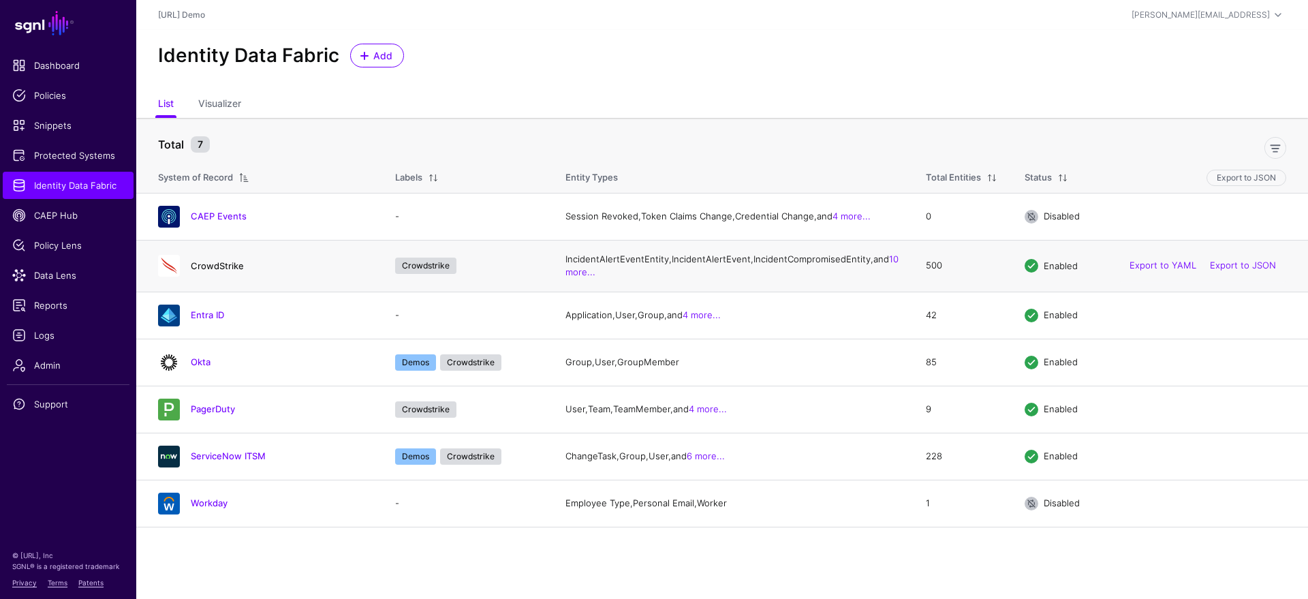
click at [214, 271] on link "CrowdStrike" at bounding box center [217, 265] width 53 height 11
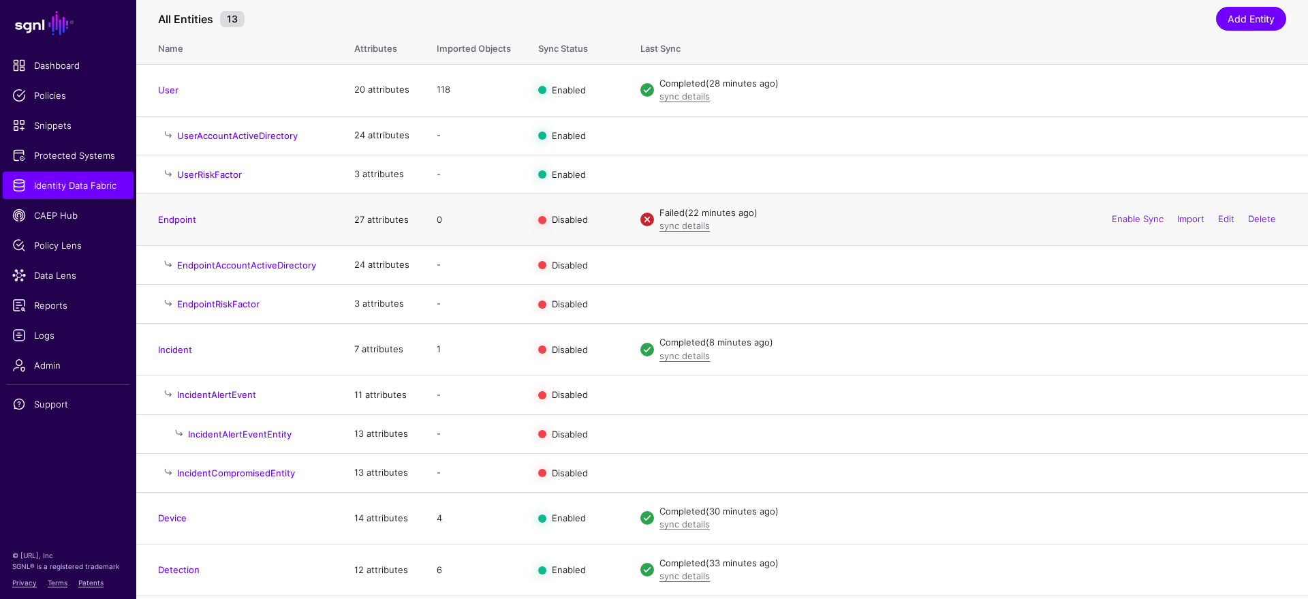
scroll to position [173, 0]
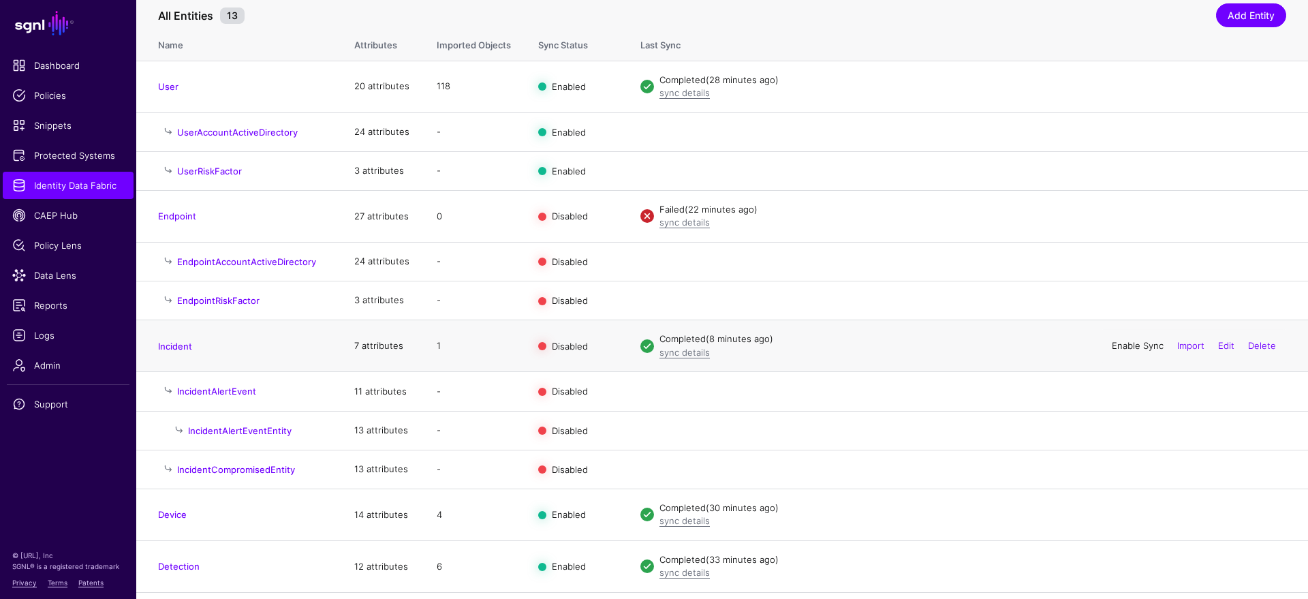
click at [1112, 345] on link "Enable Sync" at bounding box center [1138, 345] width 52 height 11
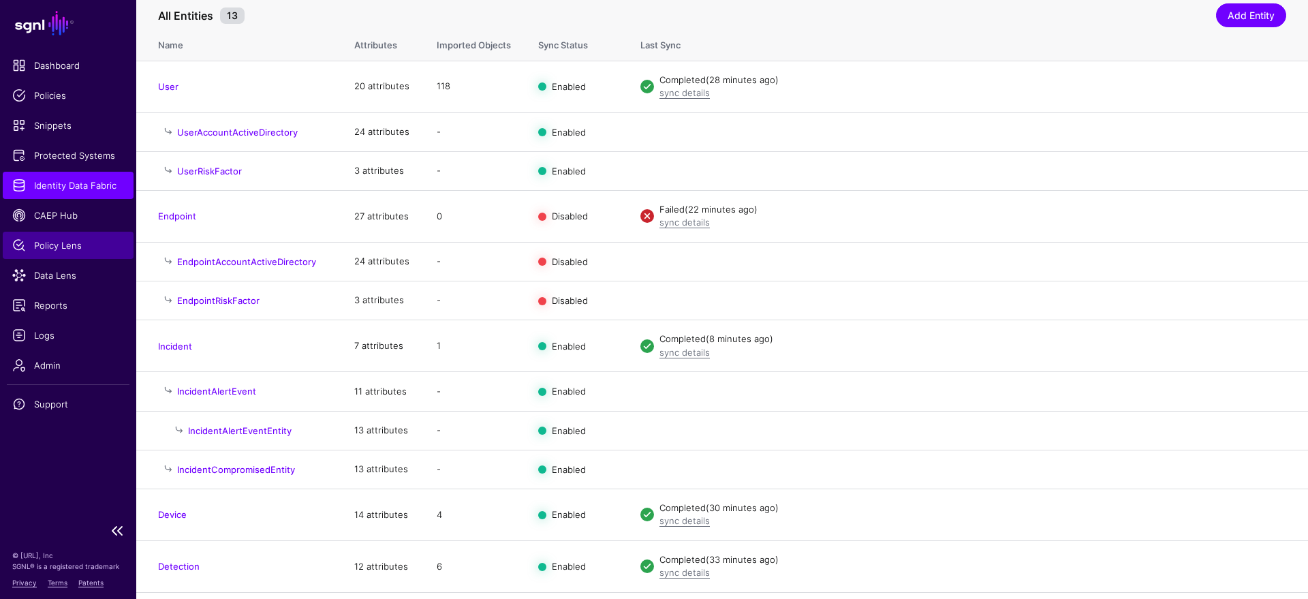
click at [78, 252] on link "Policy Lens" at bounding box center [68, 245] width 131 height 27
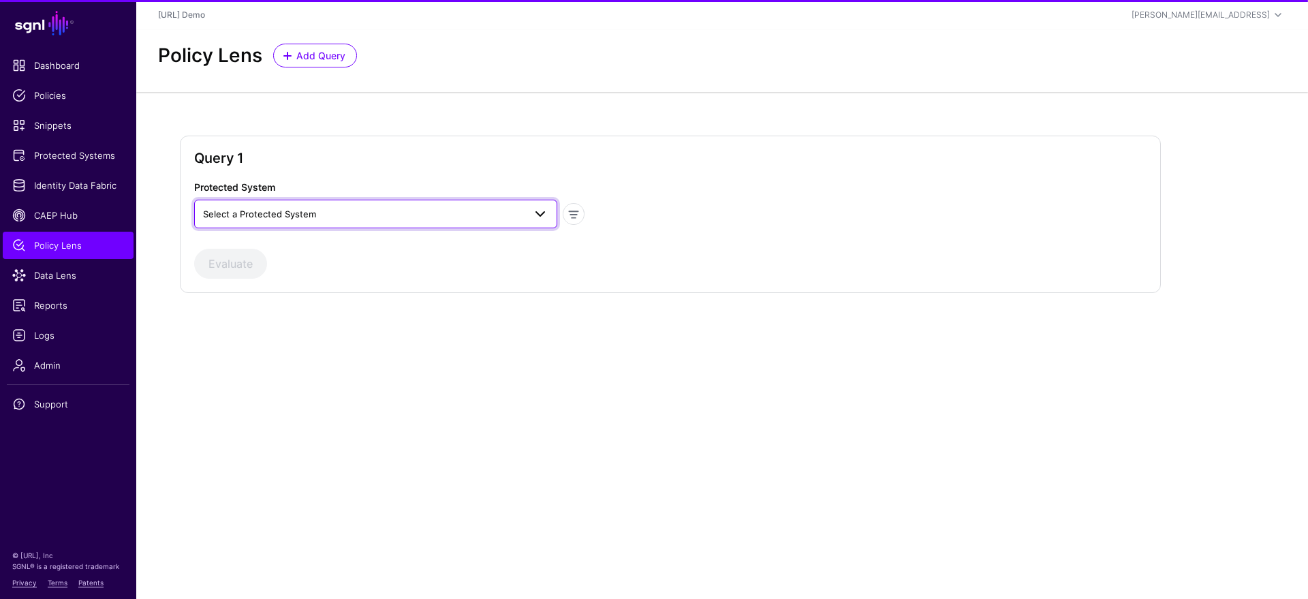
click at [354, 210] on span "Select a Protected System" at bounding box center [363, 213] width 321 height 15
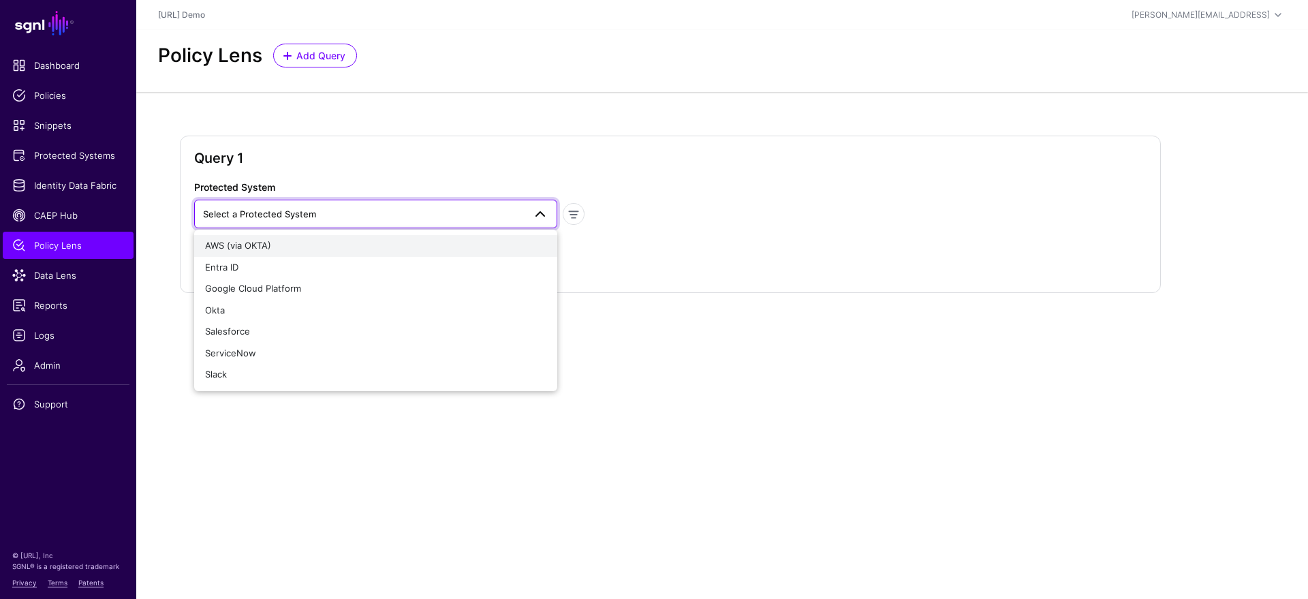
click at [288, 244] on div "AWS (via OKTA)" at bounding box center [375, 246] width 341 height 14
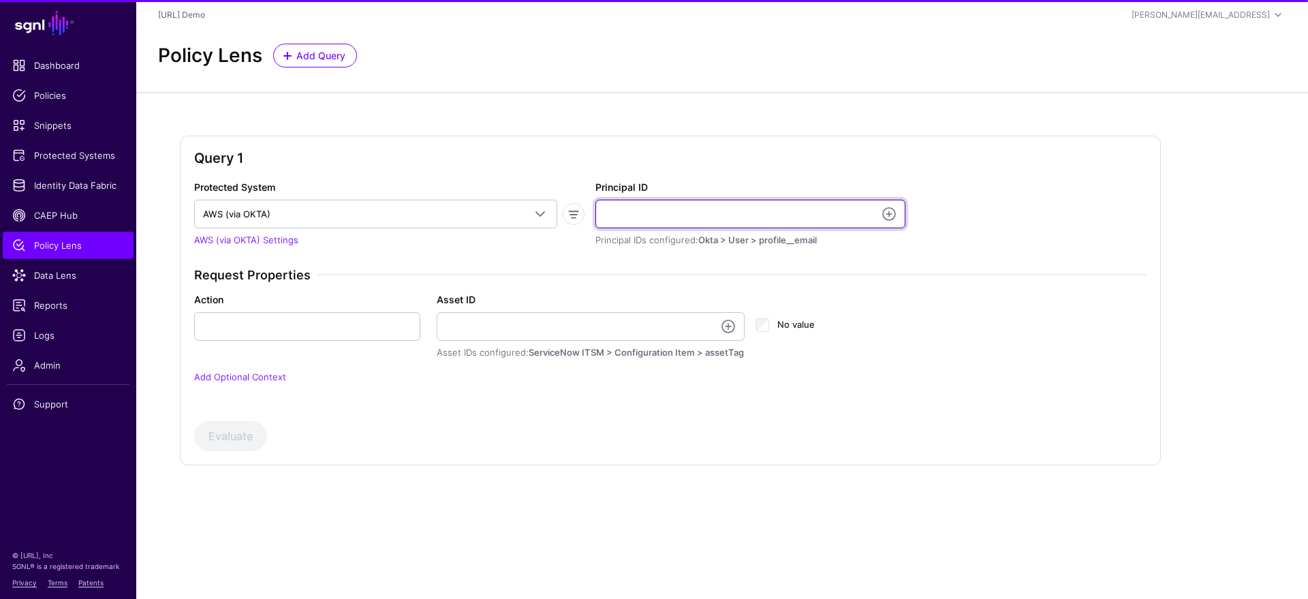
click at [670, 217] on input "Principal ID" at bounding box center [750, 214] width 310 height 29
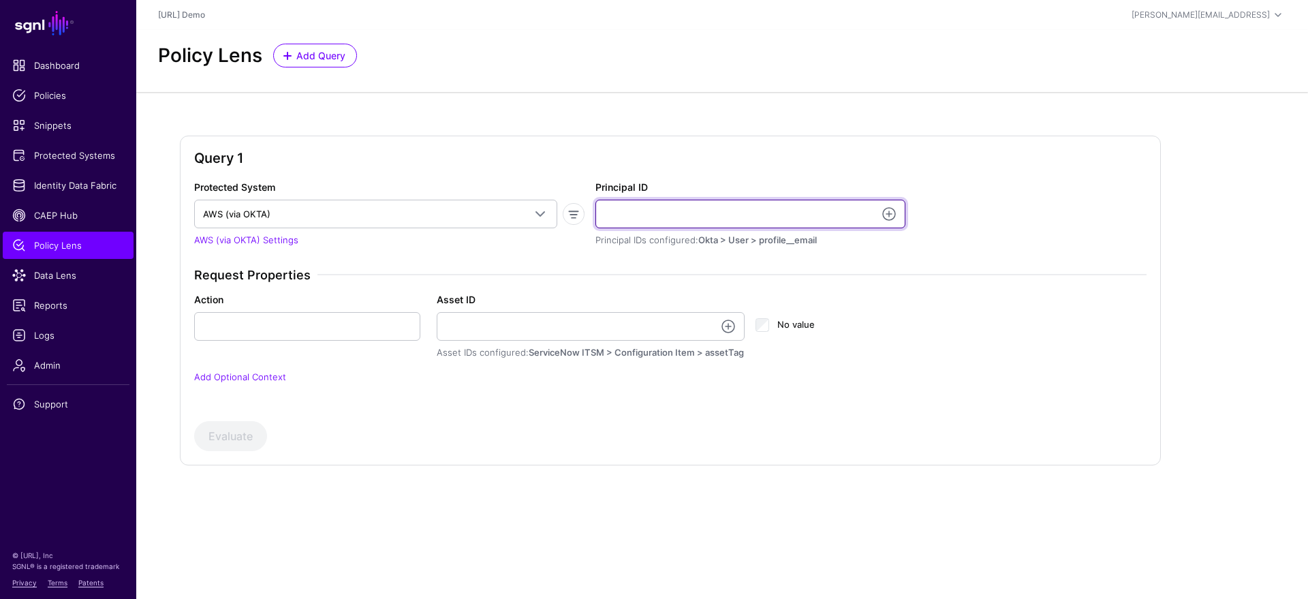
type input "**********"
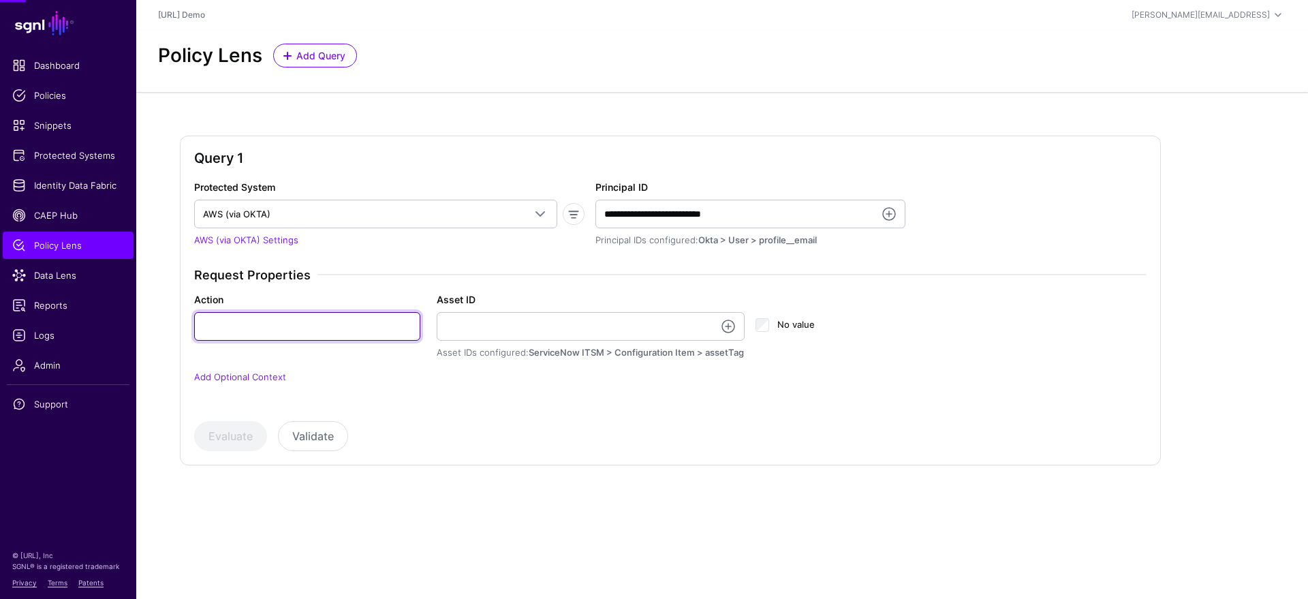
click at [328, 320] on input "Action" at bounding box center [307, 326] width 226 height 29
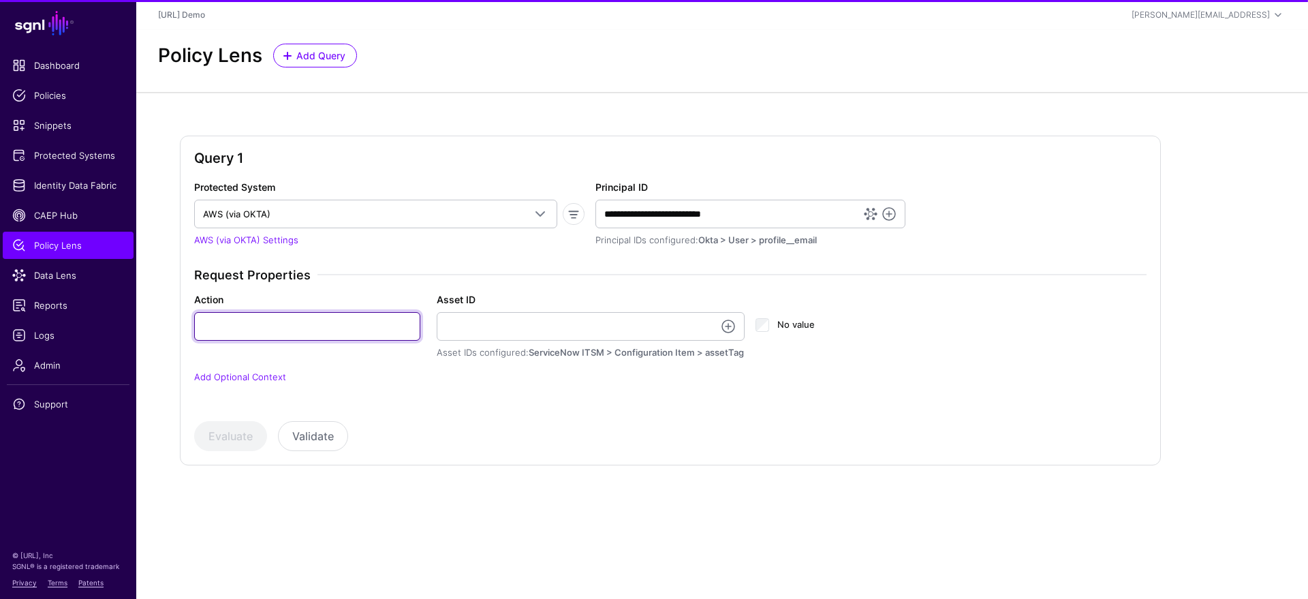
type input "**********"
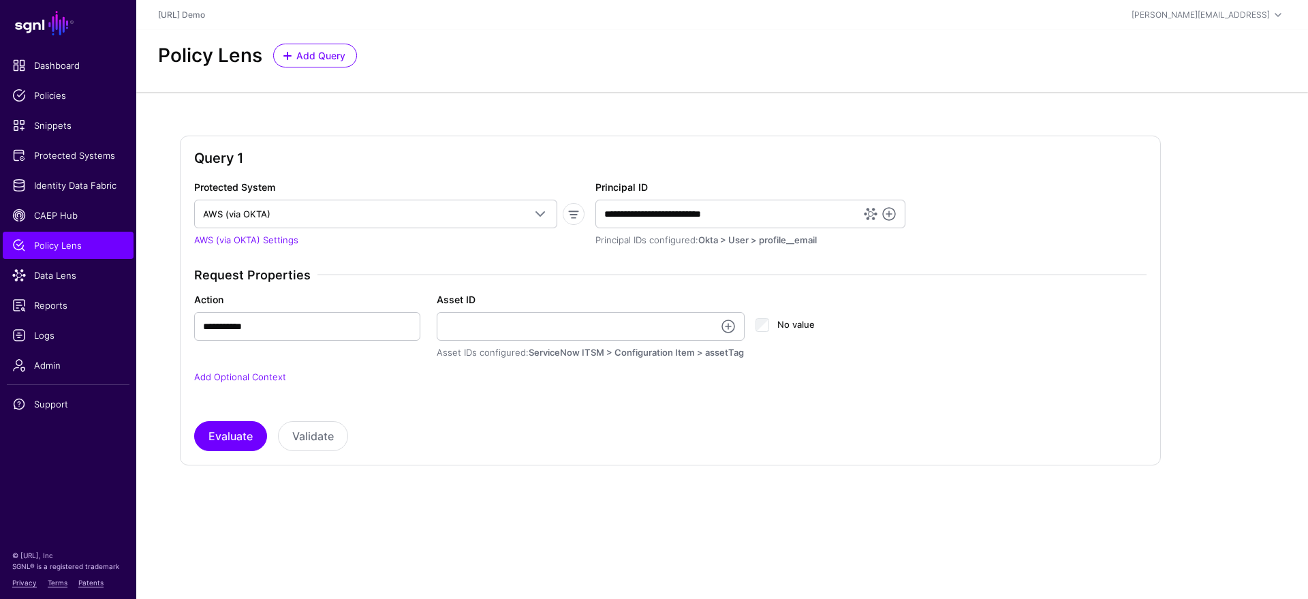
click at [753, 324] on div "No value" at bounding box center [829, 325] width 159 height 67
click at [732, 327] on link at bounding box center [728, 326] width 16 height 16
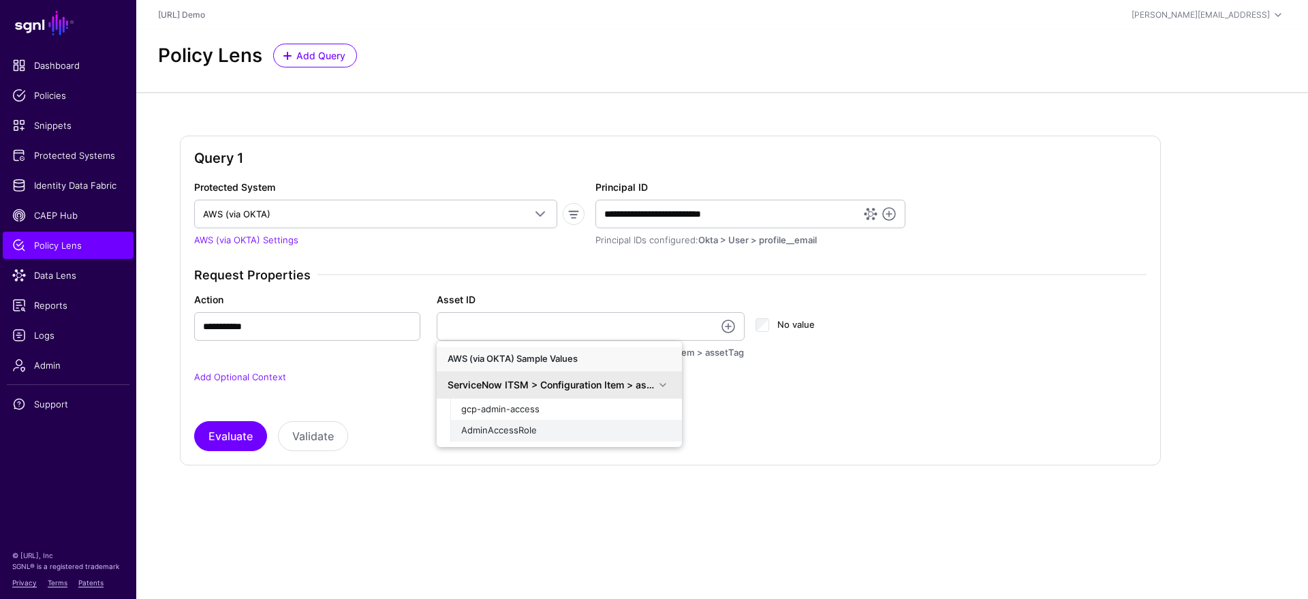
click at [493, 431] on span "AdminAccessRole" at bounding box center [499, 429] width 76 height 11
type input "**********"
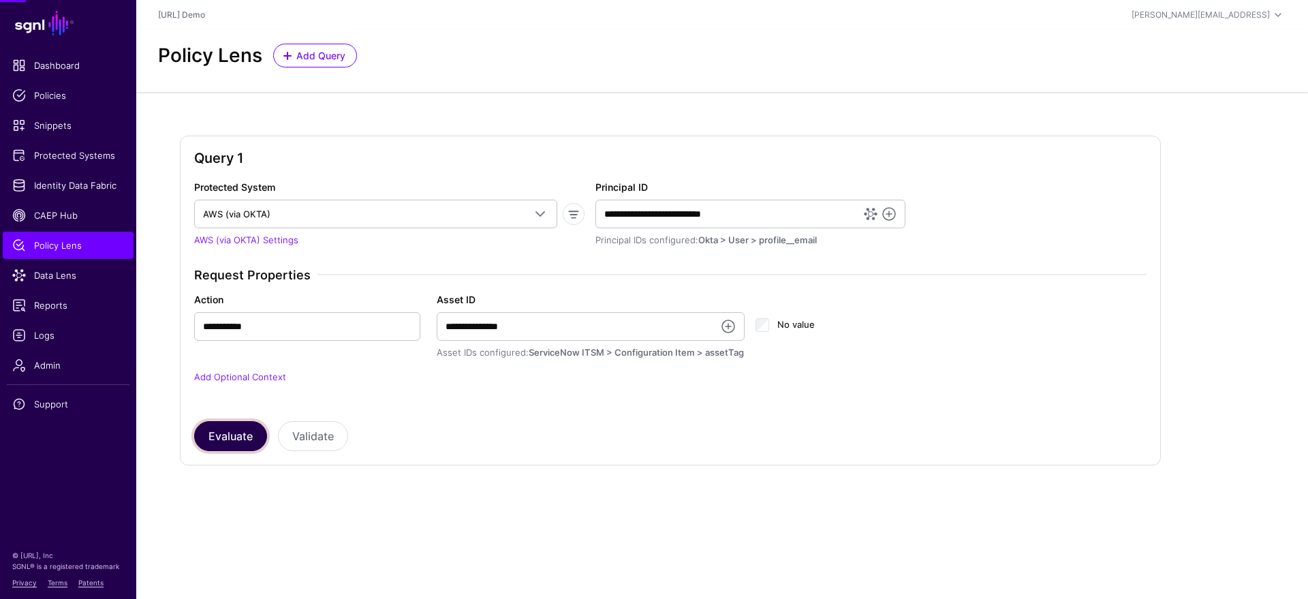
click at [217, 442] on button "Evaluate" at bounding box center [230, 436] width 73 height 30
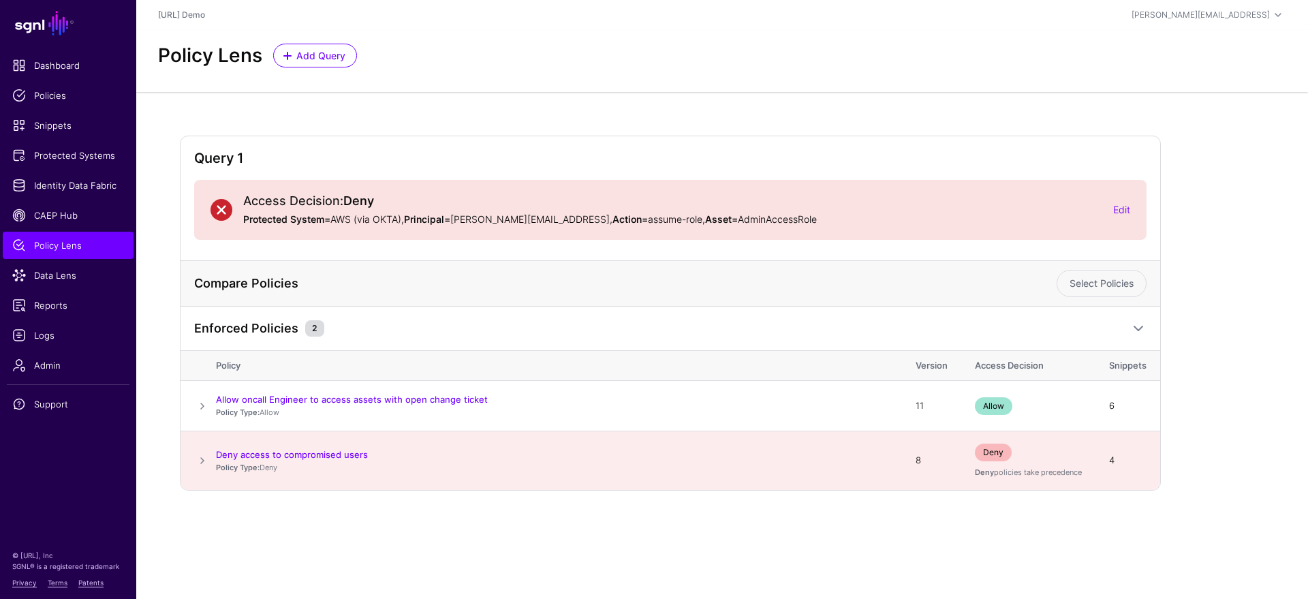
click at [200, 459] on span at bounding box center [202, 460] width 16 height 16
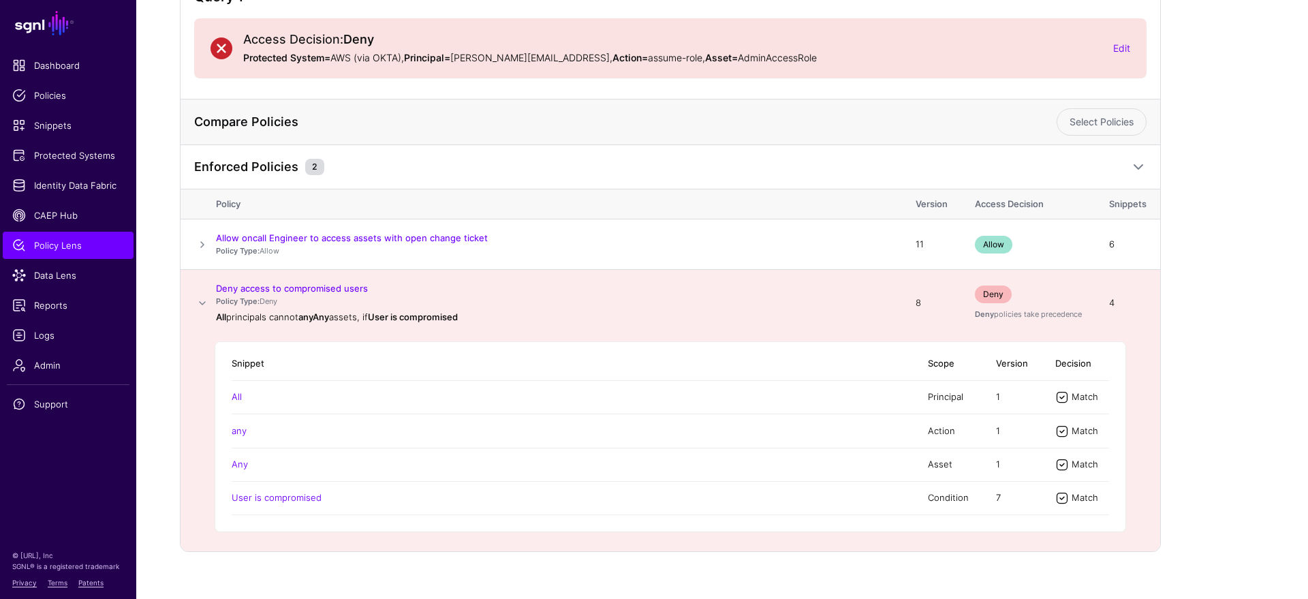
scroll to position [180, 0]
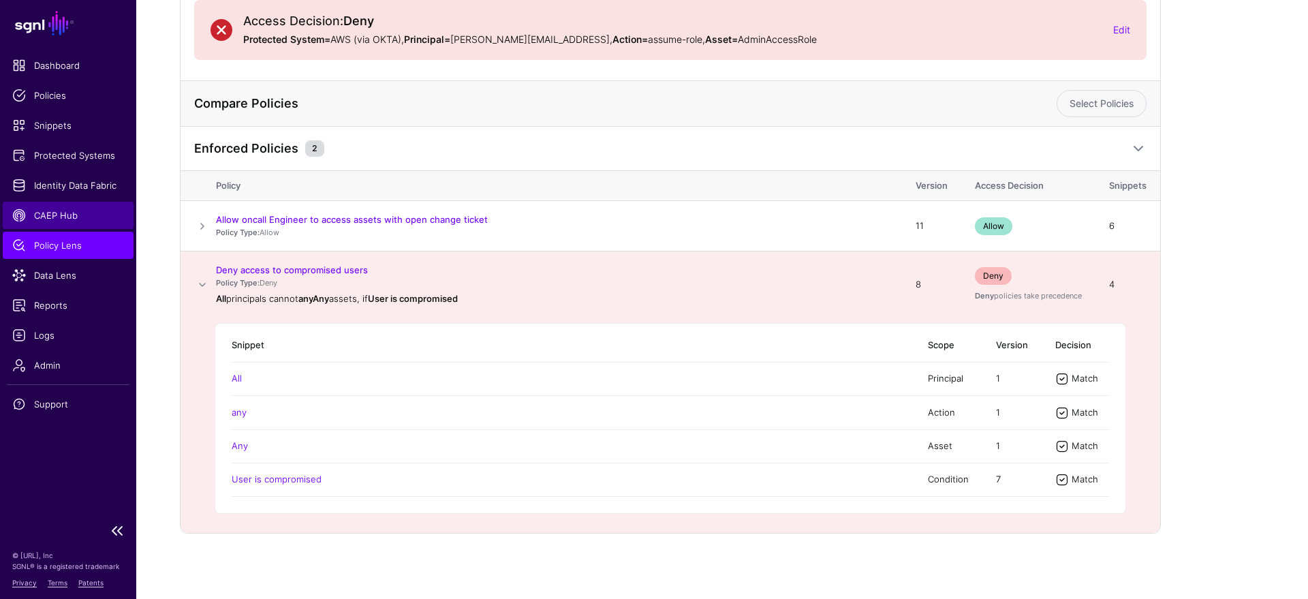
click at [76, 219] on span "CAEP Hub" at bounding box center [68, 215] width 112 height 14
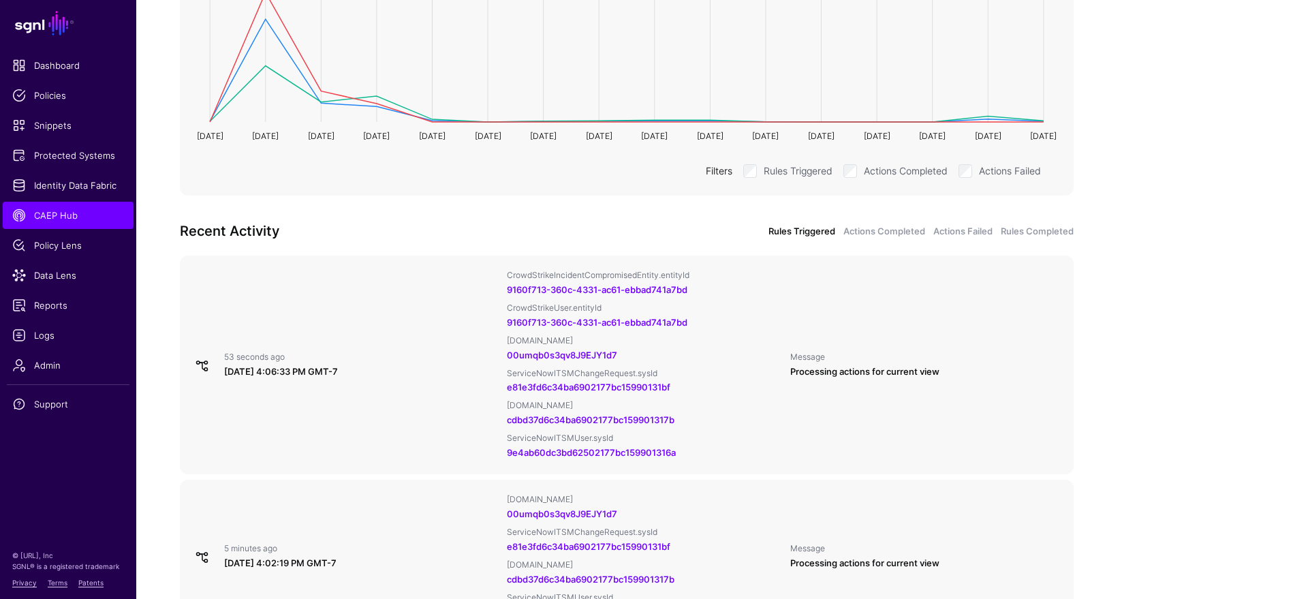
scroll to position [305, 0]
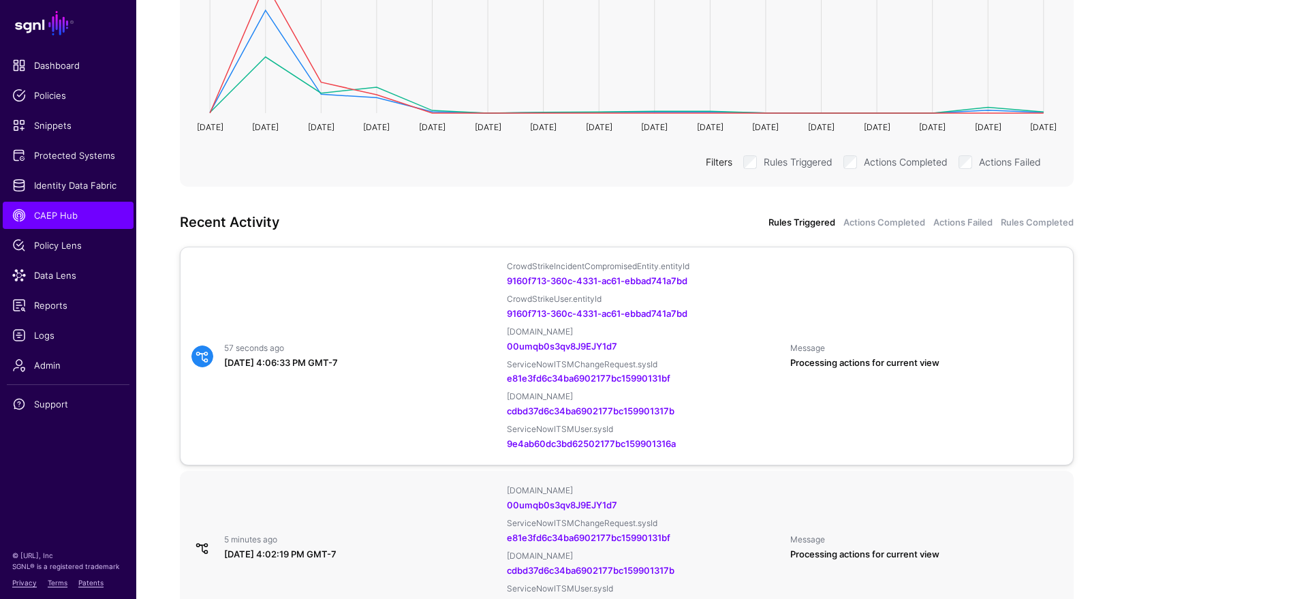
click at [430, 328] on div "57 seconds ago [DATE] 4:06:33 PM GMT-7 CrowdStrikeIncidentCompromisedEntity.ent…" at bounding box center [627, 356] width 882 height 190
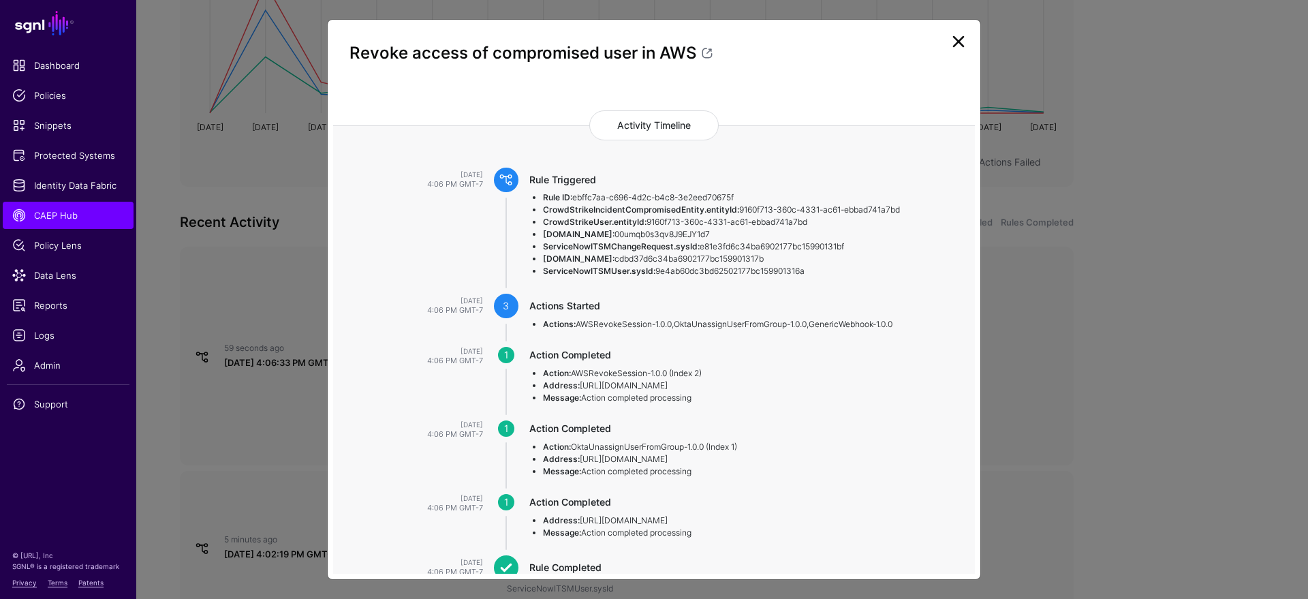
scroll to position [129, 0]
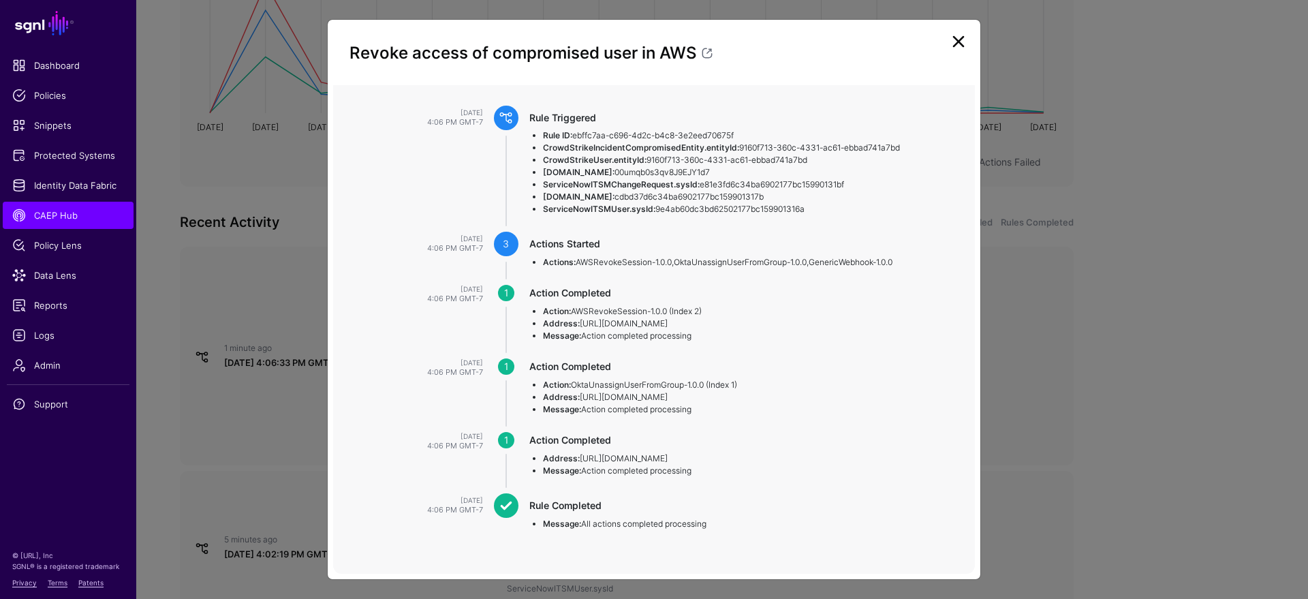
click at [593, 311] on li "Action: AWSRevokeSession-1.0.0 (Index 2)" at bounding box center [745, 311] width 405 height 12
click at [613, 386] on li "Action: OktaUnassignUserFromGroup-1.0.0 (Index 1)" at bounding box center [745, 385] width 405 height 12
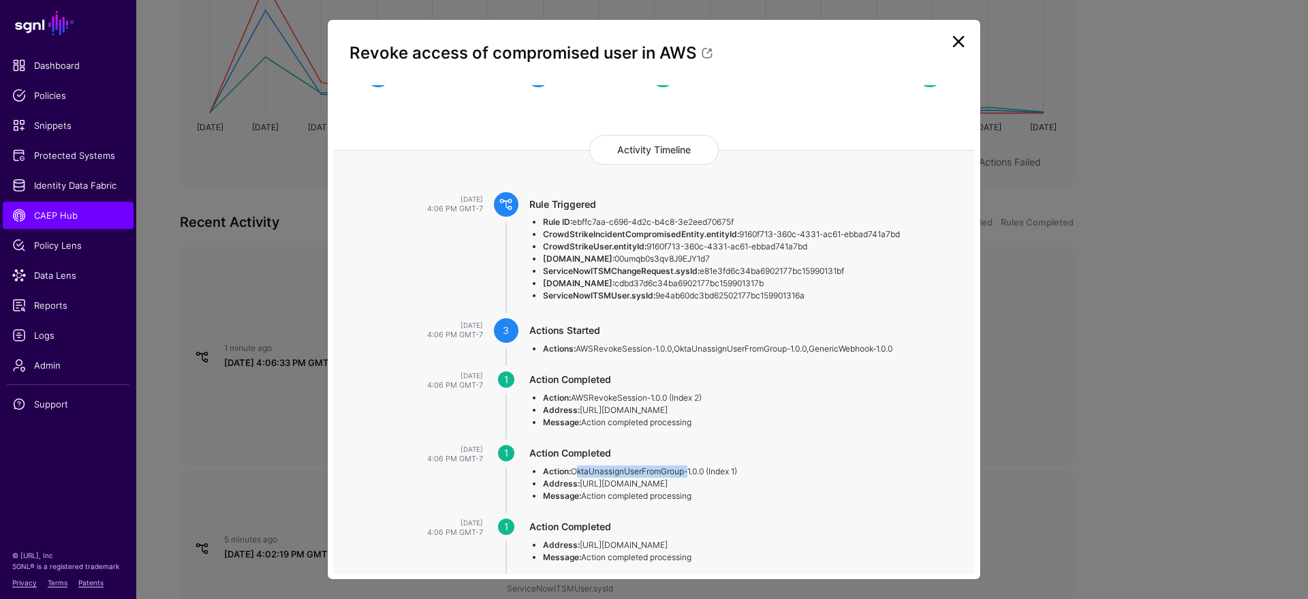
scroll to position [0, 0]
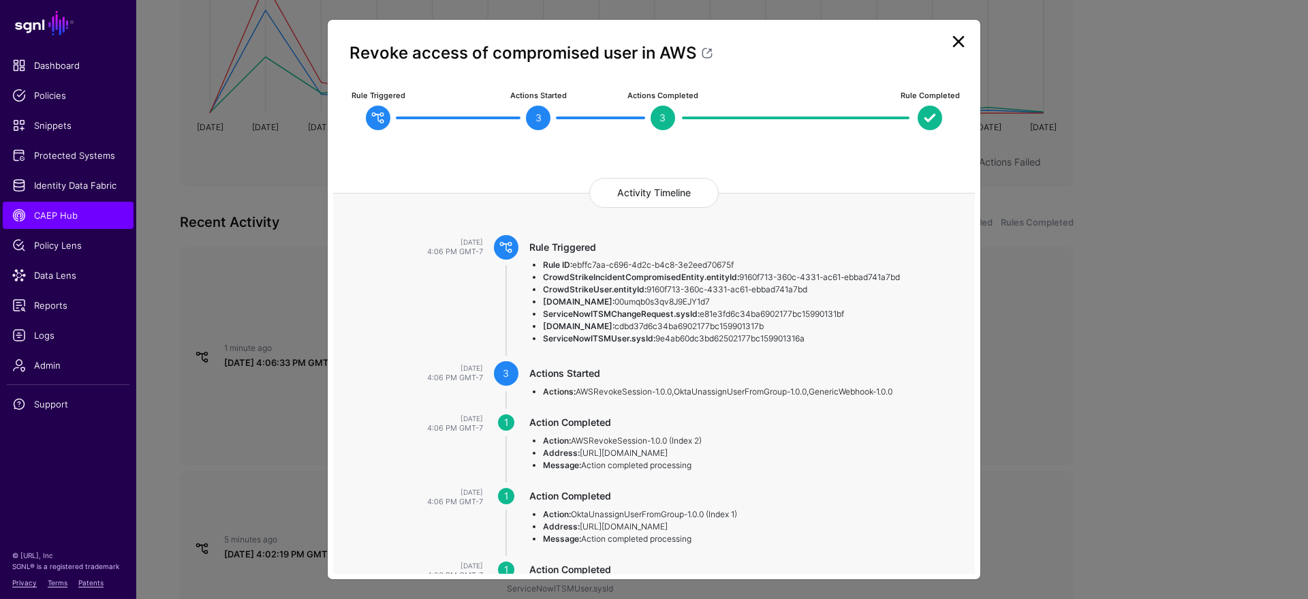
click at [623, 278] on strong "CrowdStrikeIncidentCompromisedEntity.entityId:" at bounding box center [641, 277] width 196 height 10
